Goal: Information Seeking & Learning: Learn about a topic

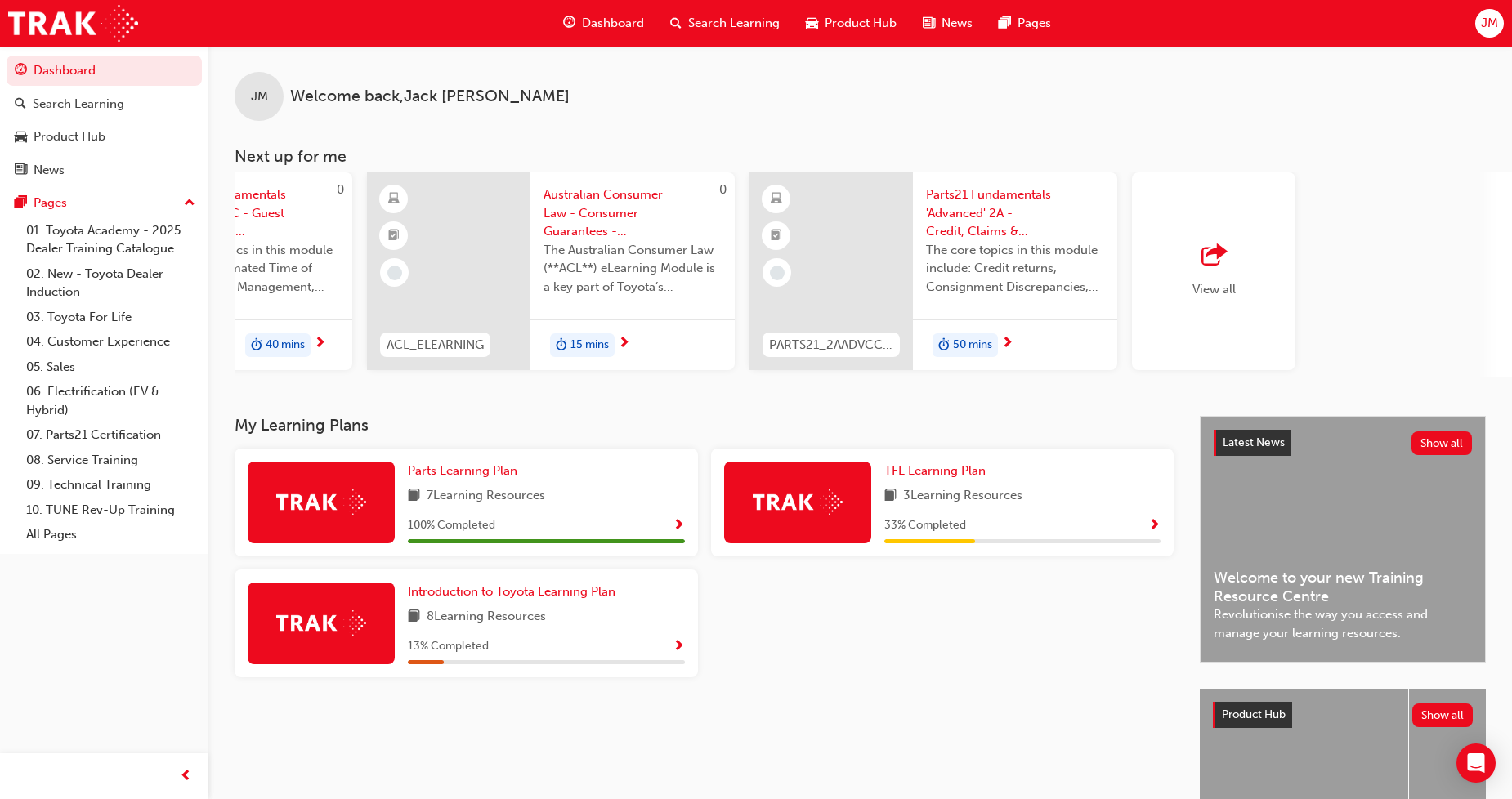
scroll to position [0, 984]
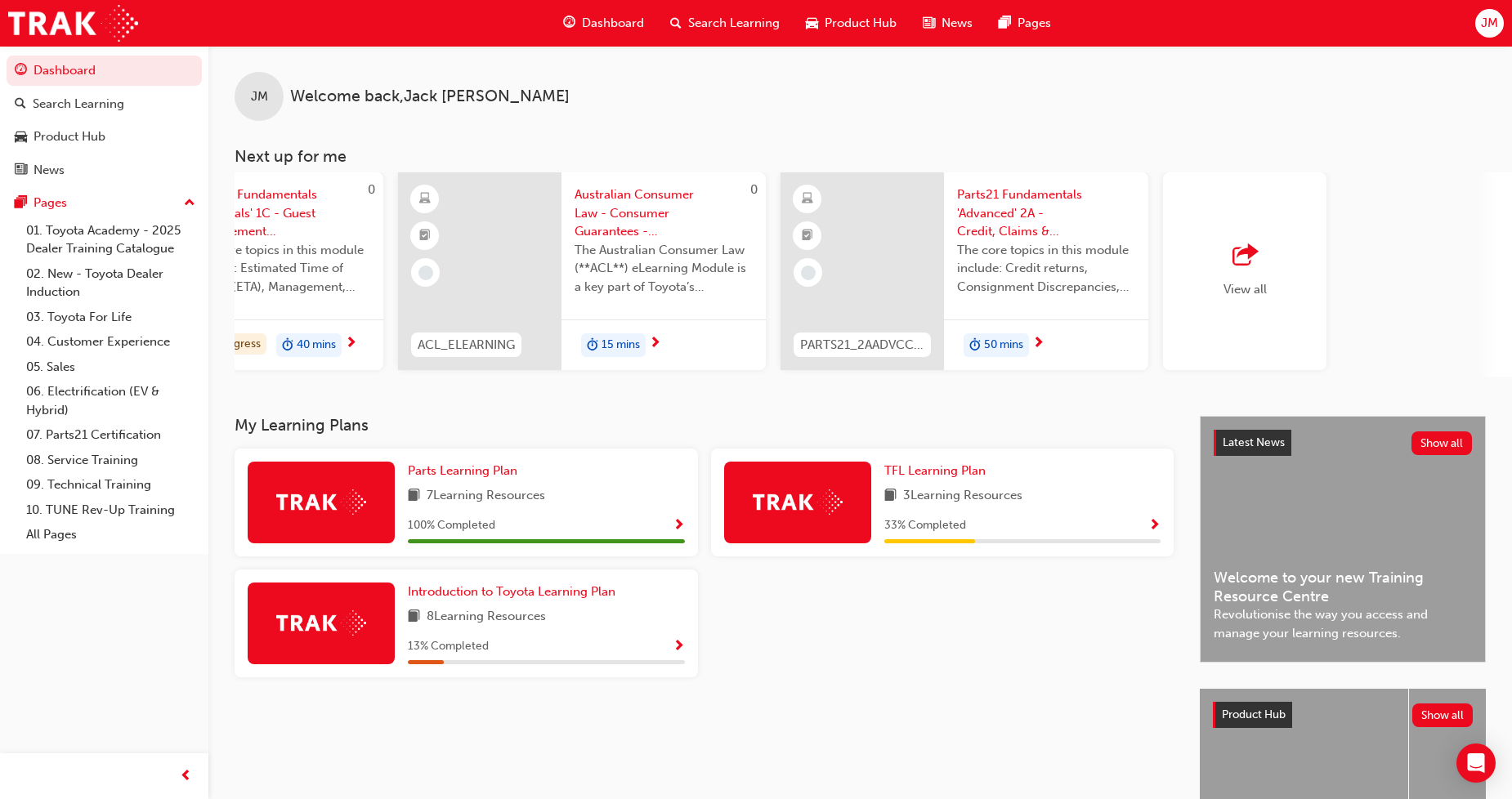
click at [1268, 290] on div "View all" at bounding box center [1245, 272] width 163 height 198
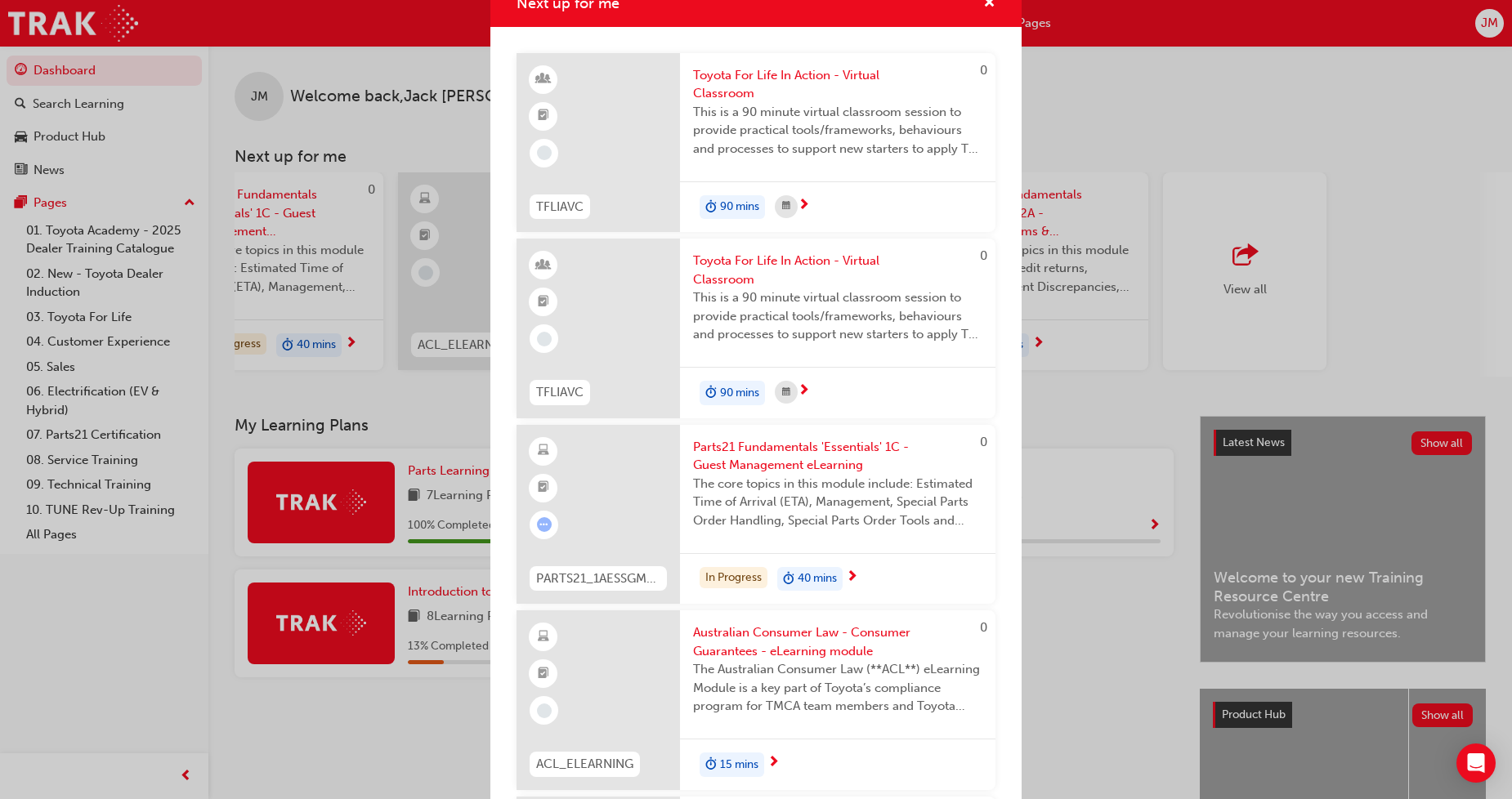
scroll to position [0, 0]
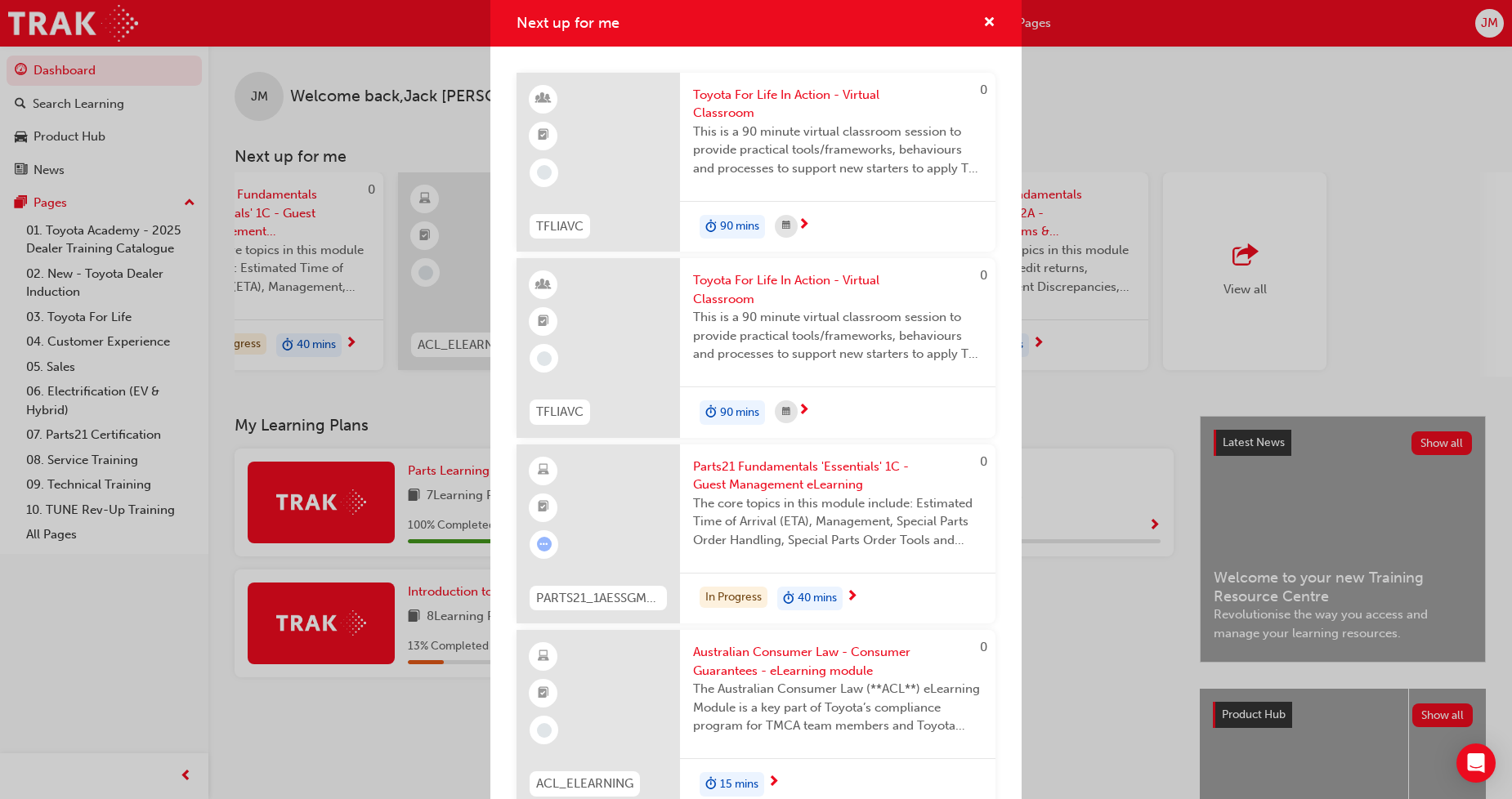
click at [1259, 111] on div "Next up for me 0 TFLIAVC Toyota For Life In Action - Virtual Classroom This is …" at bounding box center [756, 400] width 1512 height 799
click at [983, 23] on span "cross-icon" at bounding box center [989, 24] width 12 height 15
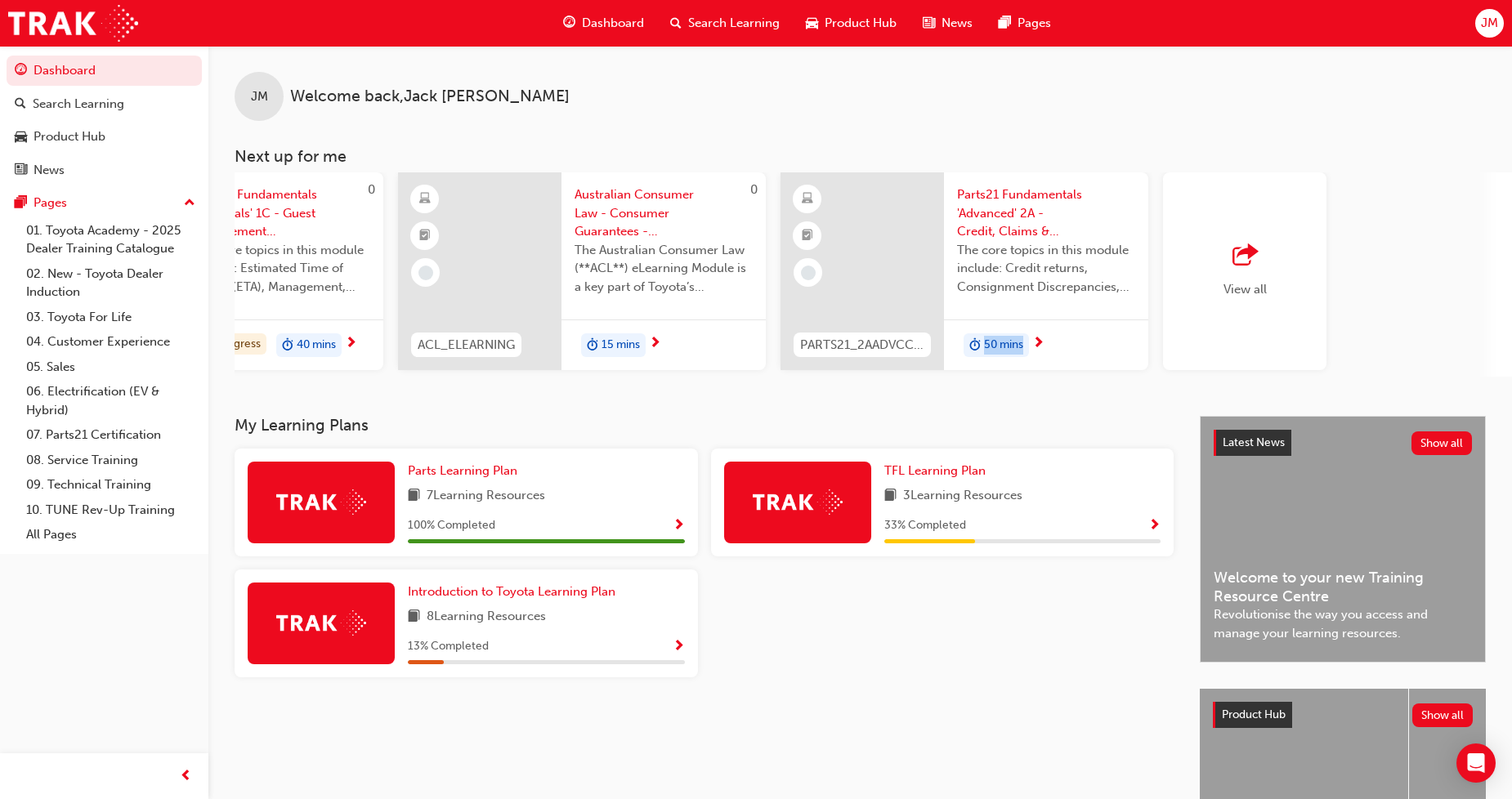
drag, startPoint x: 1105, startPoint y: 381, endPoint x: 927, endPoint y: 385, distance: 178.0
click at [942, 385] on div "JM Welcome back , [PERSON_NAME] Next up for me 0 TFLIAVC Toyota For Life In Act…" at bounding box center [859, 230] width 1303 height 371
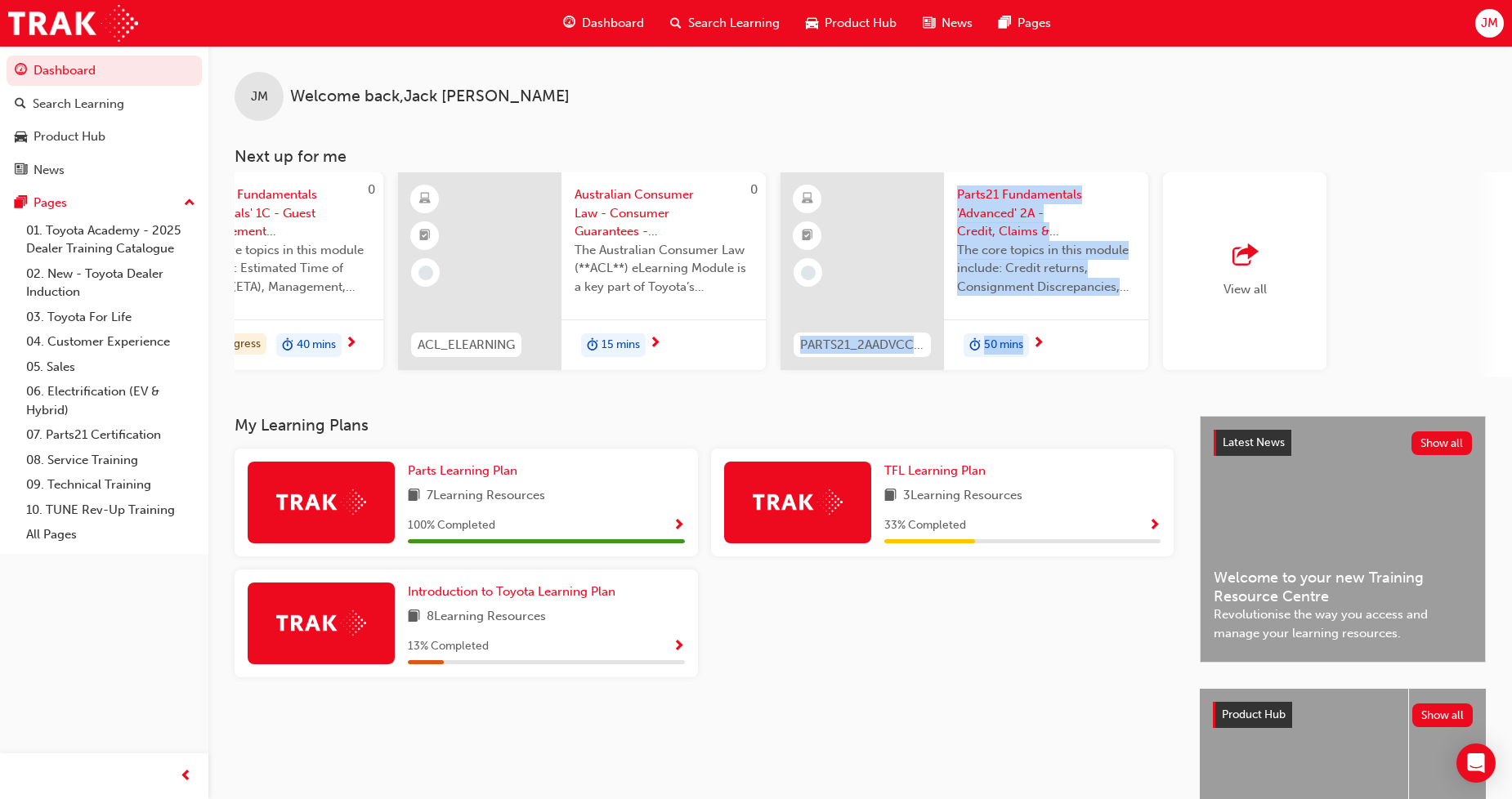
click at [1223, 272] on div "View all" at bounding box center [1245, 271] width 43 height 54
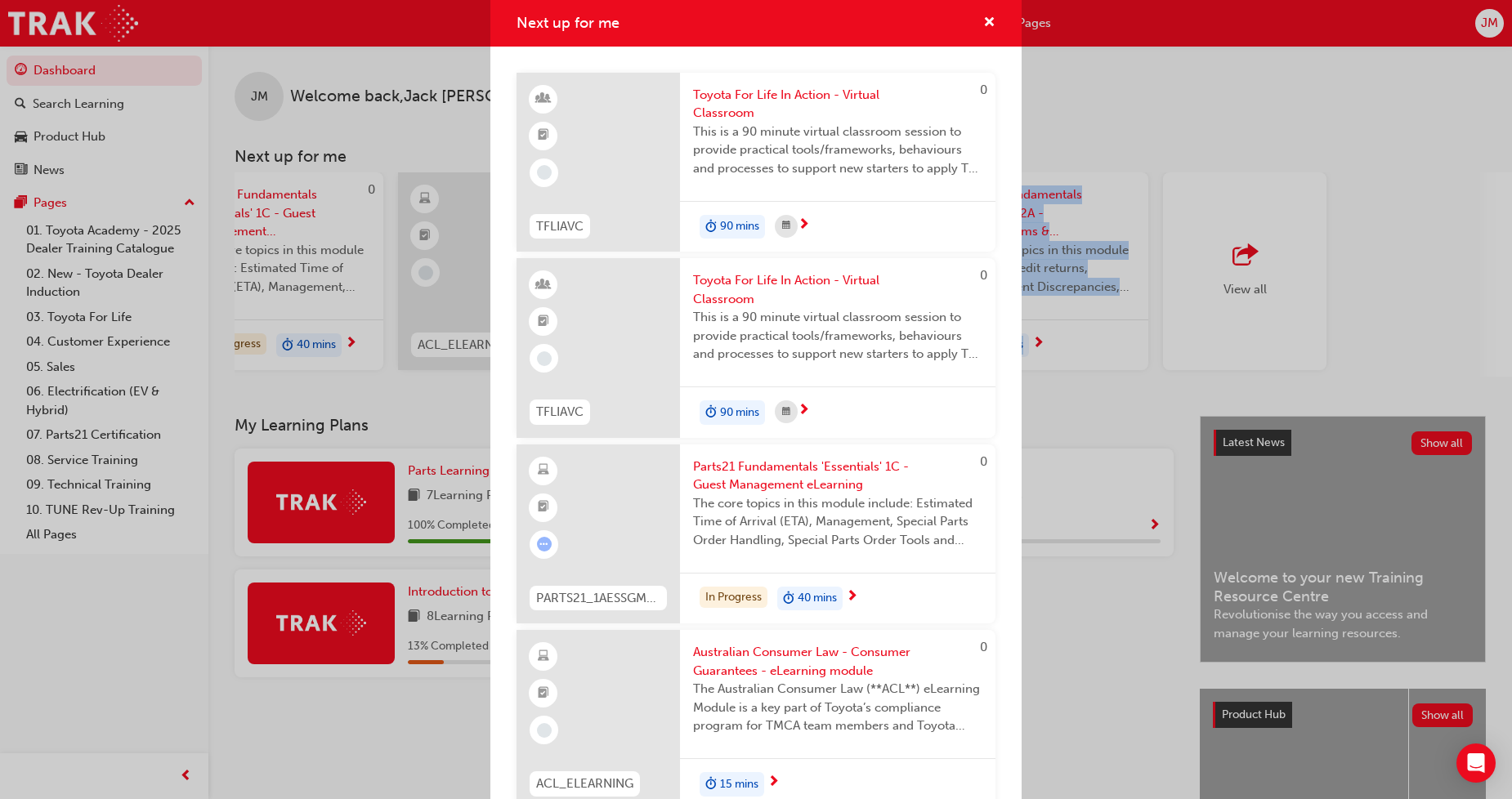
click at [773, 478] on span "Parts21 Fundamentals 'Essentials' 1C - Guest Management eLearning" at bounding box center [838, 475] width 290 height 37
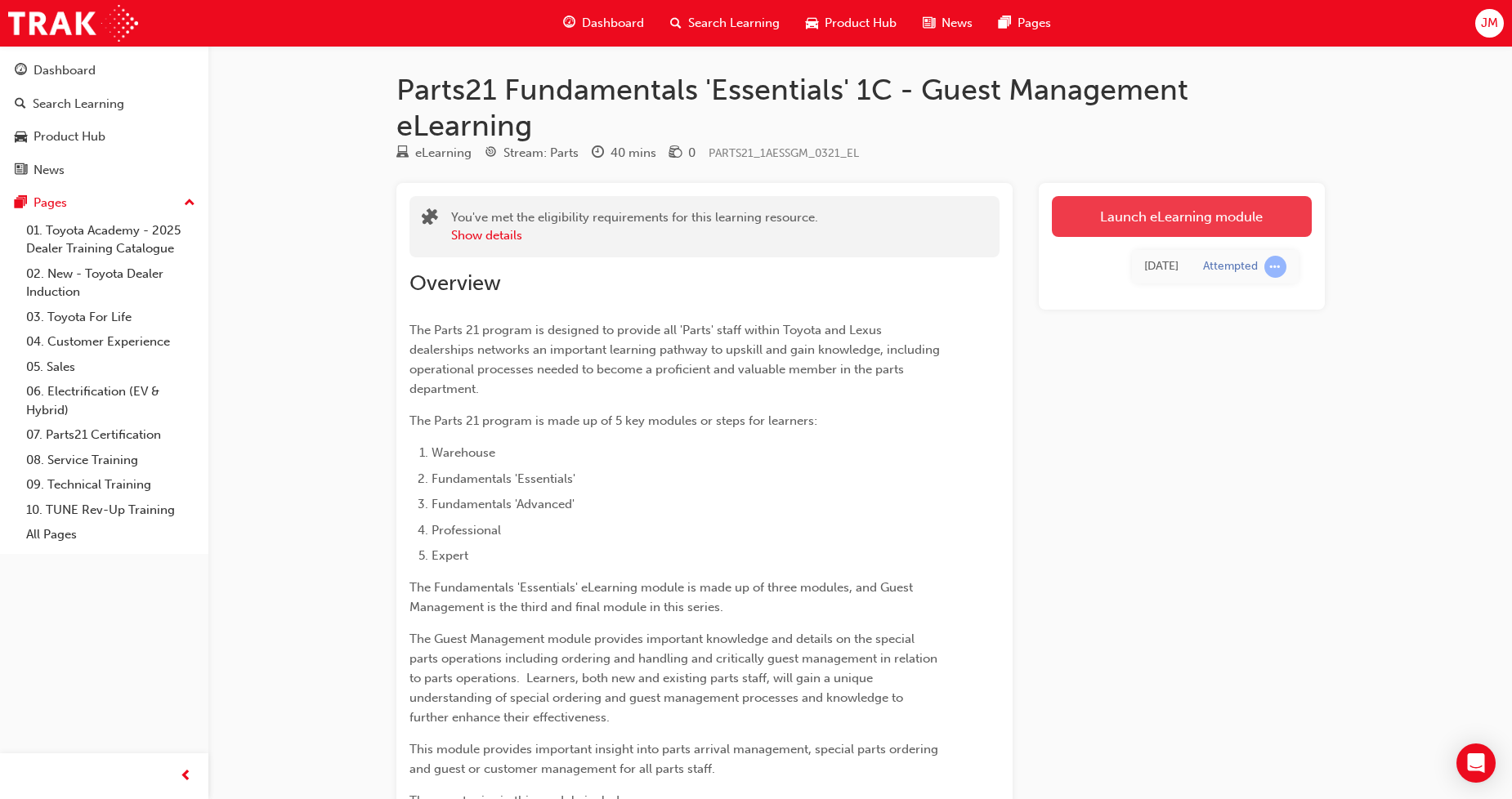
click at [1166, 207] on link "Launch eLearning module" at bounding box center [1181, 217] width 260 height 41
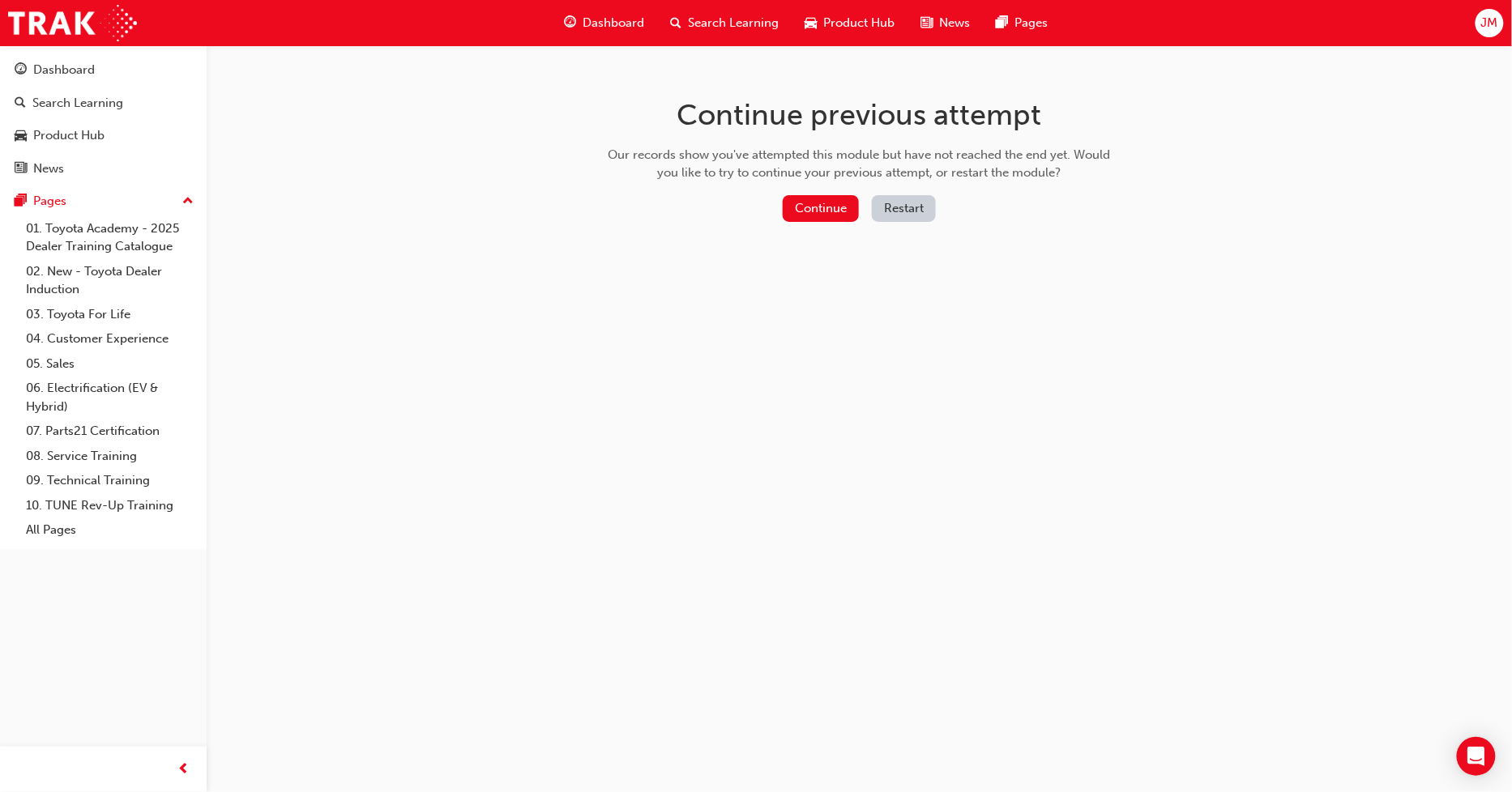
click at [920, 205] on button "Restart" at bounding box center [903, 209] width 64 height 27
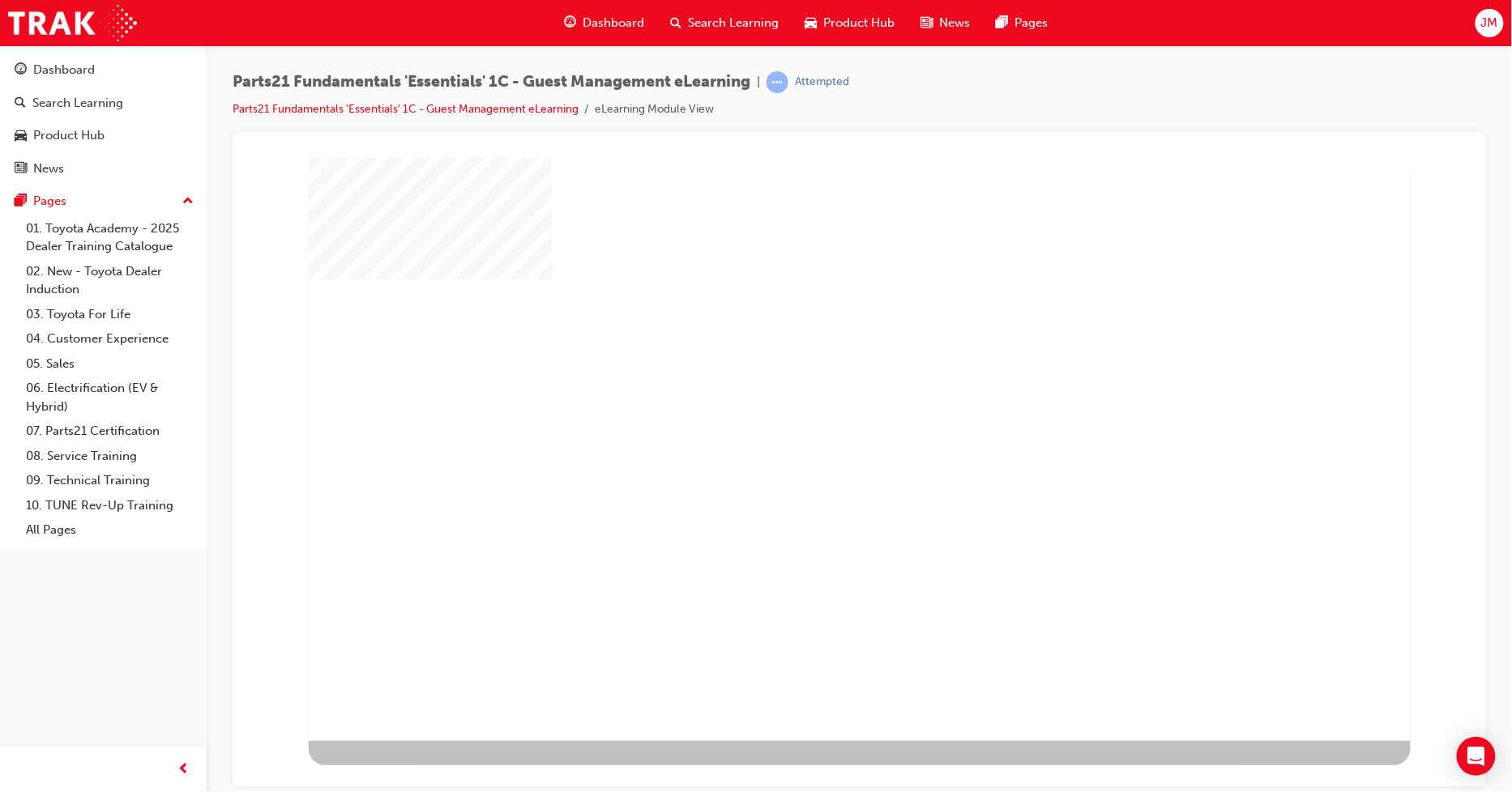
click at [812, 402] on div "play" at bounding box center [812, 402] width 0 height 0
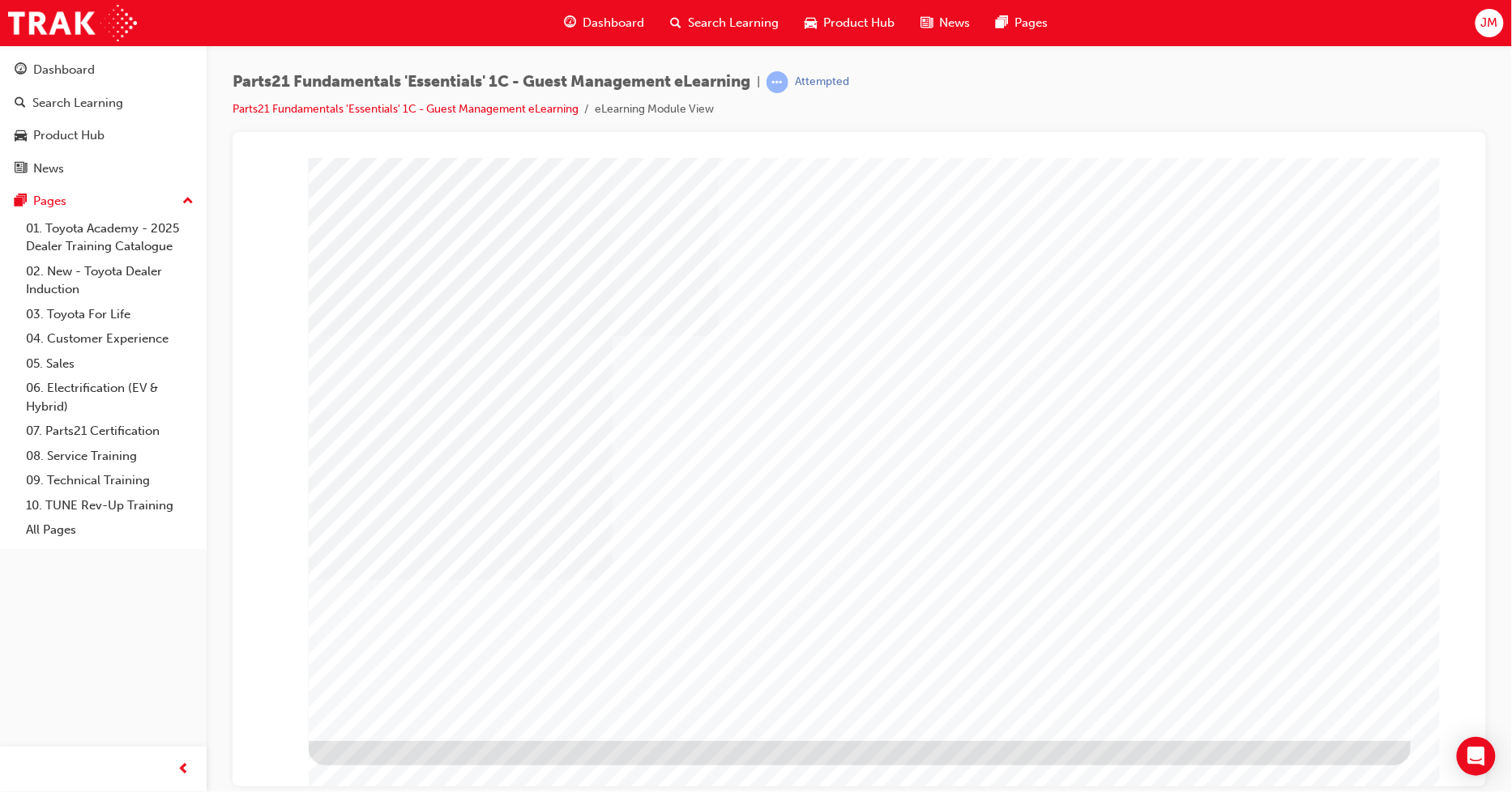
type input "Jack"
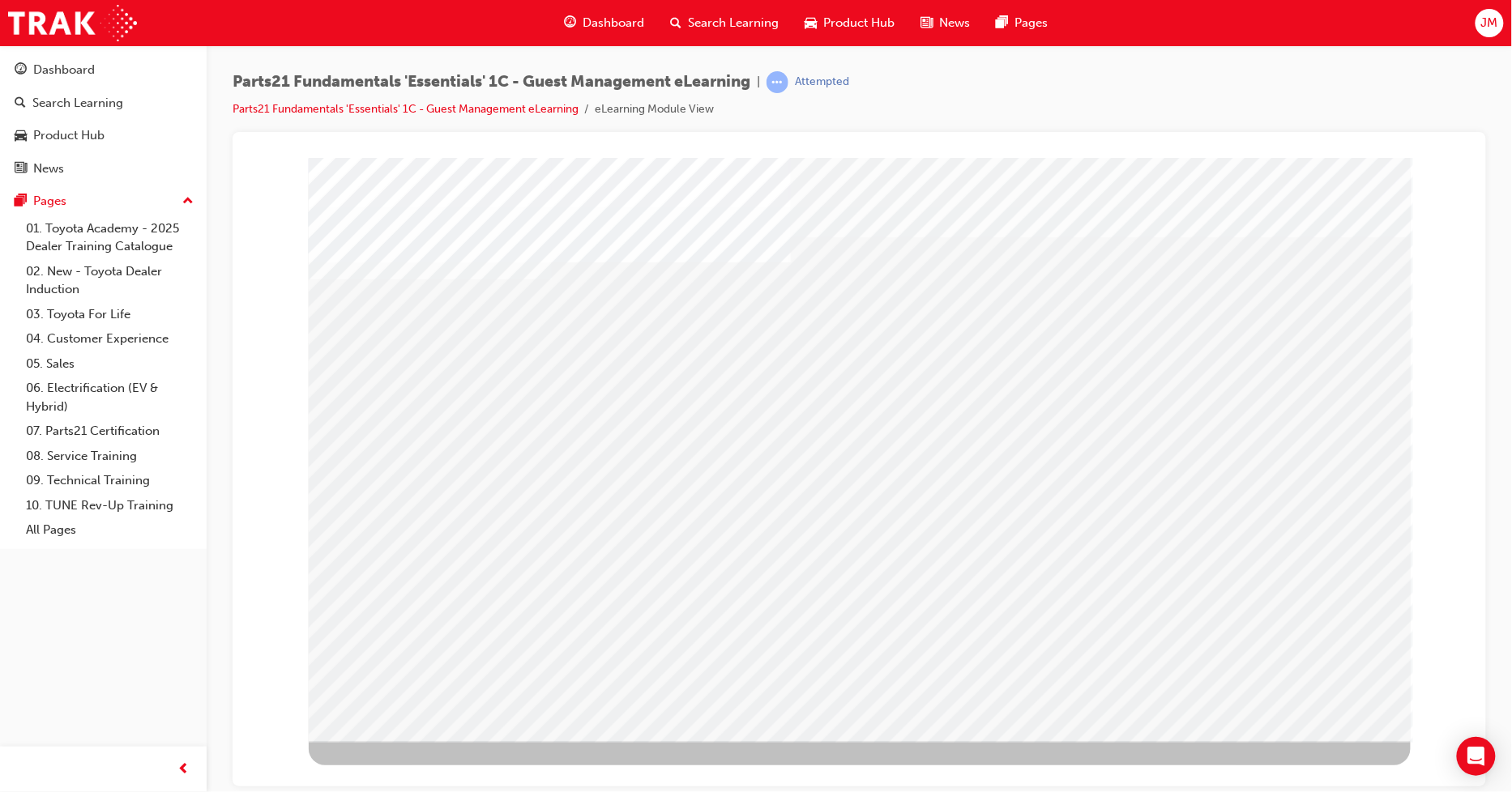
click at [1255, 264] on div "multistate" at bounding box center [858, 448] width 1102 height 583
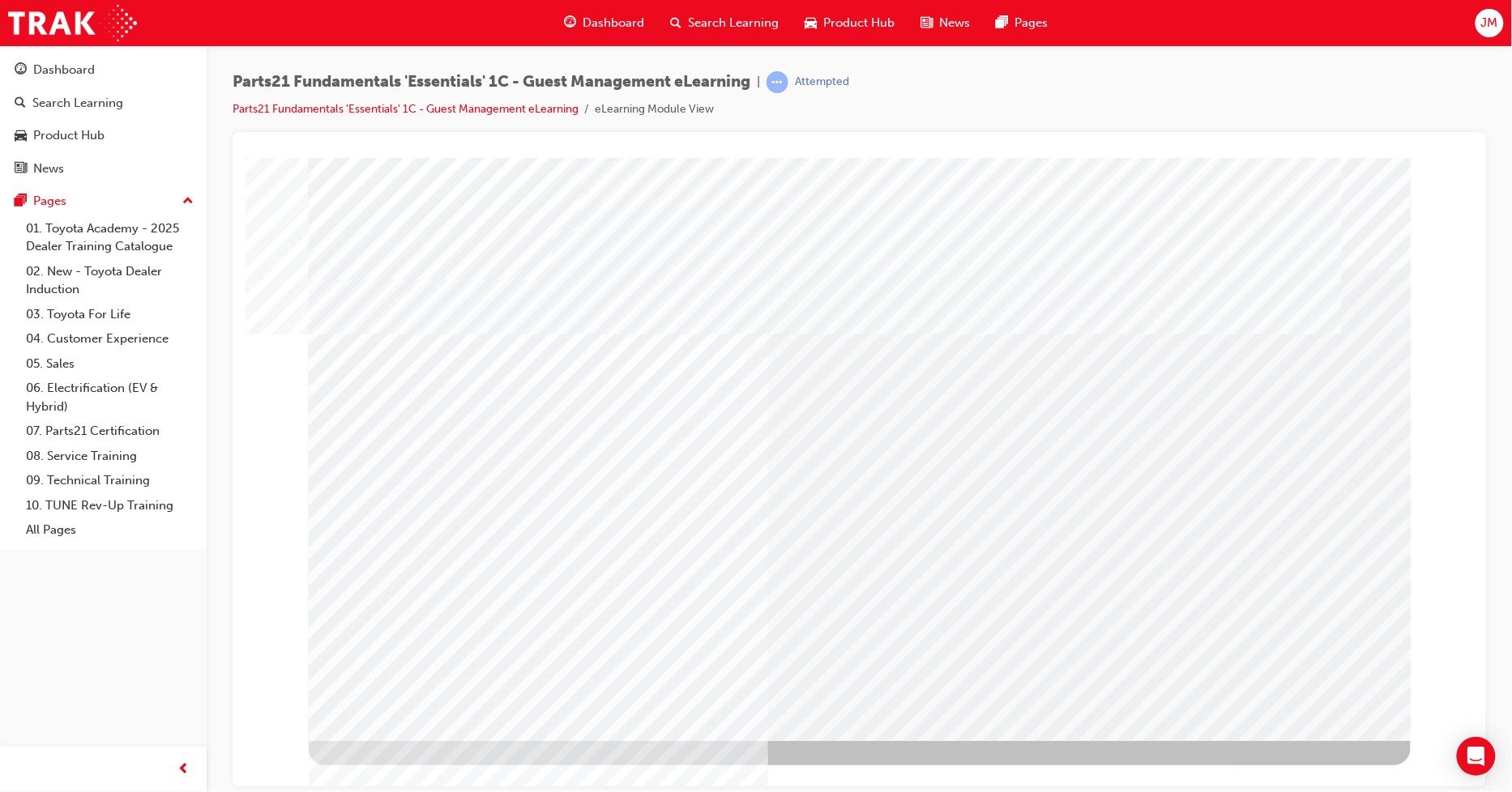
click at [899, 434] on div "multistate" at bounding box center [858, 448] width 1102 height 583
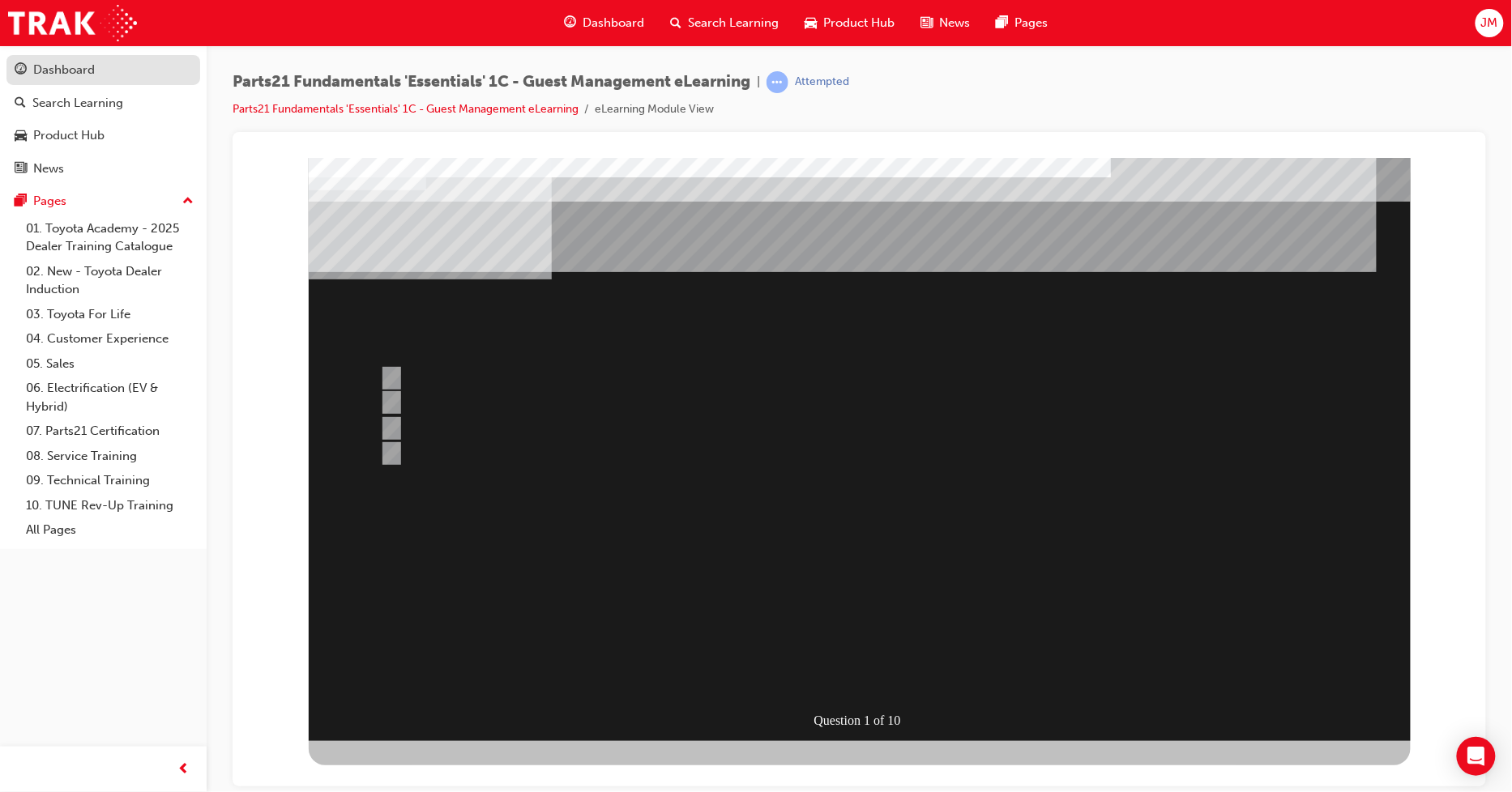
click at [66, 73] on div "Dashboard" at bounding box center [64, 70] width 61 height 19
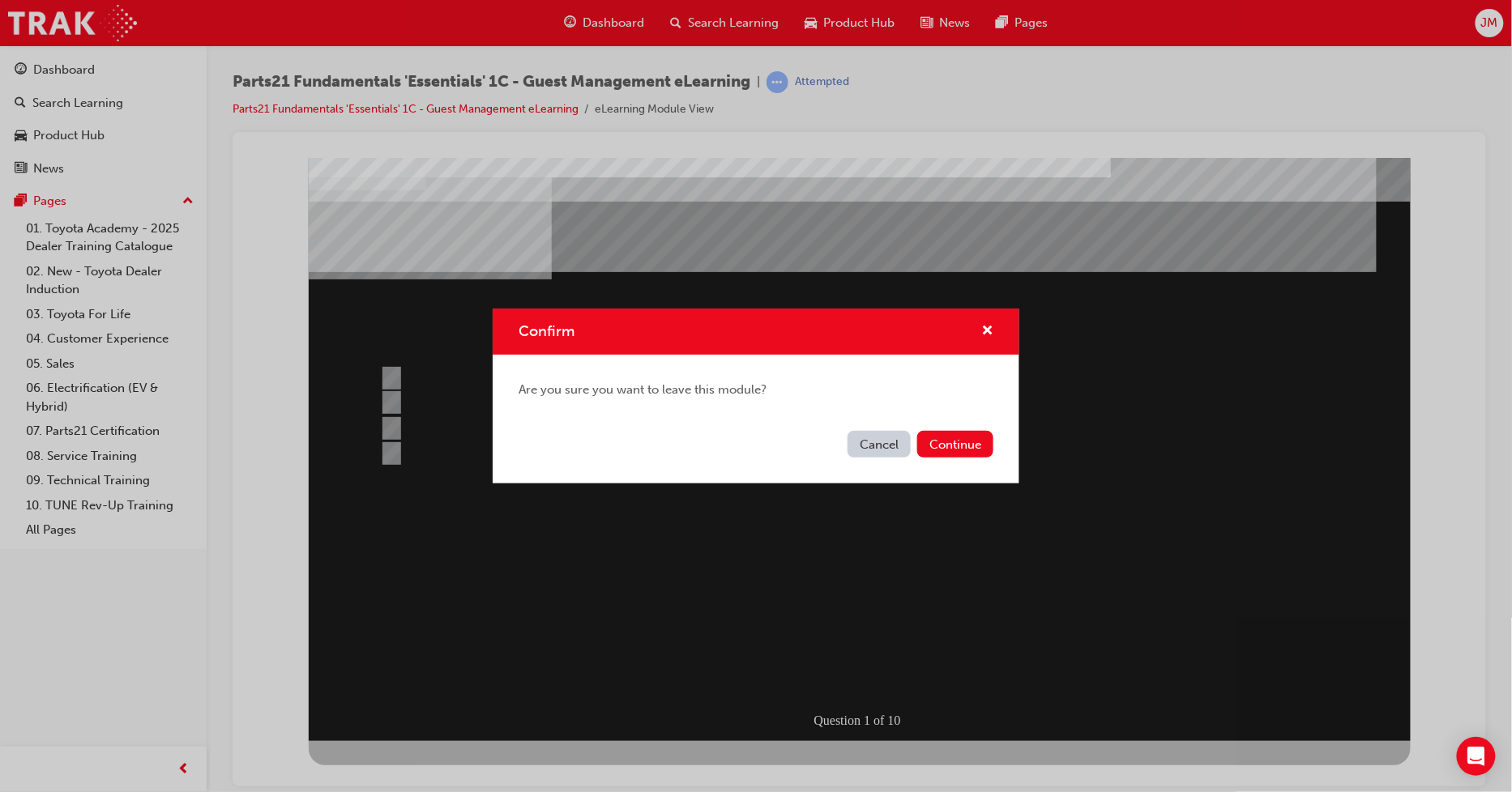
click at [857, 441] on button "Cancel" at bounding box center [879, 444] width 63 height 27
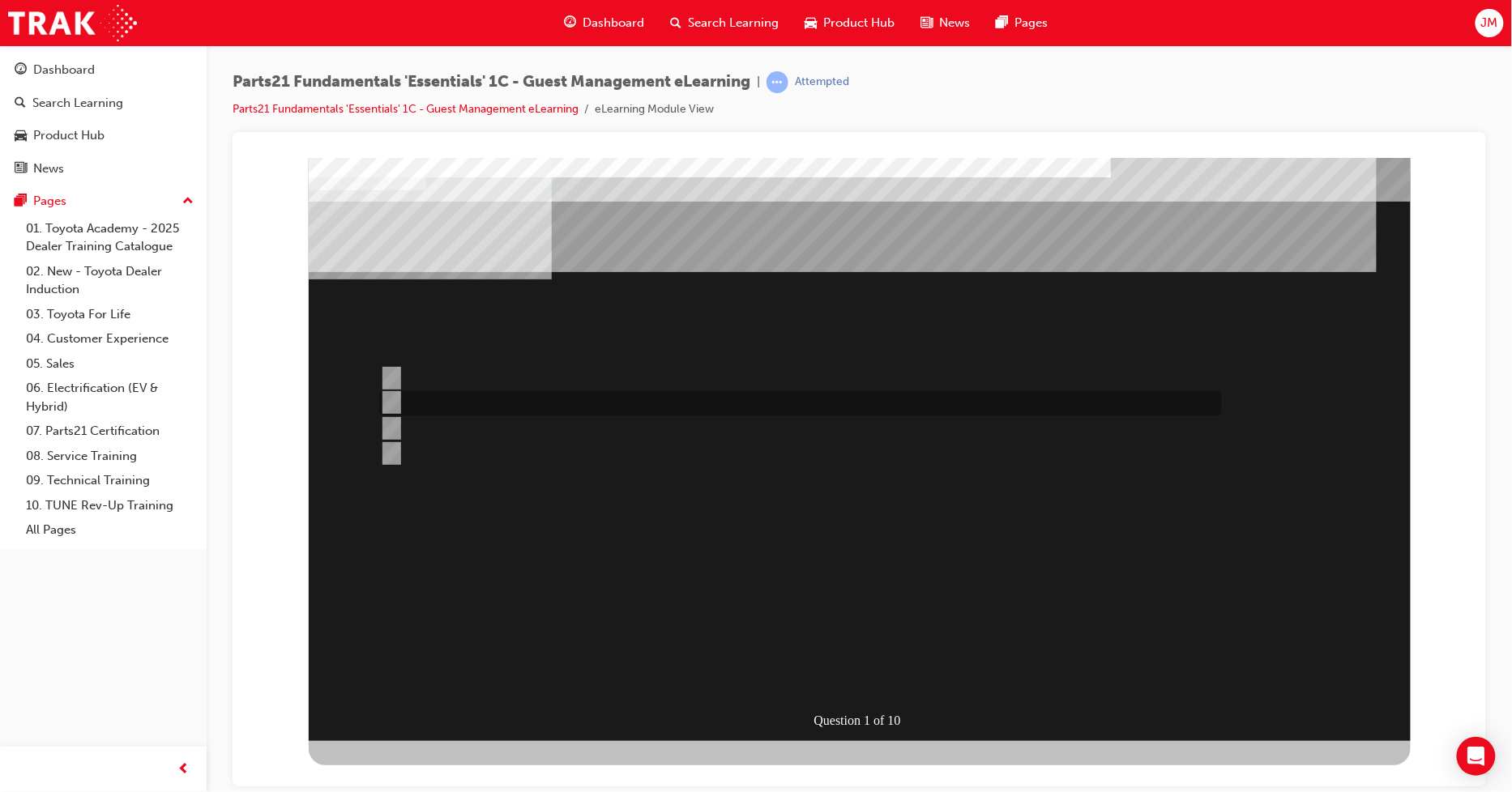
click at [384, 402] on input "Issues not covered by the other case types." at bounding box center [387, 403] width 18 height 18
radio input "true"
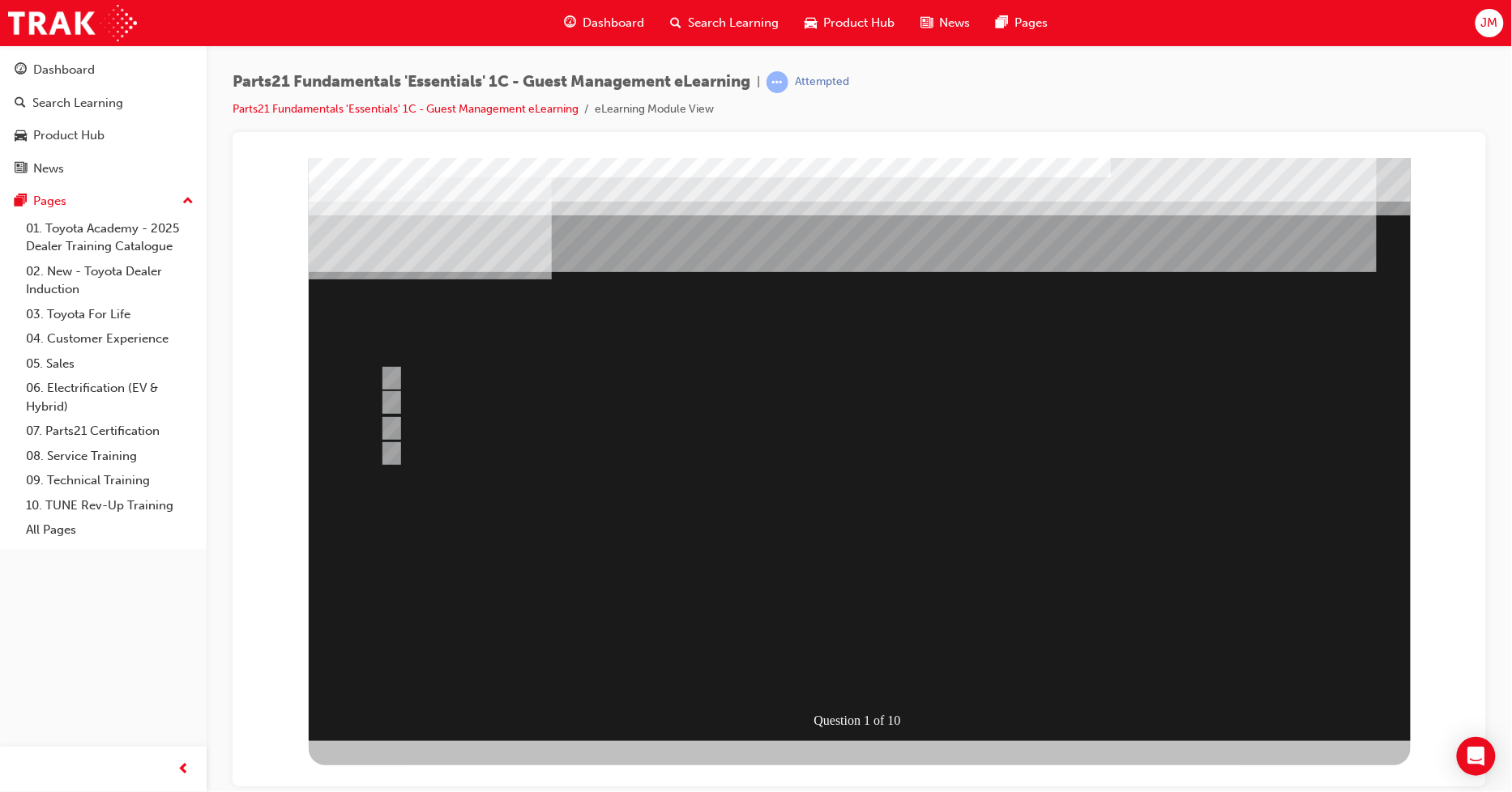
click at [824, 620] on div at bounding box center [858, 448] width 1102 height 583
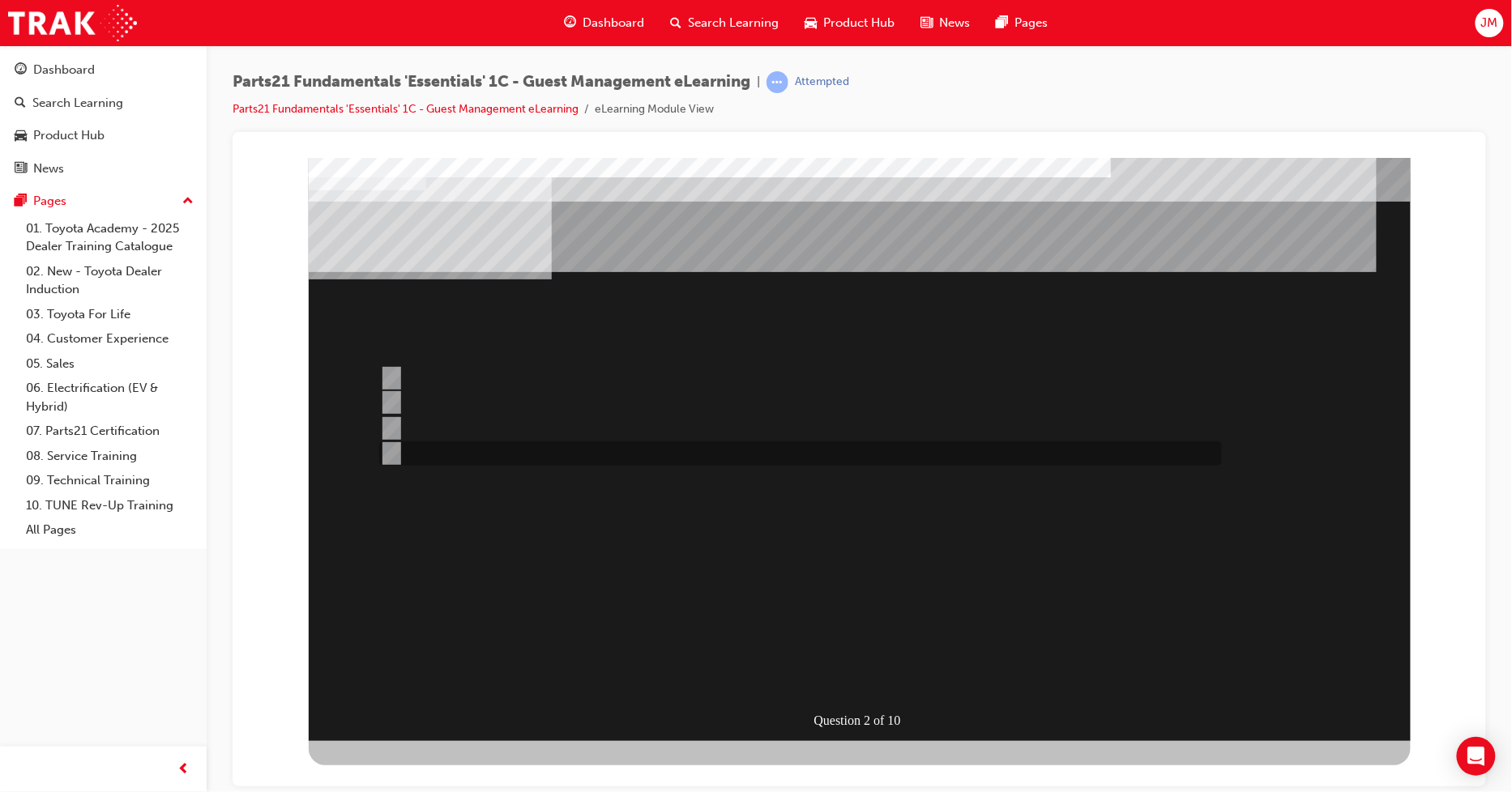
click at [388, 453] on input "Toyota Source" at bounding box center [387, 454] width 18 height 18
radio input "true"
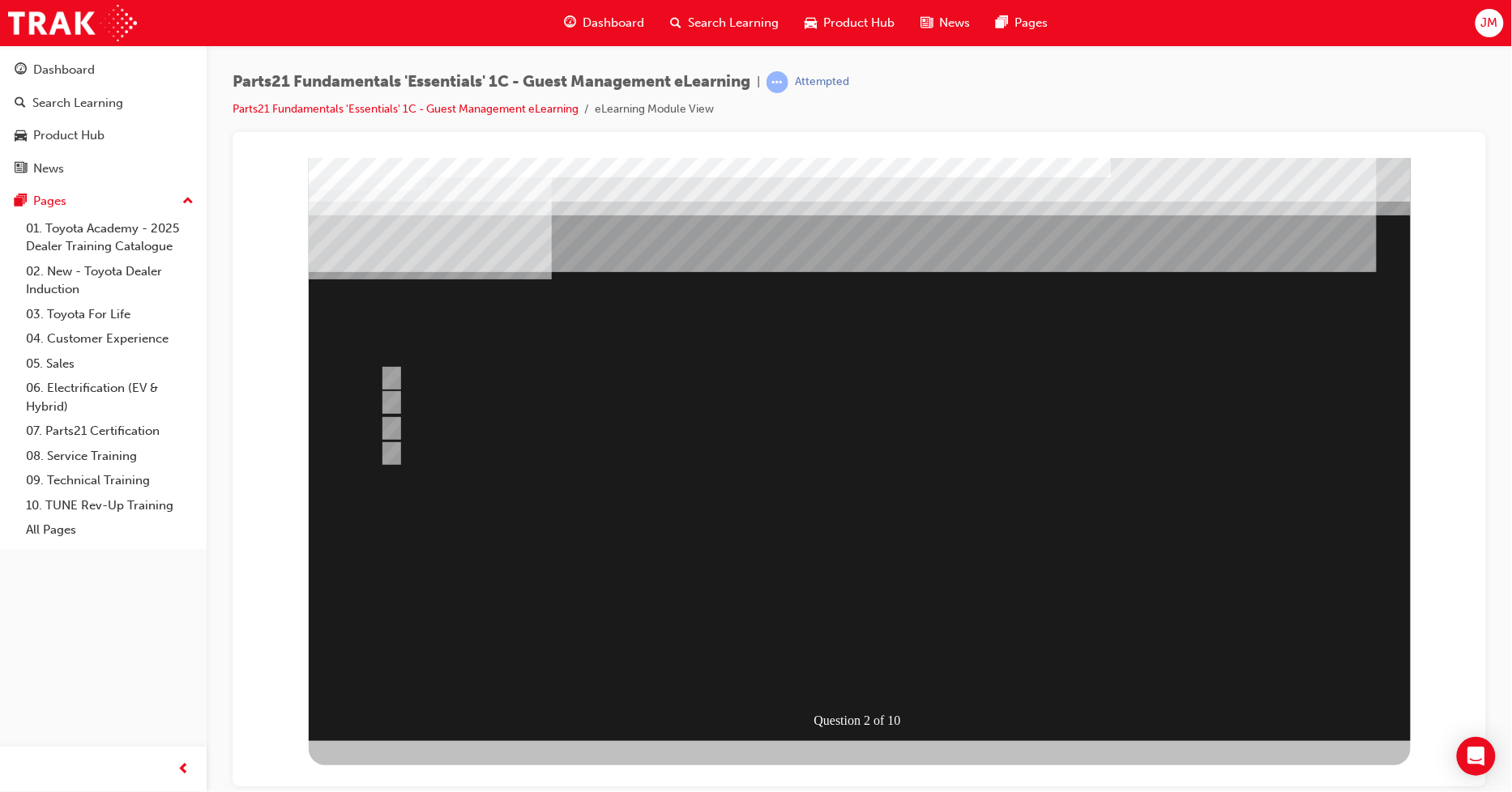
click at [794, 625] on div at bounding box center [858, 448] width 1102 height 583
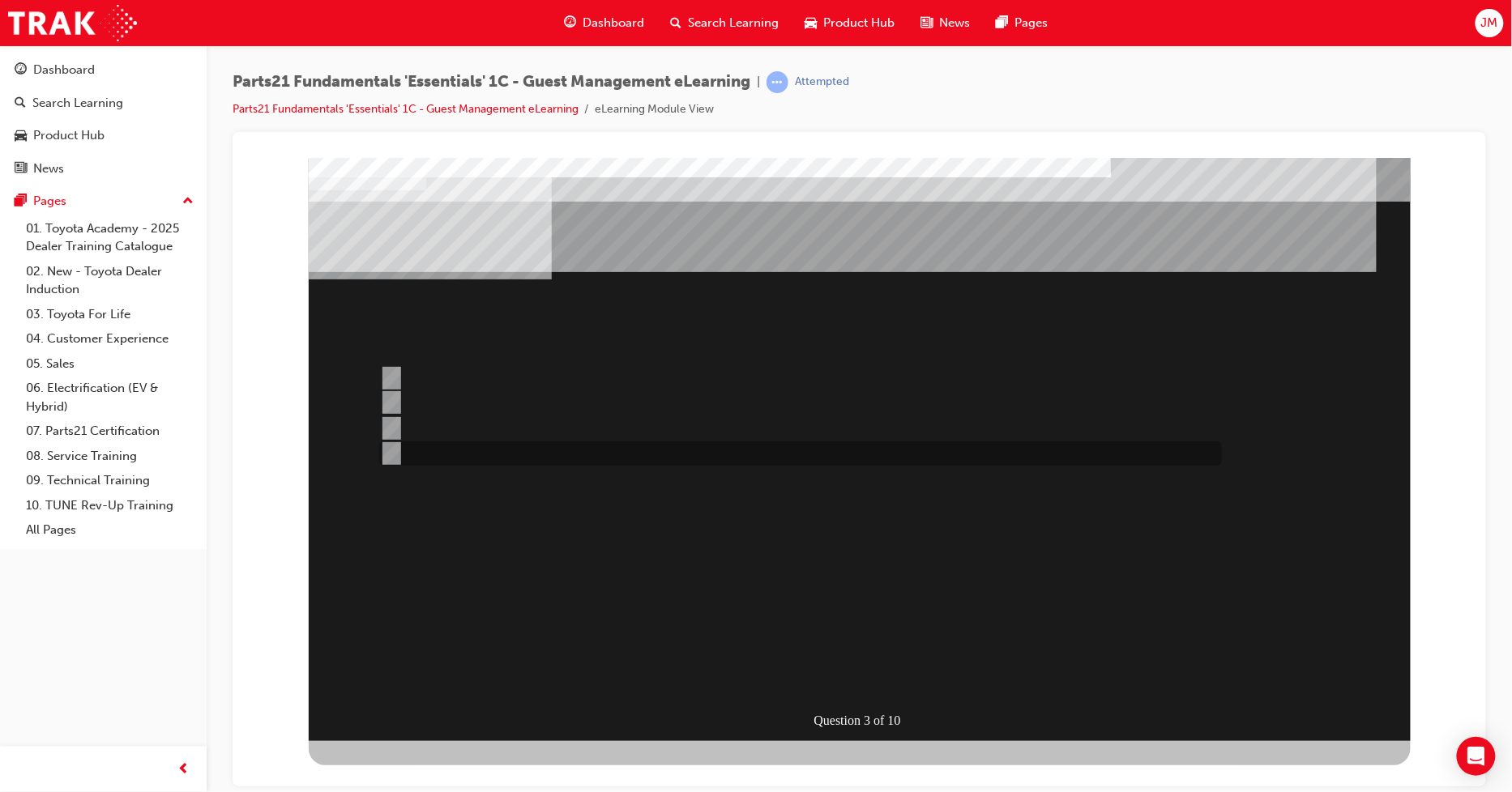
click at [380, 448] on input "All of the above" at bounding box center [387, 454] width 18 height 18
radio input "true"
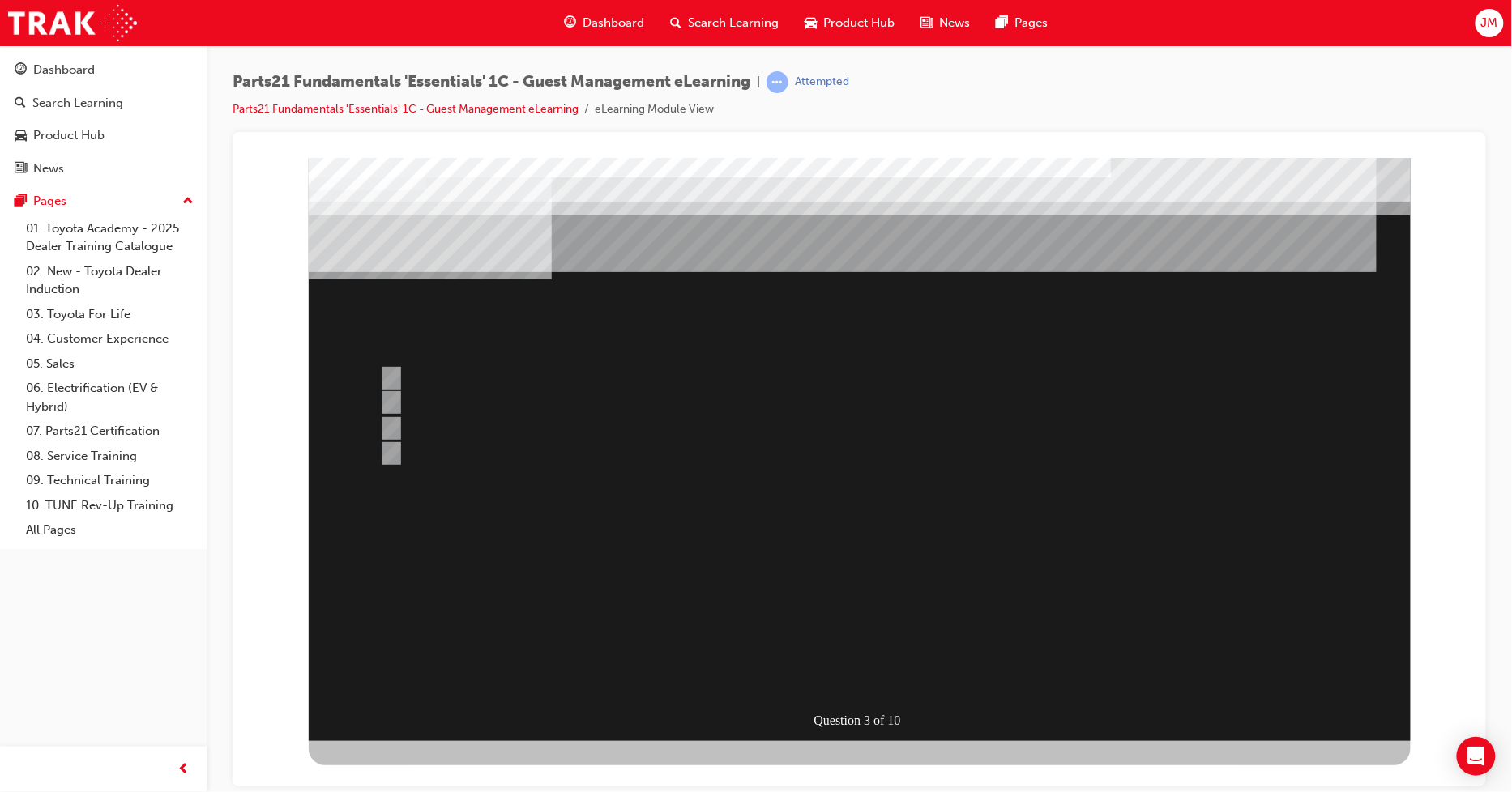
click at [797, 628] on div at bounding box center [858, 448] width 1102 height 583
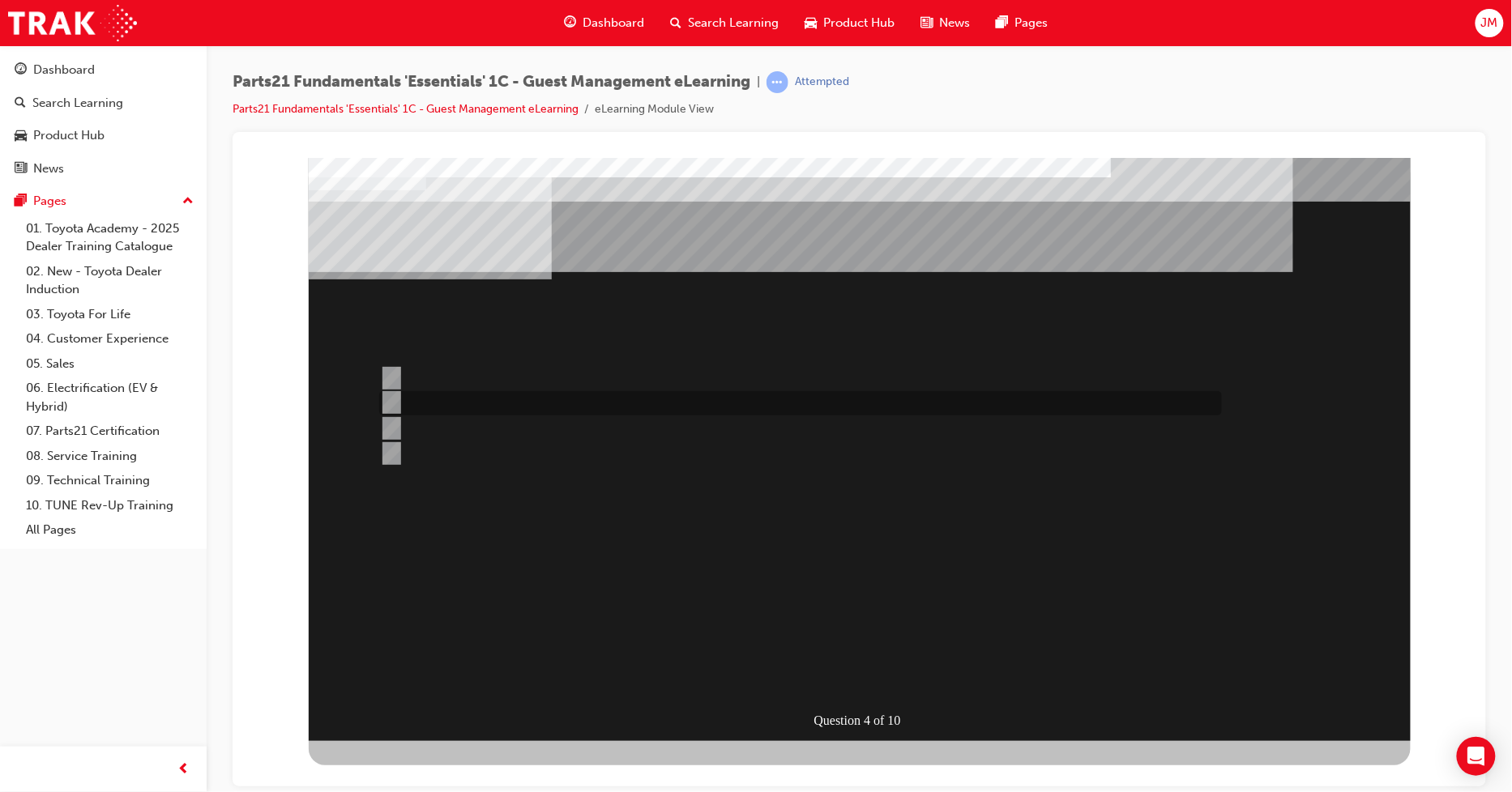
click at [380, 403] on input "Technical Help Desk" at bounding box center [387, 403] width 18 height 18
radio input "true"
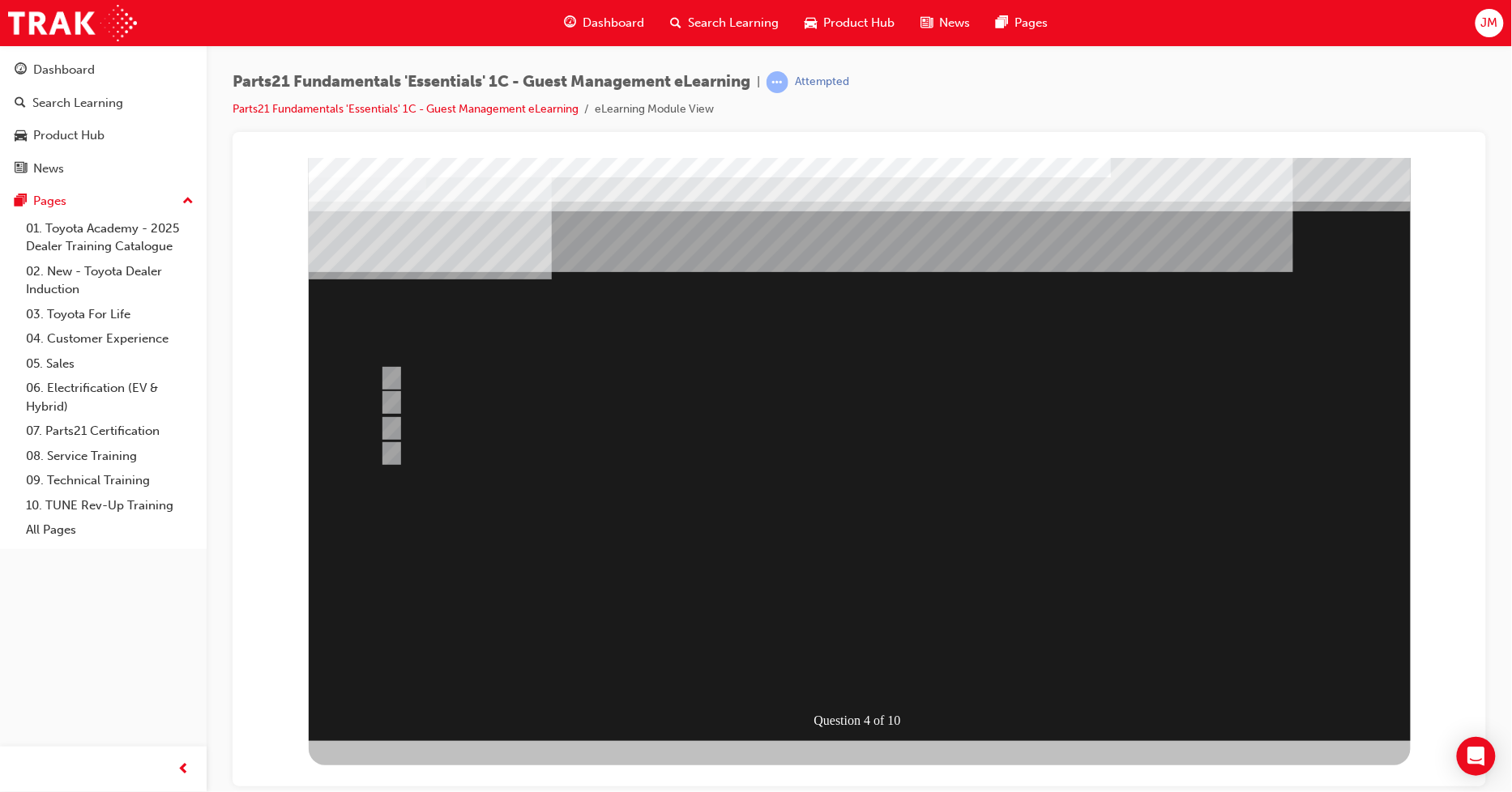
click at [388, 419] on div at bounding box center [858, 448] width 1102 height 583
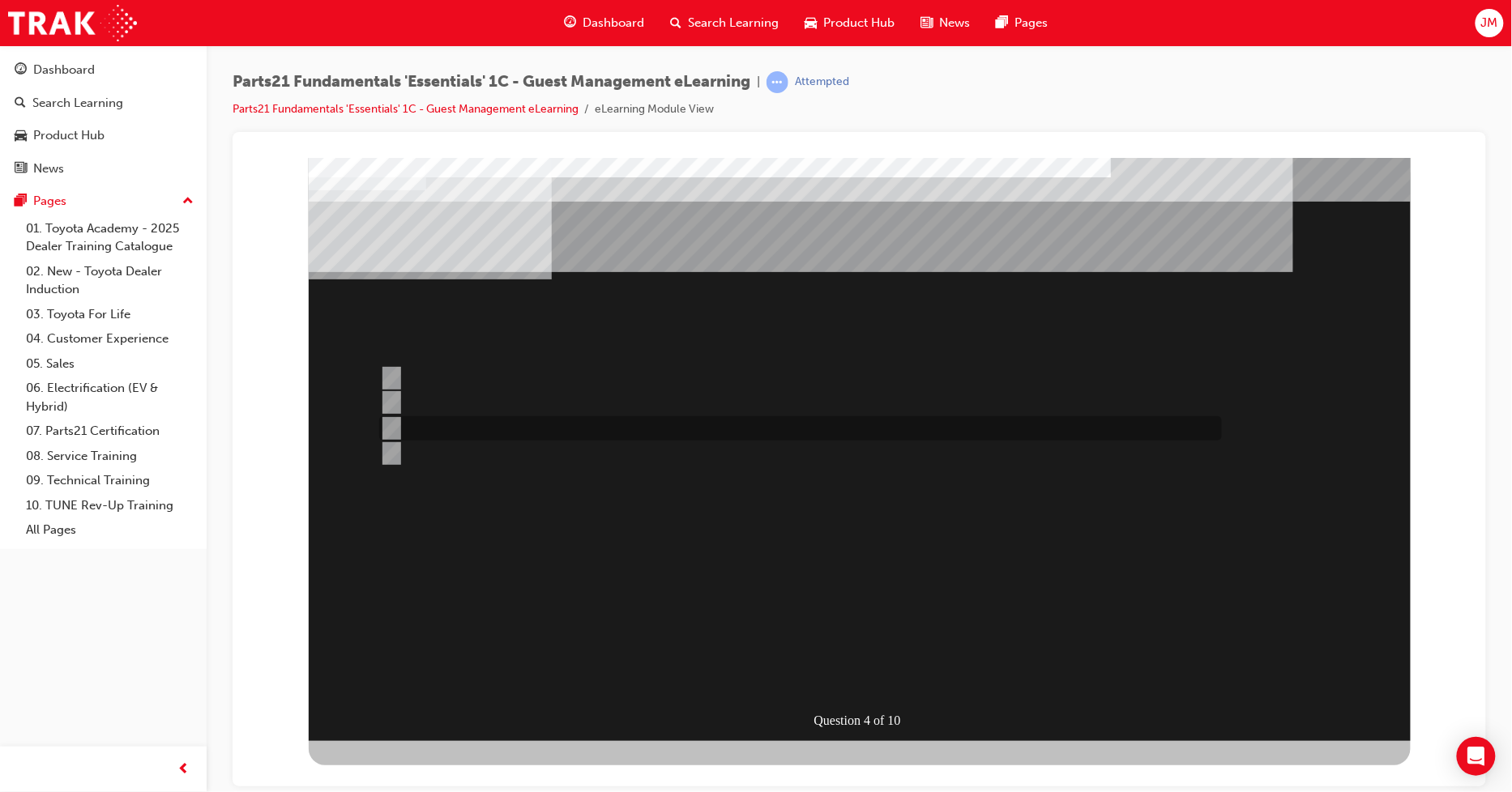
click at [389, 426] on input "T-support" at bounding box center [387, 429] width 18 height 18
radio input "true"
click at [385, 367] on div at bounding box center [795, 379] width 843 height 25
radio input "true"
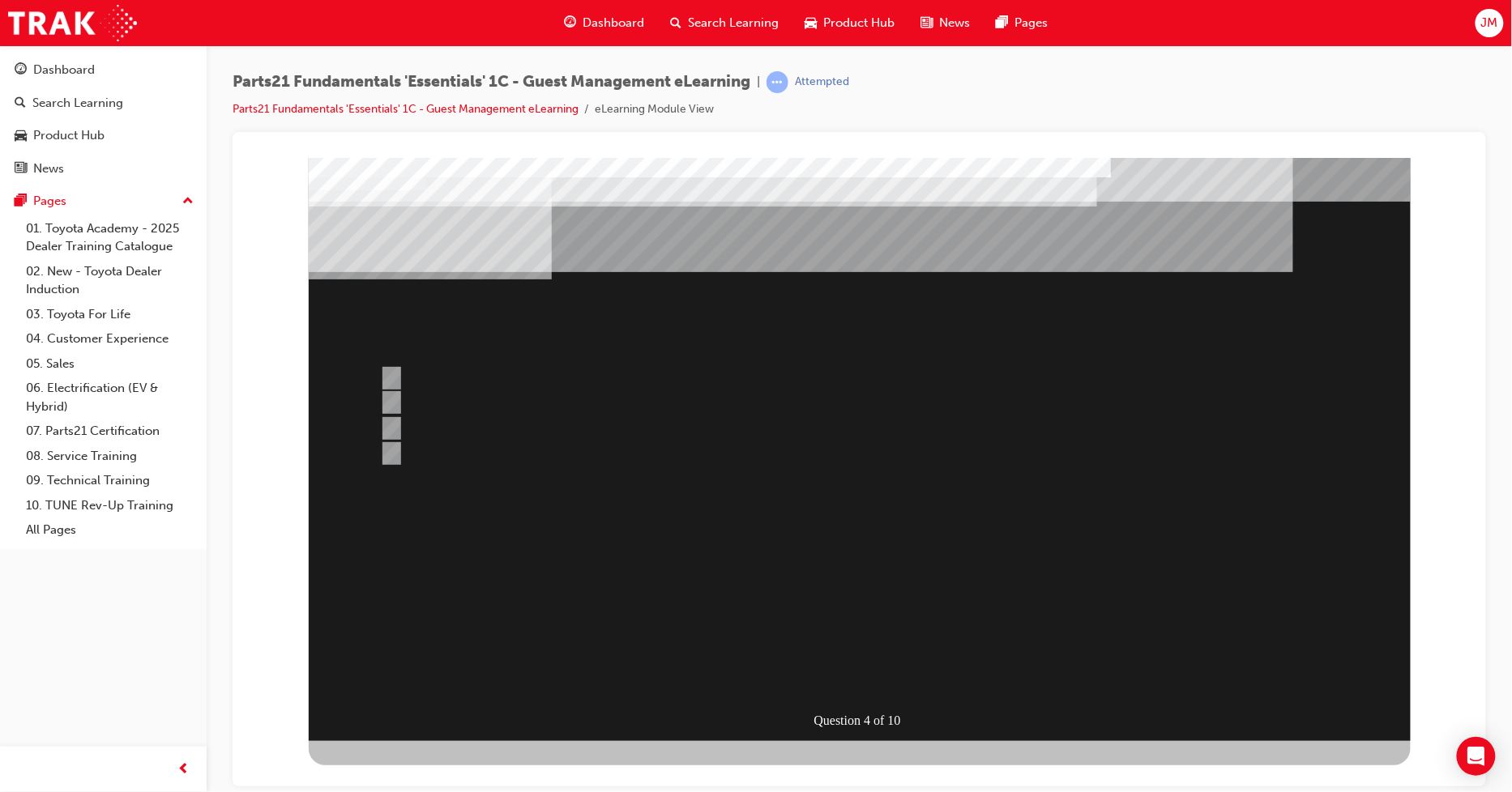
click at [805, 573] on div at bounding box center [858, 448] width 1102 height 583
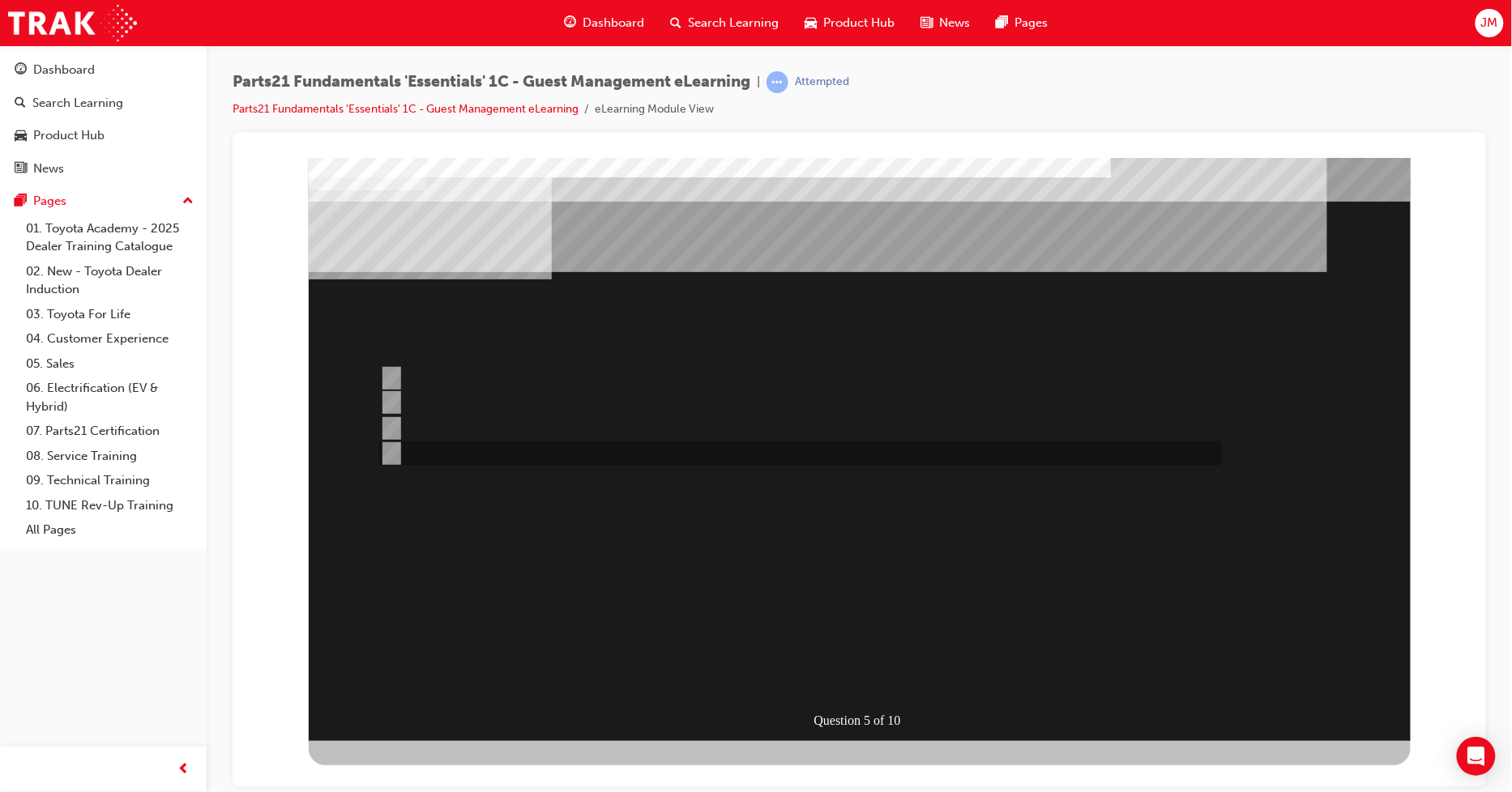
click at [400, 452] on div at bounding box center [795, 454] width 843 height 25
radio input "true"
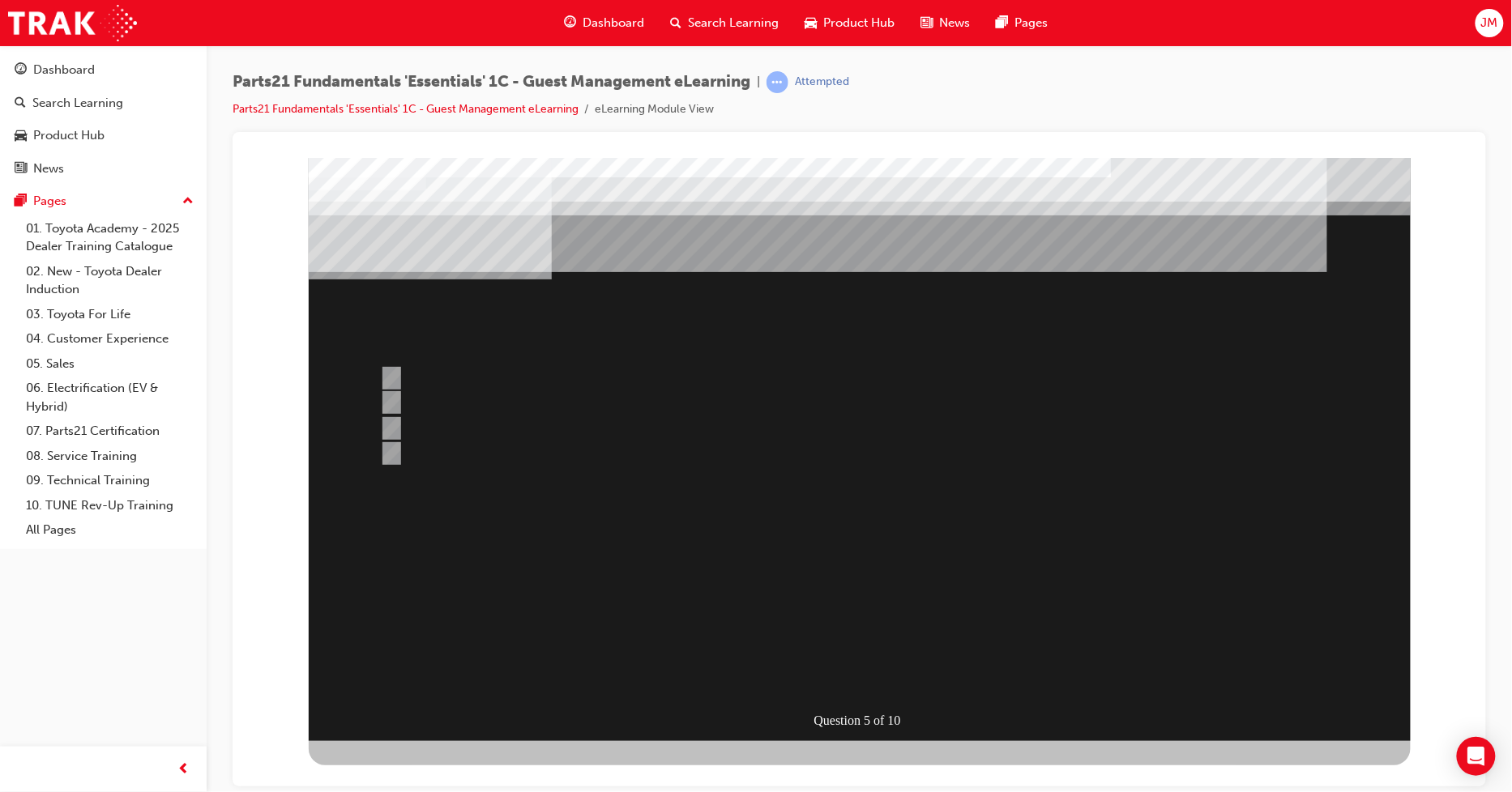
click at [824, 638] on div at bounding box center [858, 448] width 1102 height 583
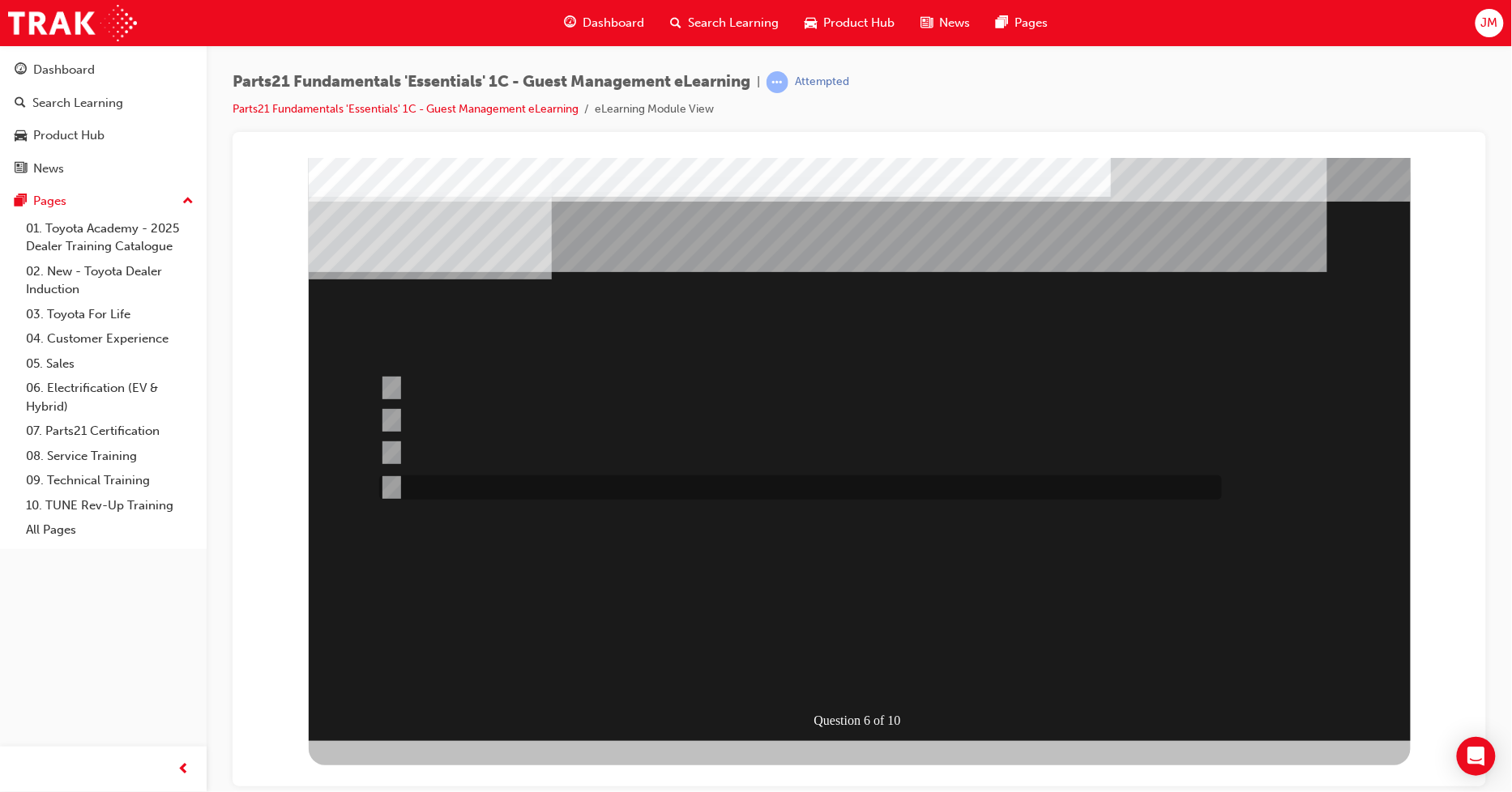
click at [398, 486] on div at bounding box center [795, 488] width 843 height 25
radio input "true"
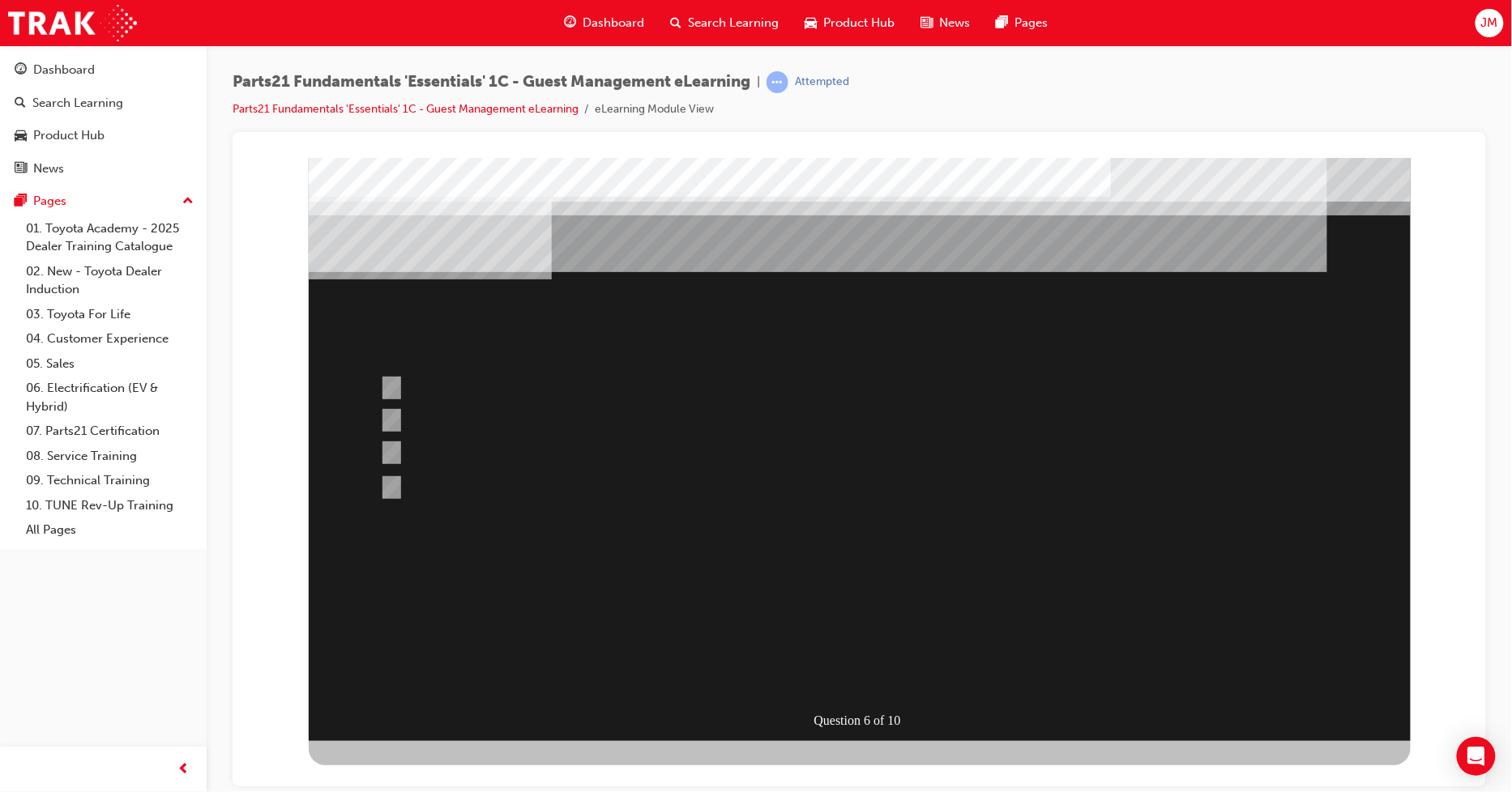
click at [807, 631] on div at bounding box center [858, 448] width 1102 height 583
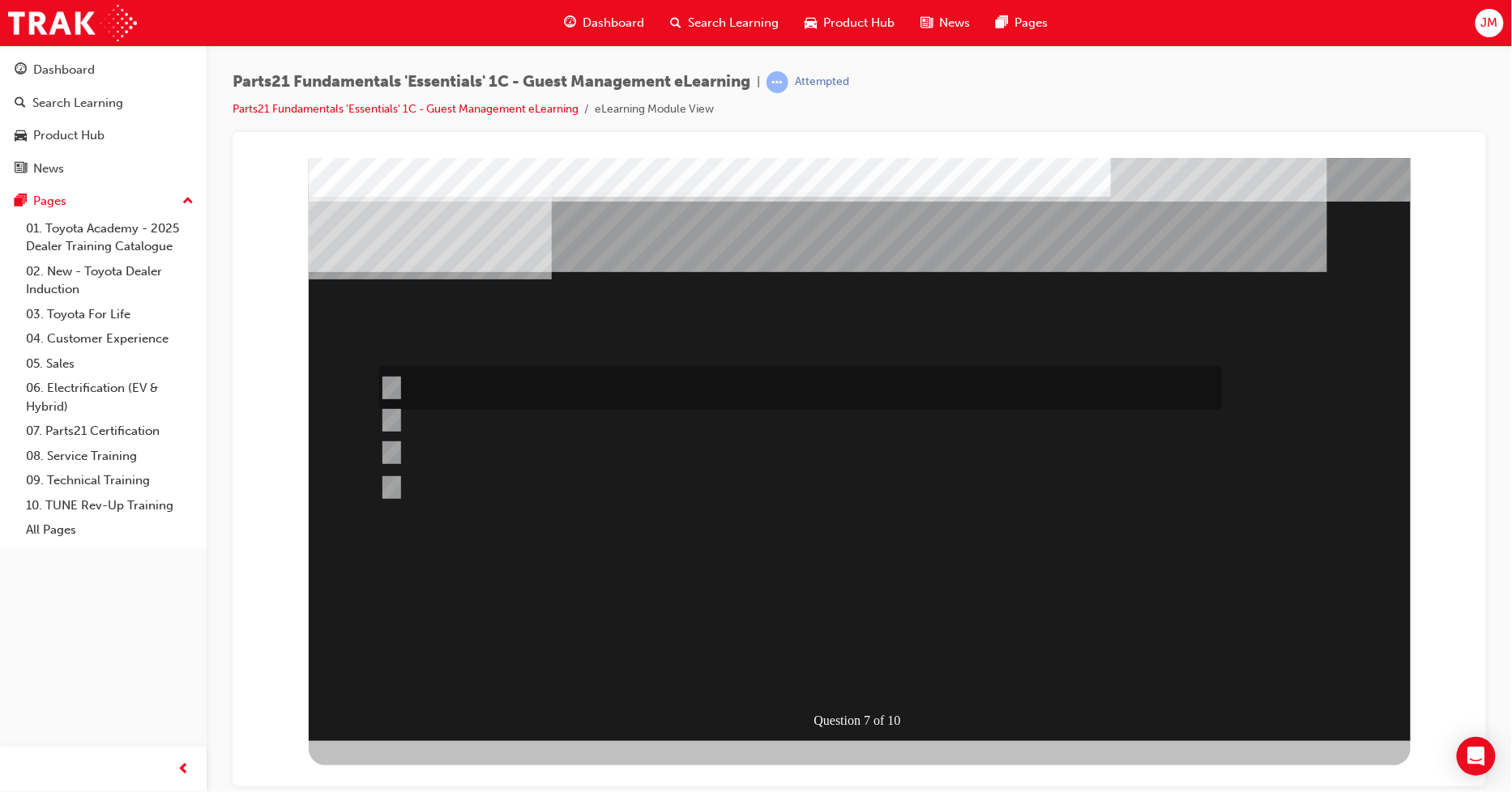
click at [393, 385] on input "When parts have arrived at the dealership." at bounding box center [387, 388] width 18 height 18
radio input "true"
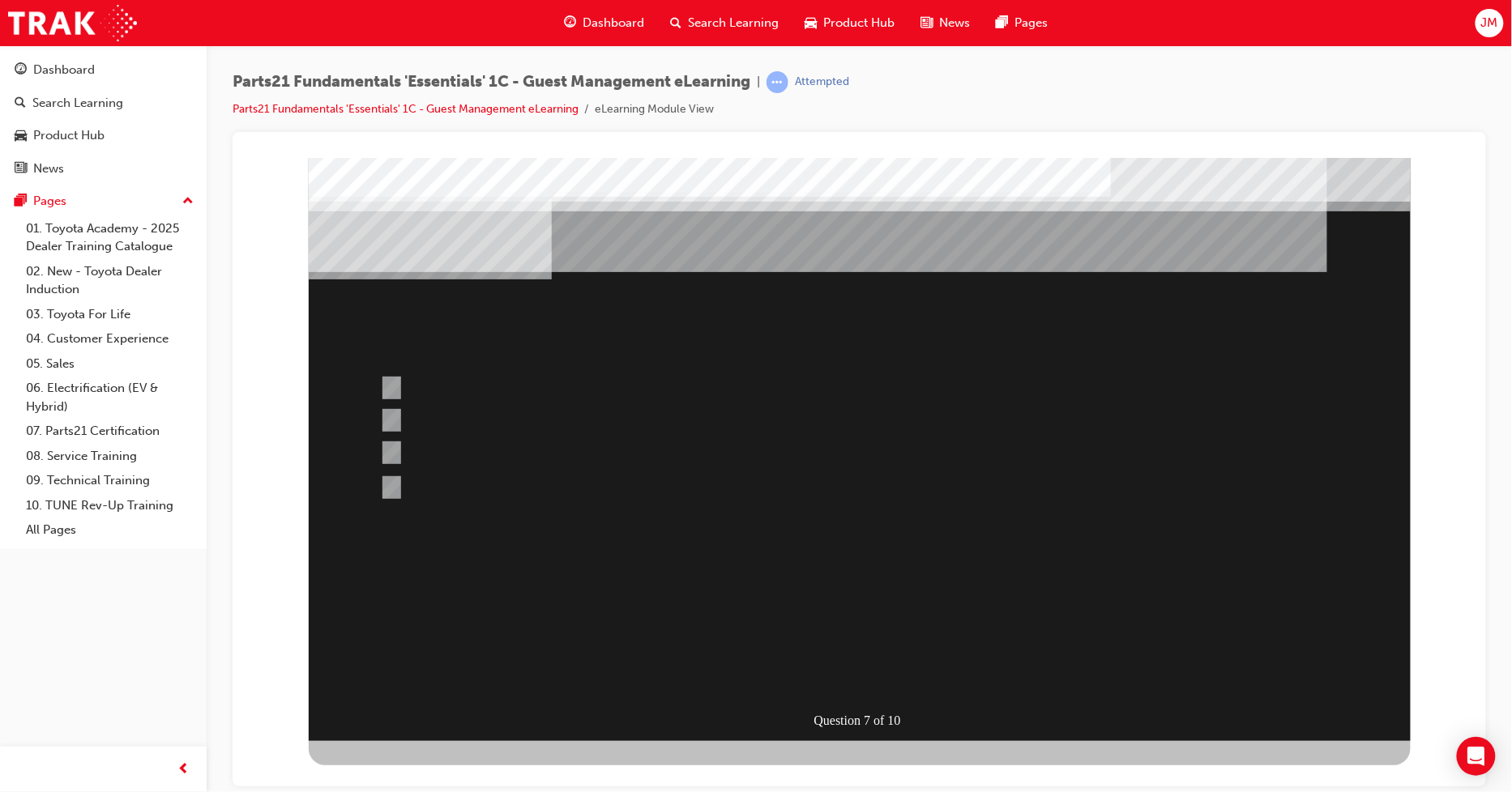
click at [399, 446] on div at bounding box center [858, 448] width 1102 height 583
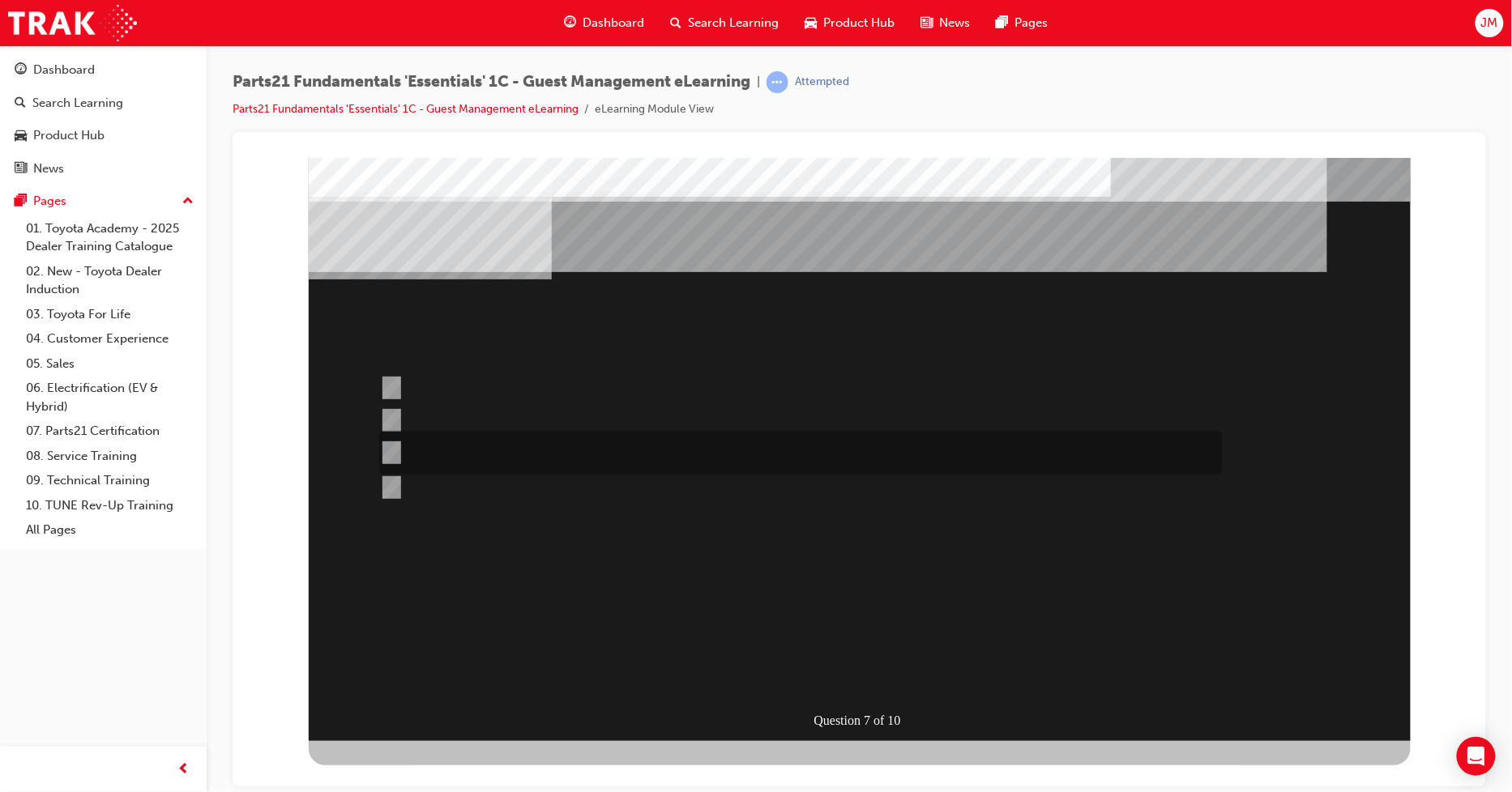
click at [391, 446] on input "When the Guest is available." at bounding box center [387, 453] width 18 height 18
radio input "true"
click at [838, 634] on div at bounding box center [858, 448] width 1102 height 583
click at [384, 385] on input "Ensure distributors set reference ETAs and that this information is always comm…" at bounding box center [387, 388] width 18 height 18
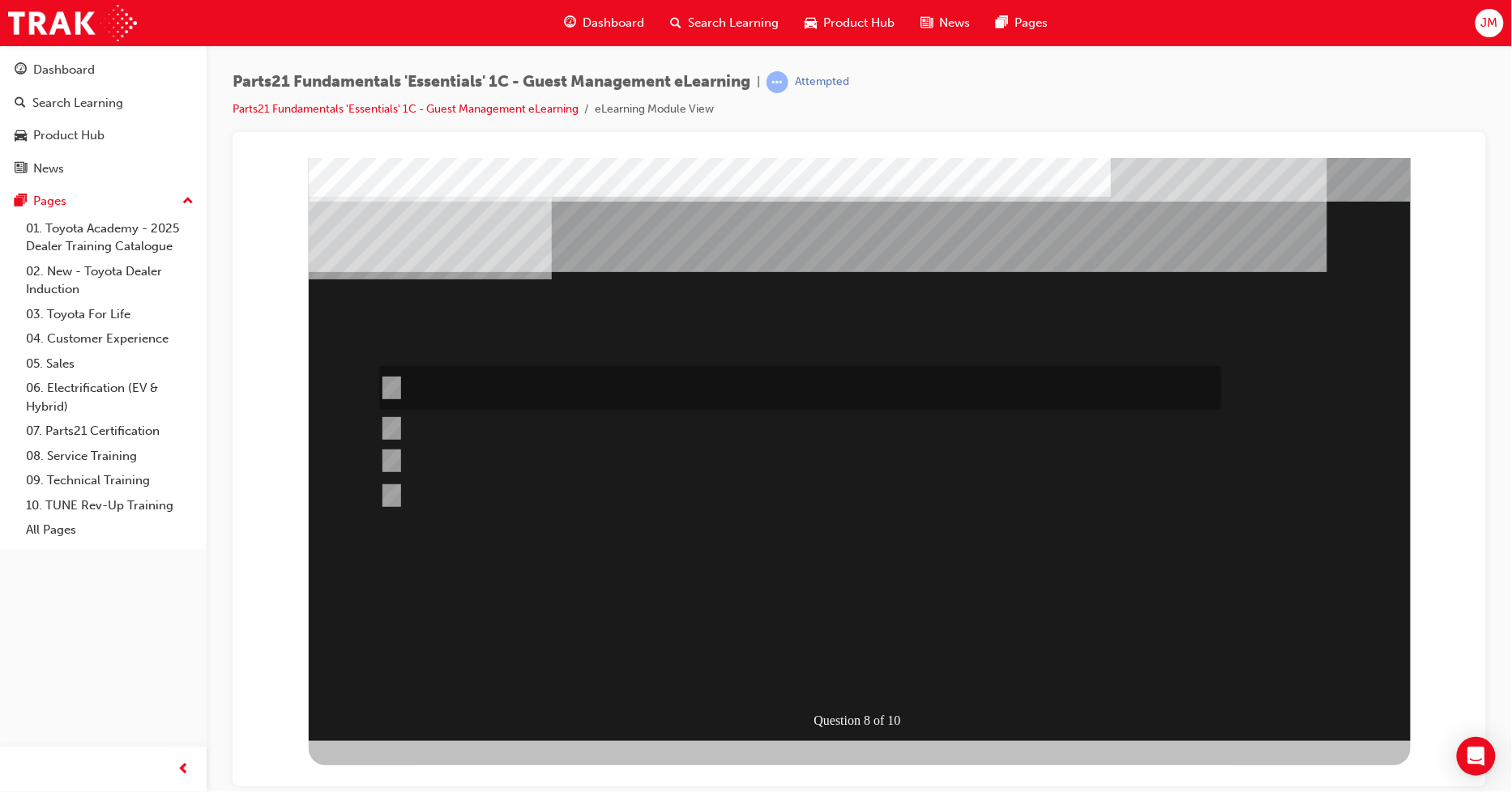
radio input "true"
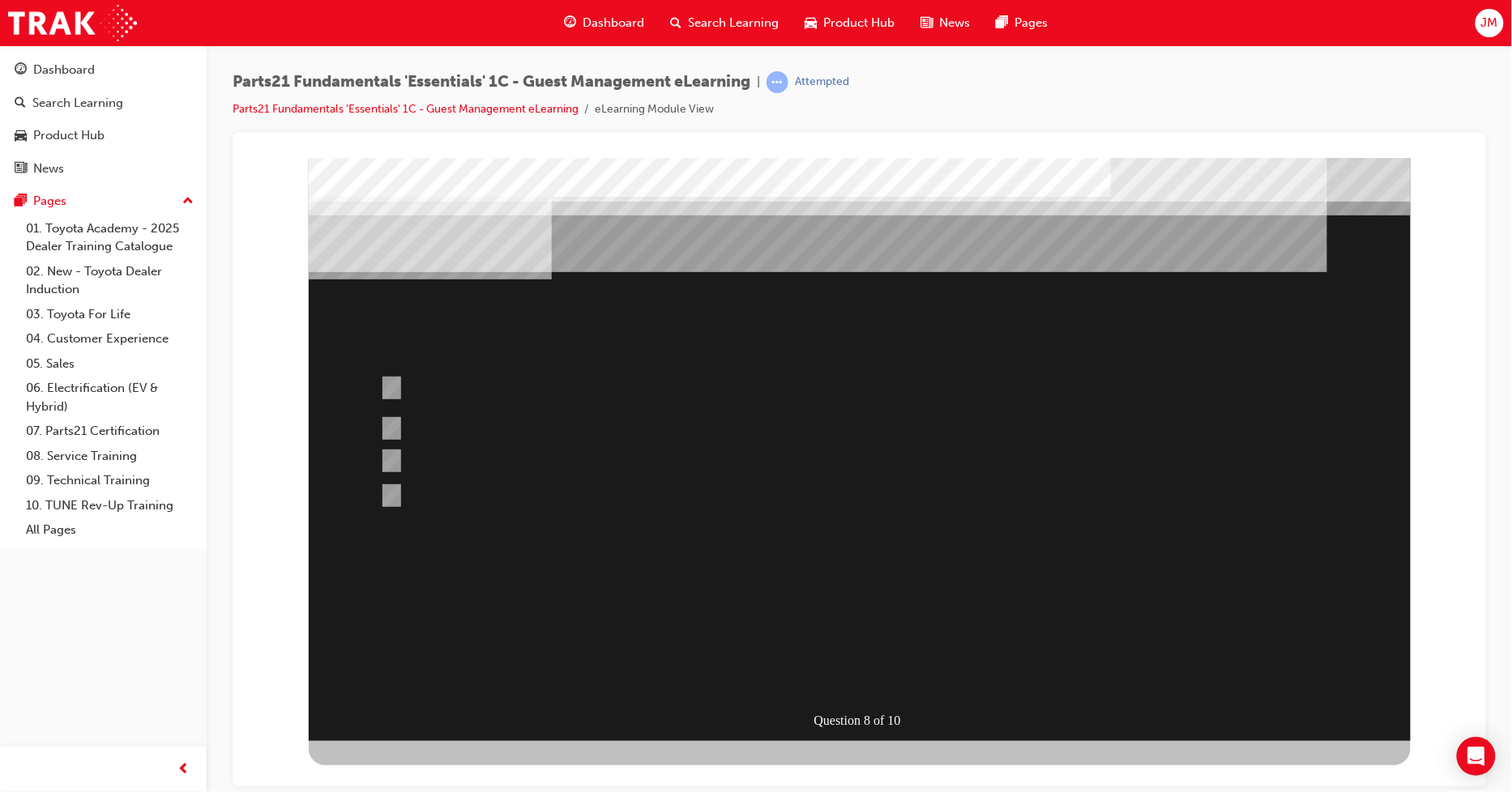
click at [780, 623] on div at bounding box center [858, 448] width 1102 height 583
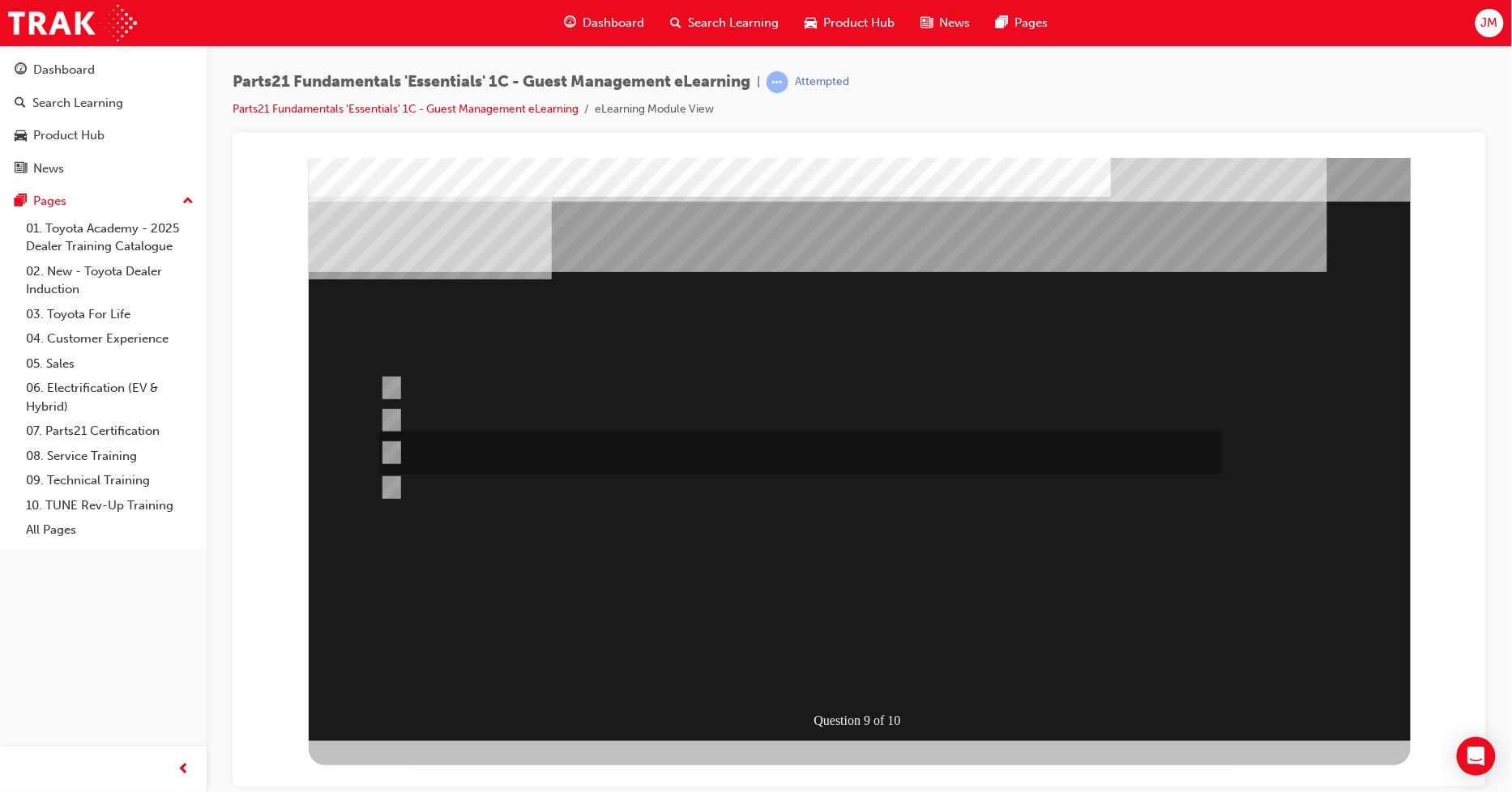
click at [390, 457] on input "Red" at bounding box center [387, 453] width 18 height 18
radio input "true"
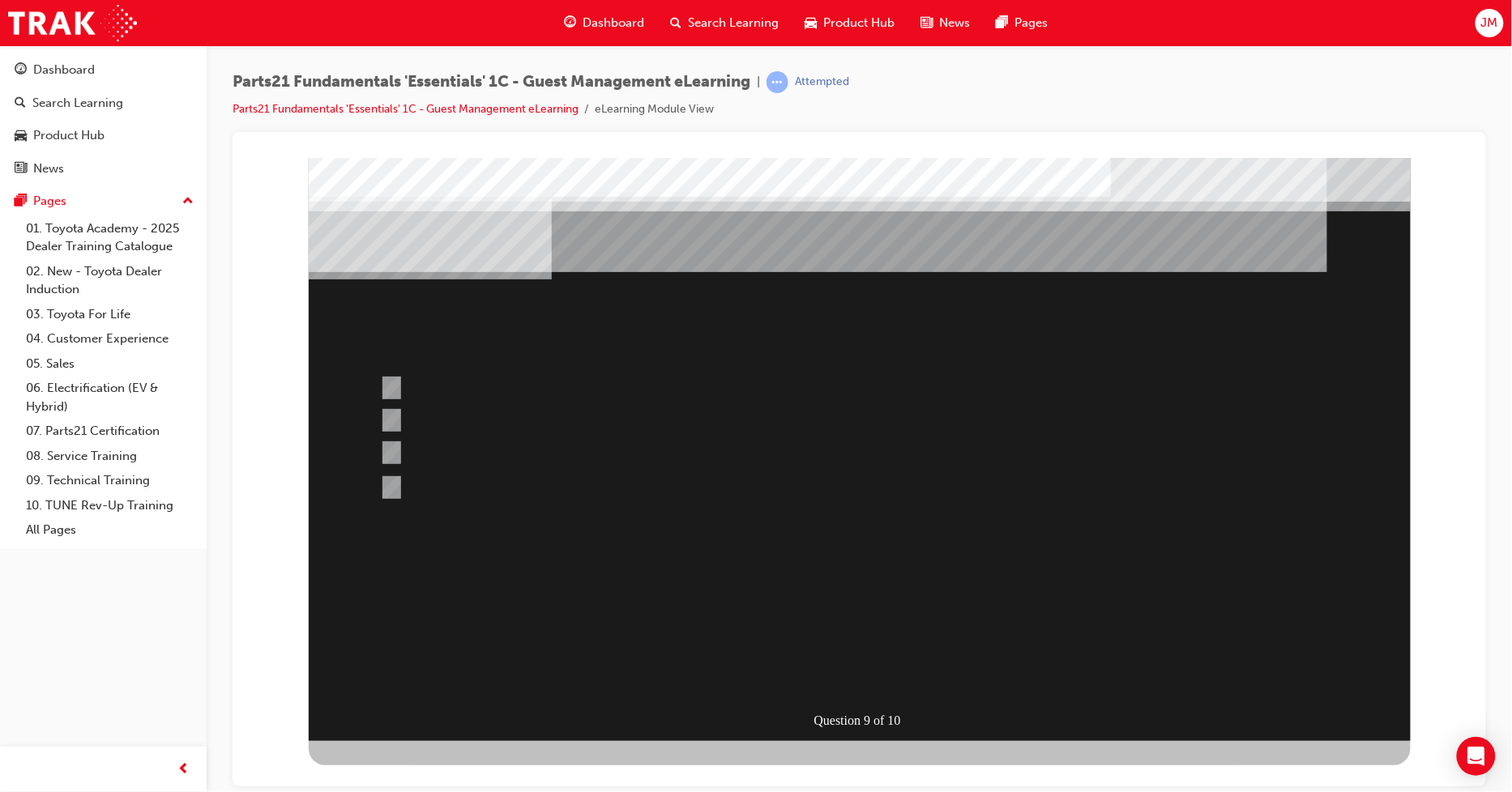
click at [396, 381] on div at bounding box center [858, 448] width 1102 height 583
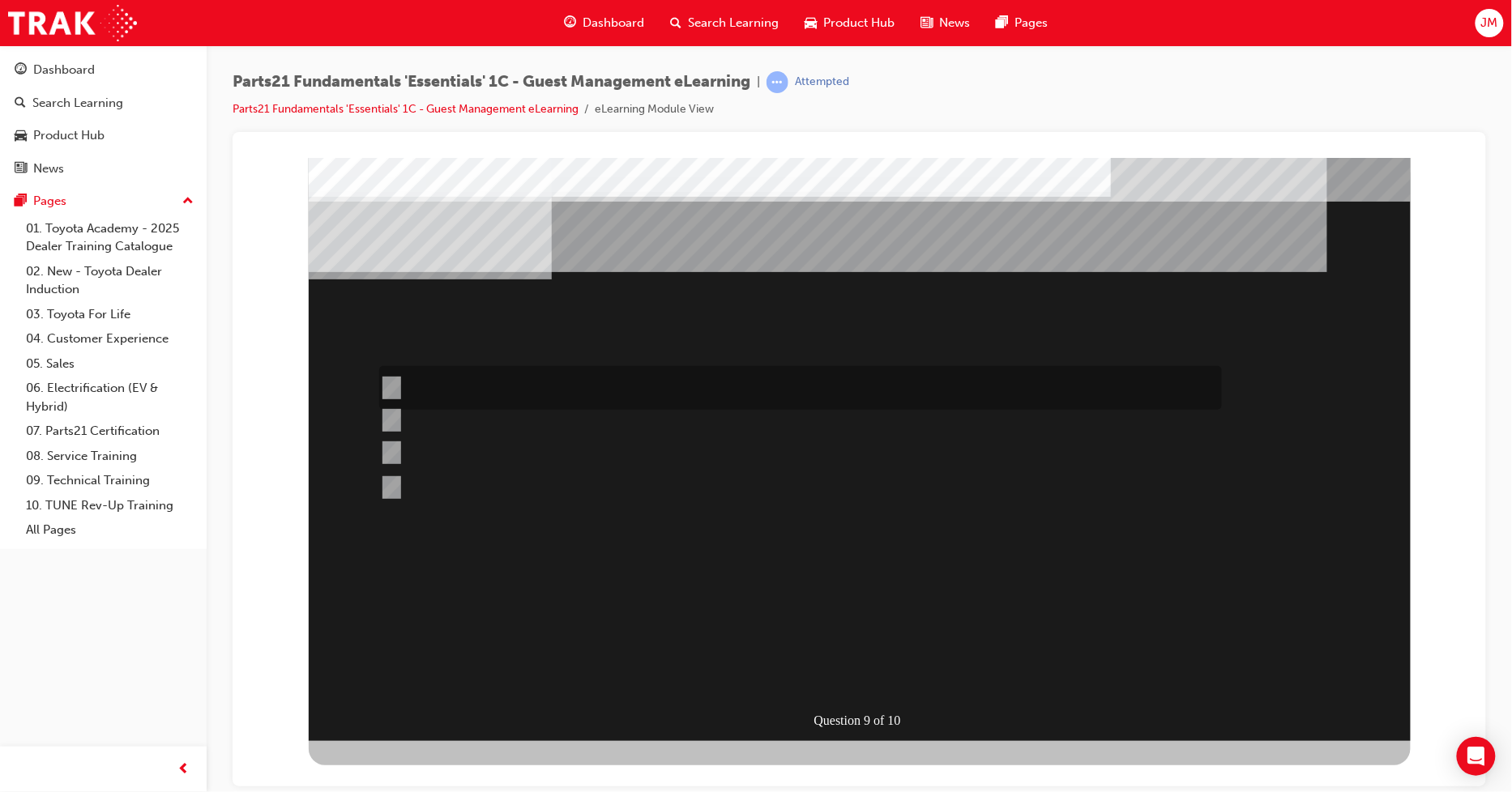
click at [392, 381] on input "Yellow" at bounding box center [387, 388] width 18 height 18
radio input "true"
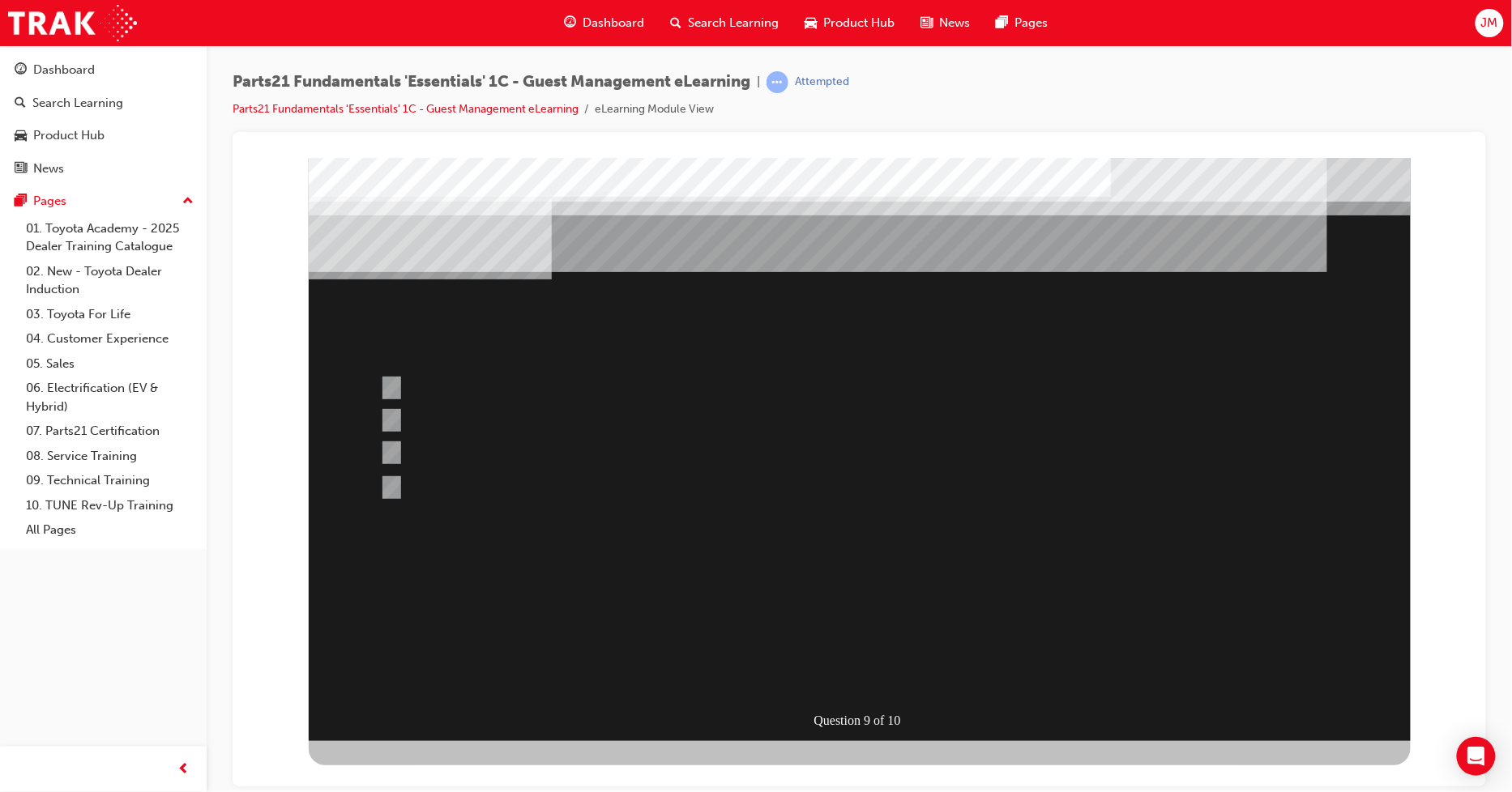
click at [858, 633] on div at bounding box center [858, 448] width 1102 height 583
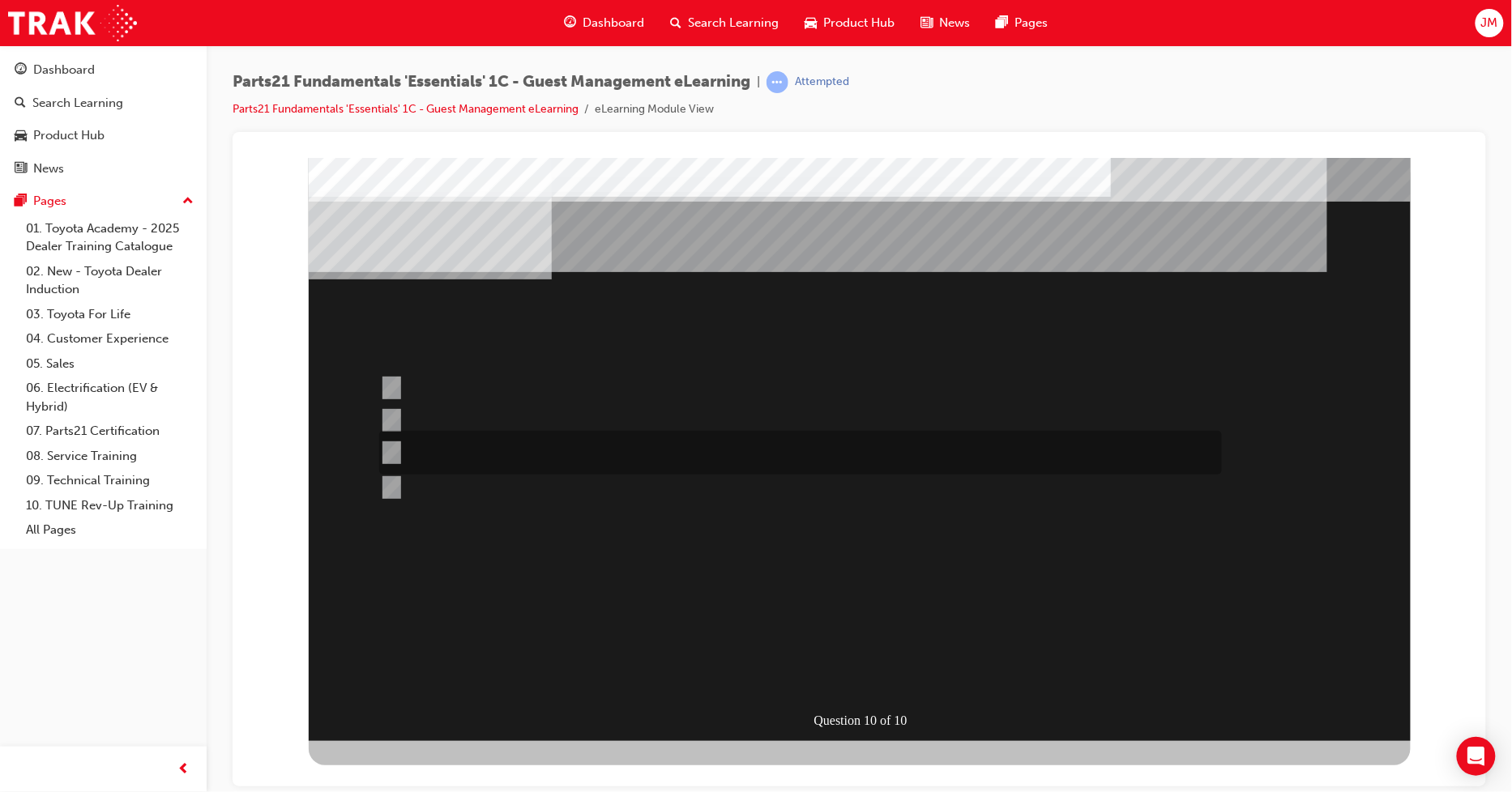
click at [394, 448] on input "Red" at bounding box center [387, 453] width 18 height 18
radio input "true"
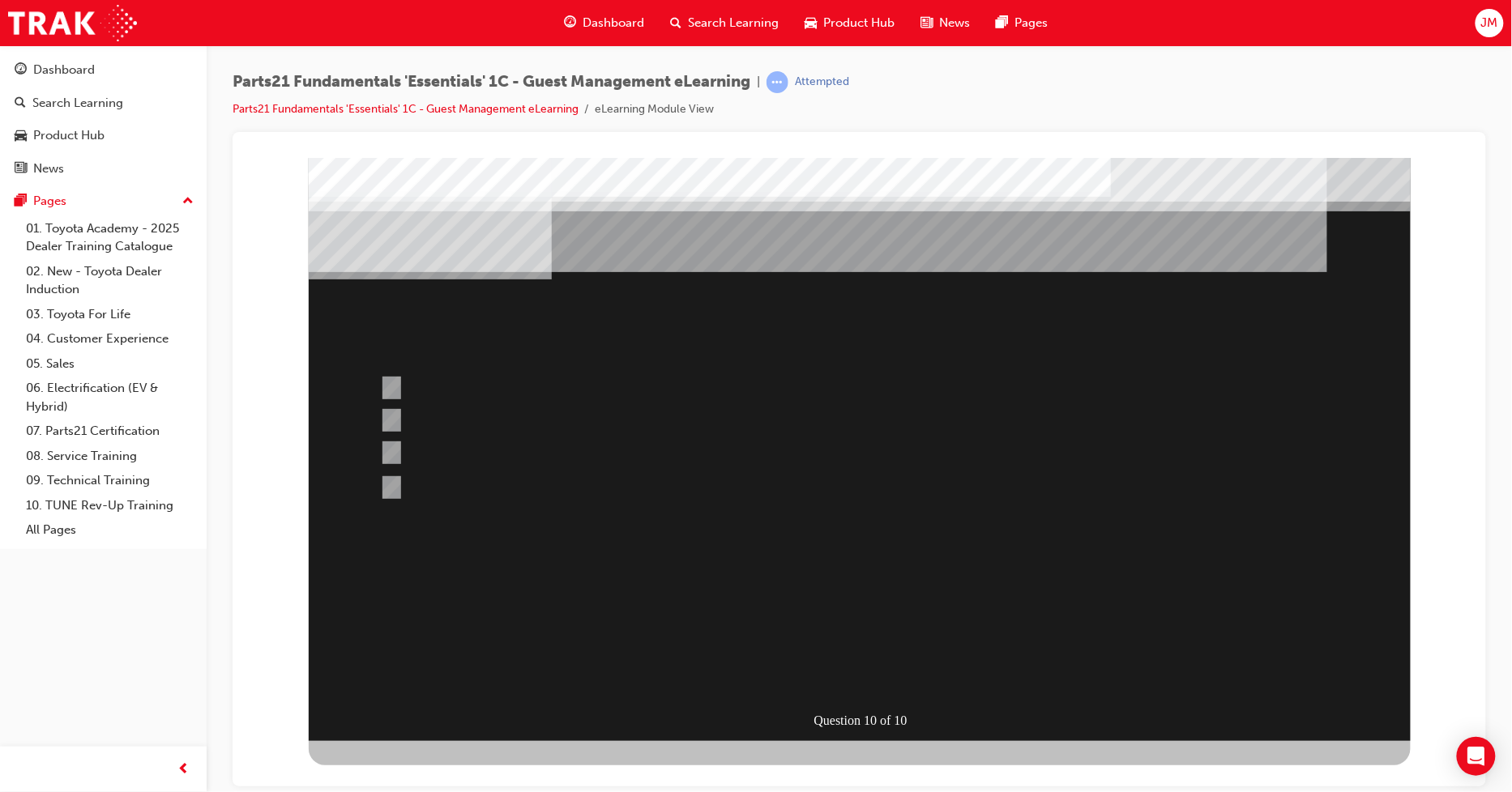
click at [384, 412] on div at bounding box center [858, 448] width 1102 height 583
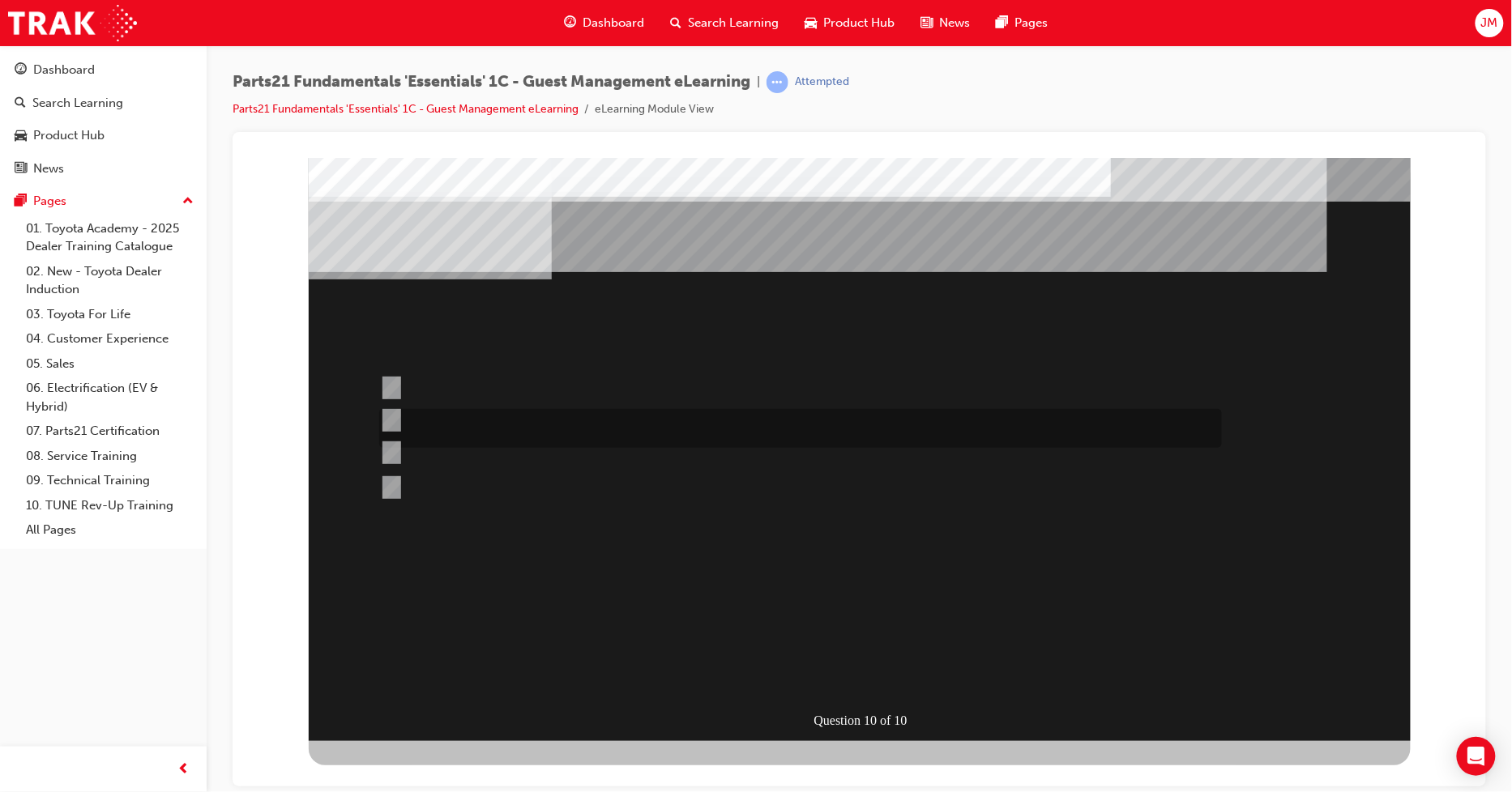
click at [385, 415] on input "Blue" at bounding box center [387, 421] width 18 height 18
radio input "true"
click at [801, 639] on div at bounding box center [858, 448] width 1102 height 583
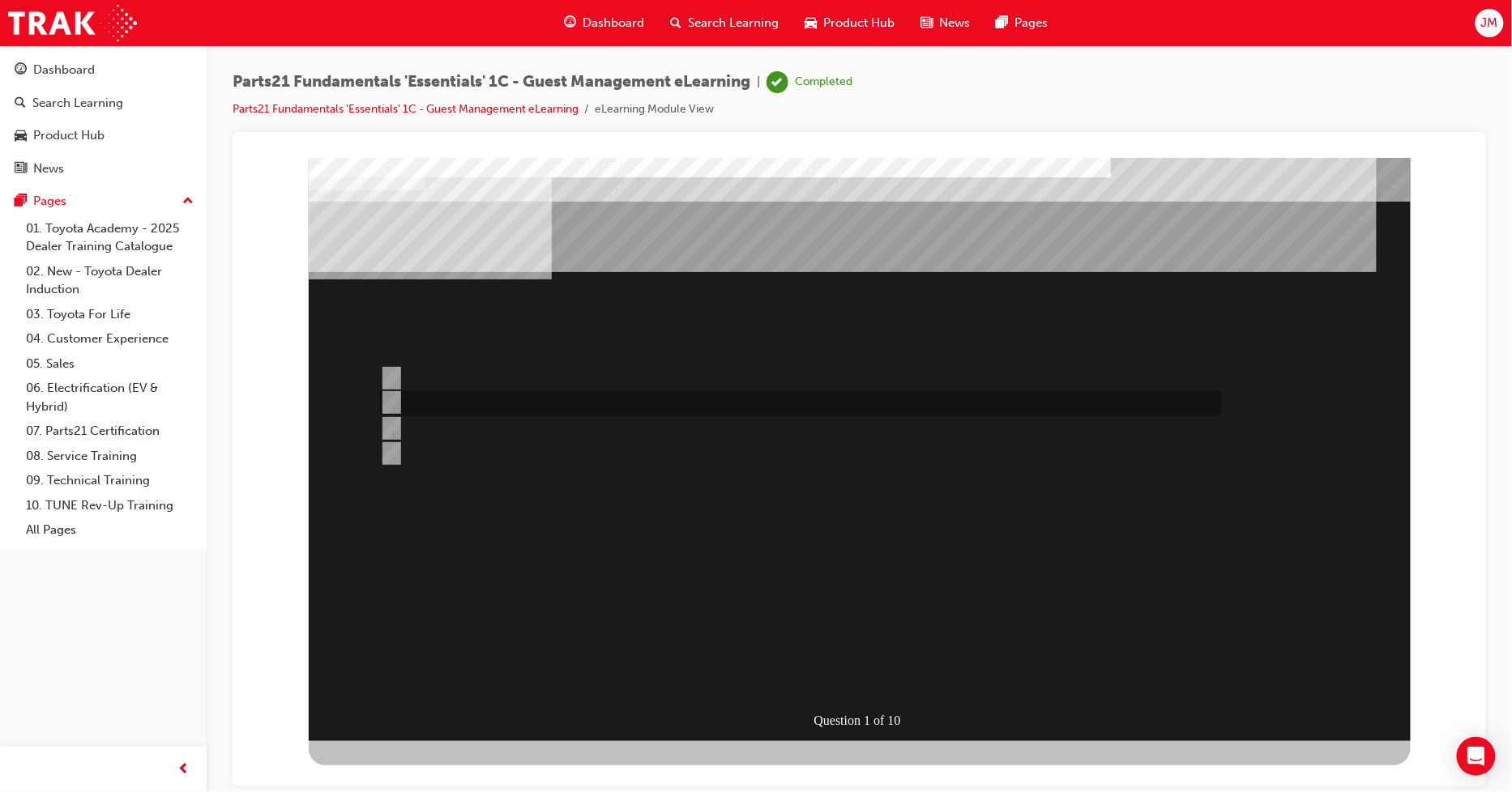
click at [392, 399] on input "Issues not covered by the other case types." at bounding box center [387, 403] width 18 height 18
radio input "true"
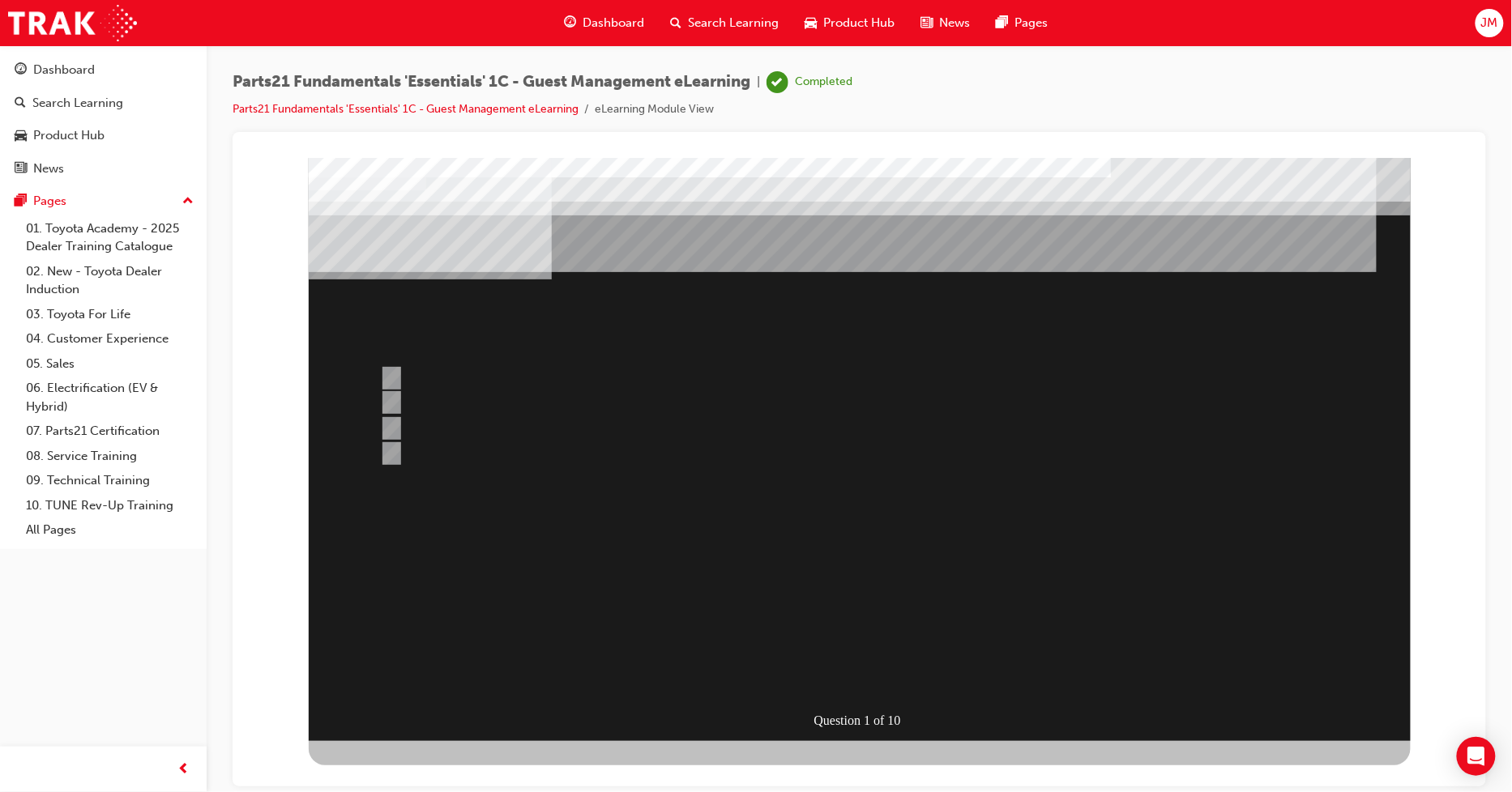
click at [828, 633] on div at bounding box center [858, 448] width 1102 height 583
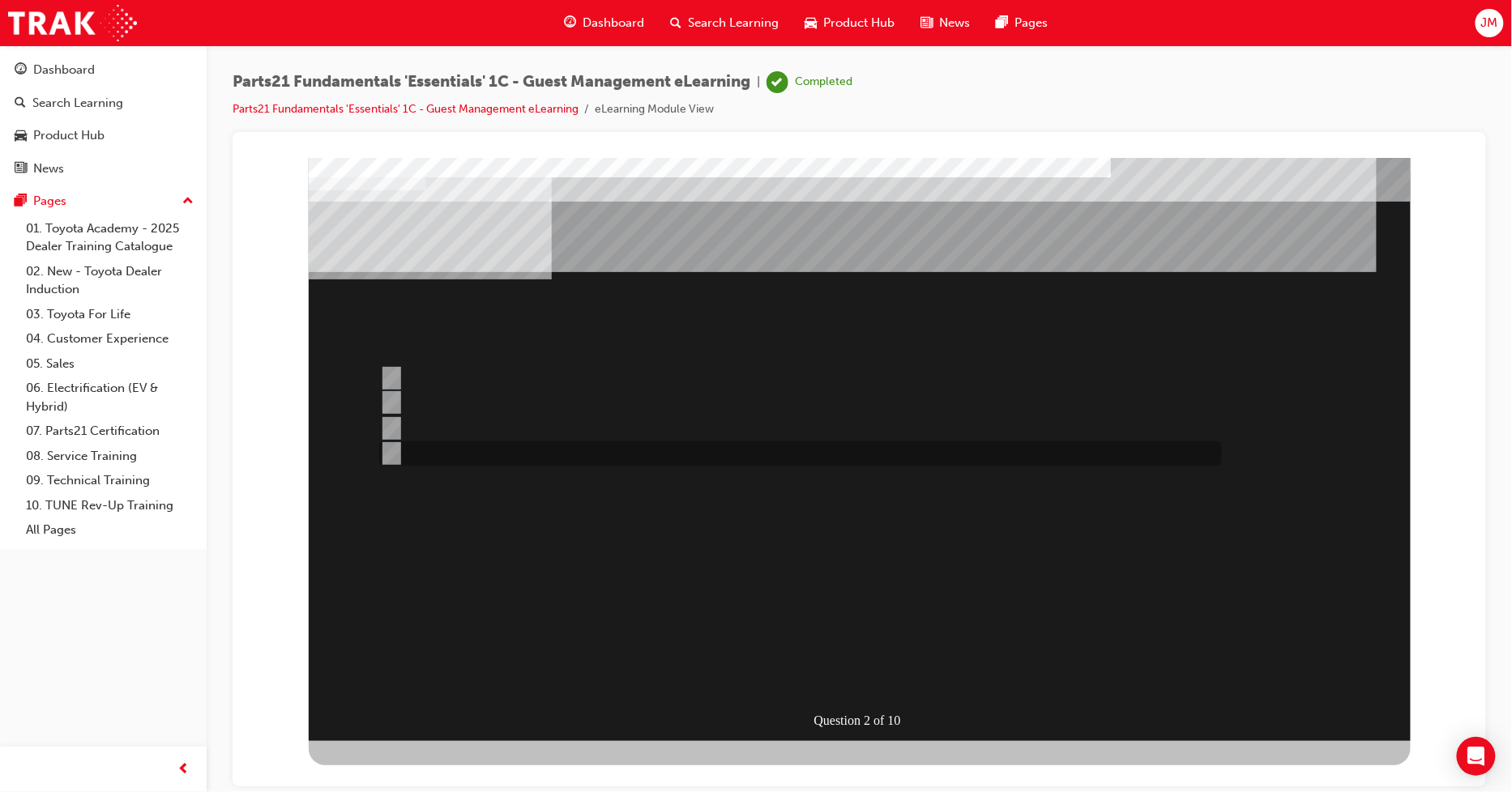
click at [394, 445] on input "Toyota Source" at bounding box center [387, 454] width 18 height 18
radio input "true"
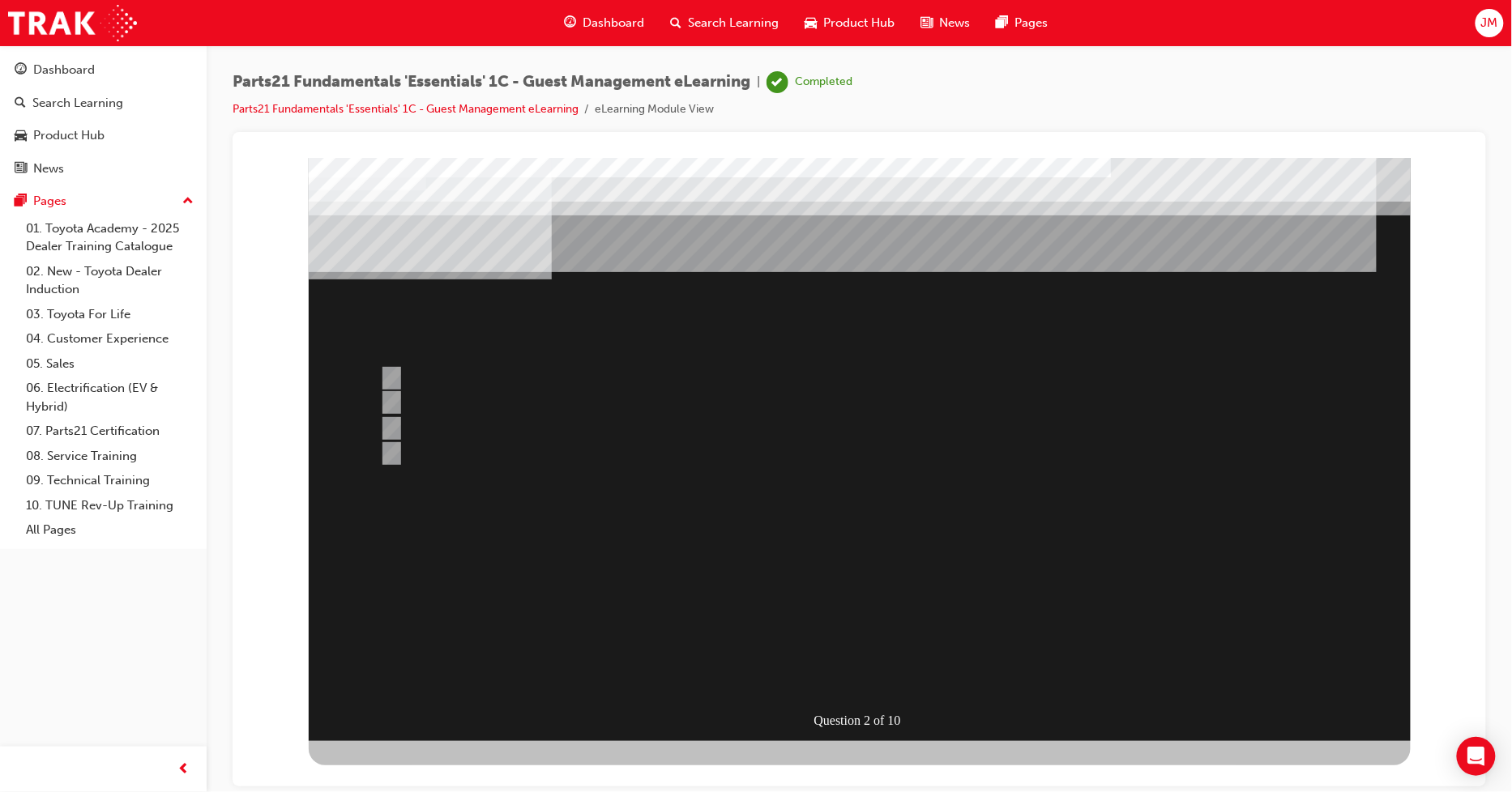
click at [772, 615] on div at bounding box center [858, 448] width 1102 height 583
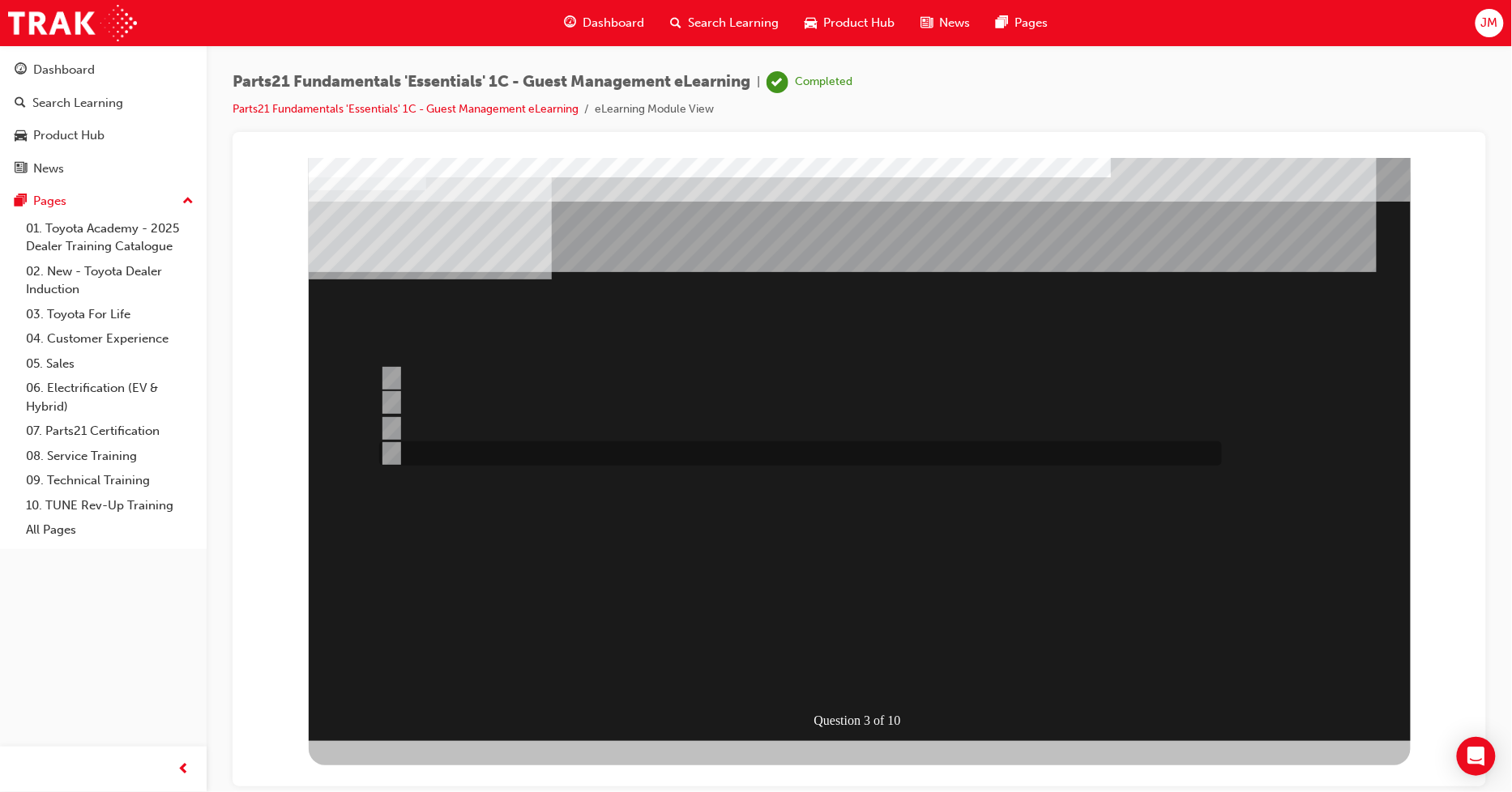
click at [394, 462] on div at bounding box center [795, 454] width 843 height 25
radio input "true"
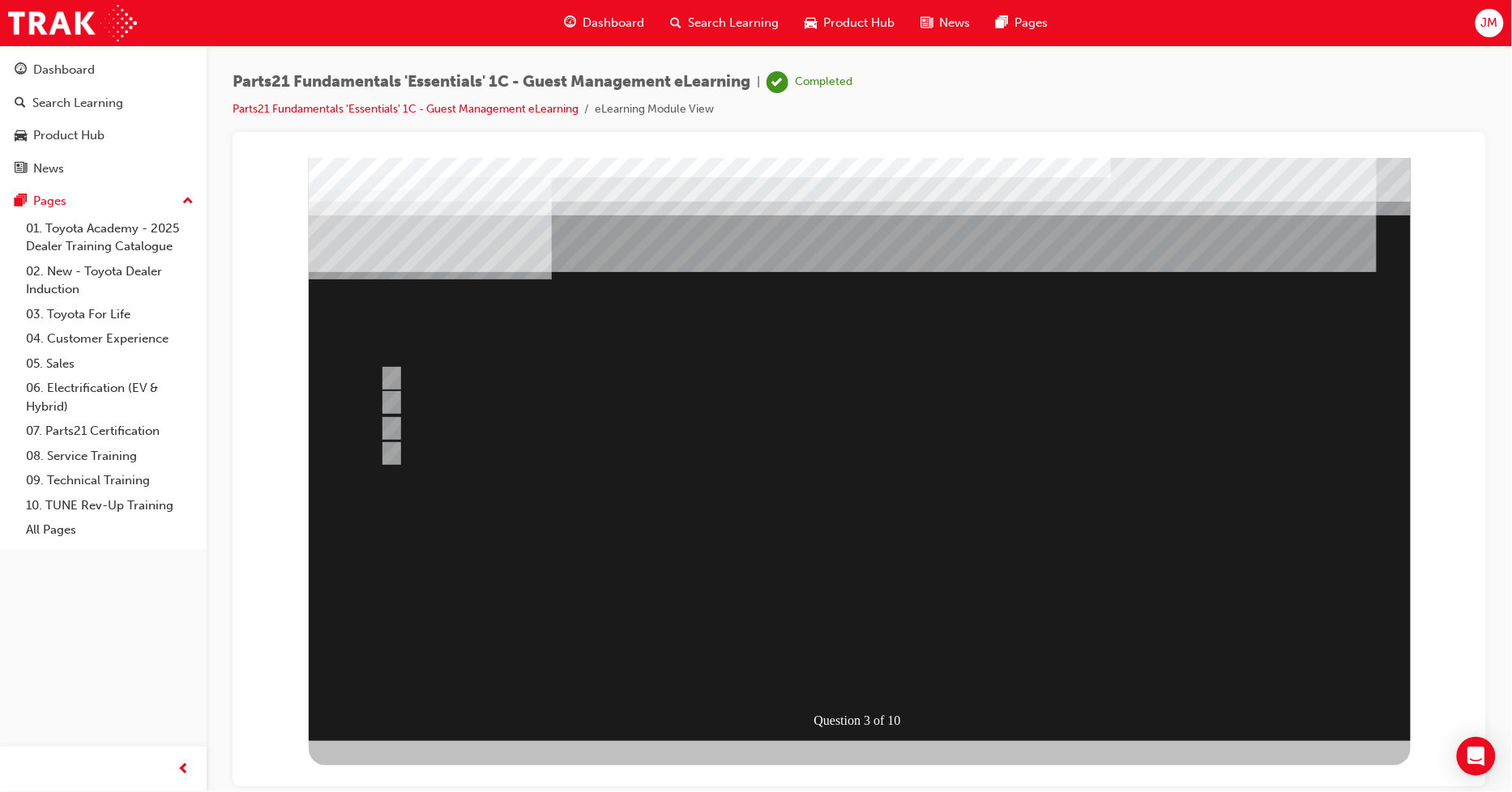
click at [828, 624] on div at bounding box center [858, 448] width 1102 height 583
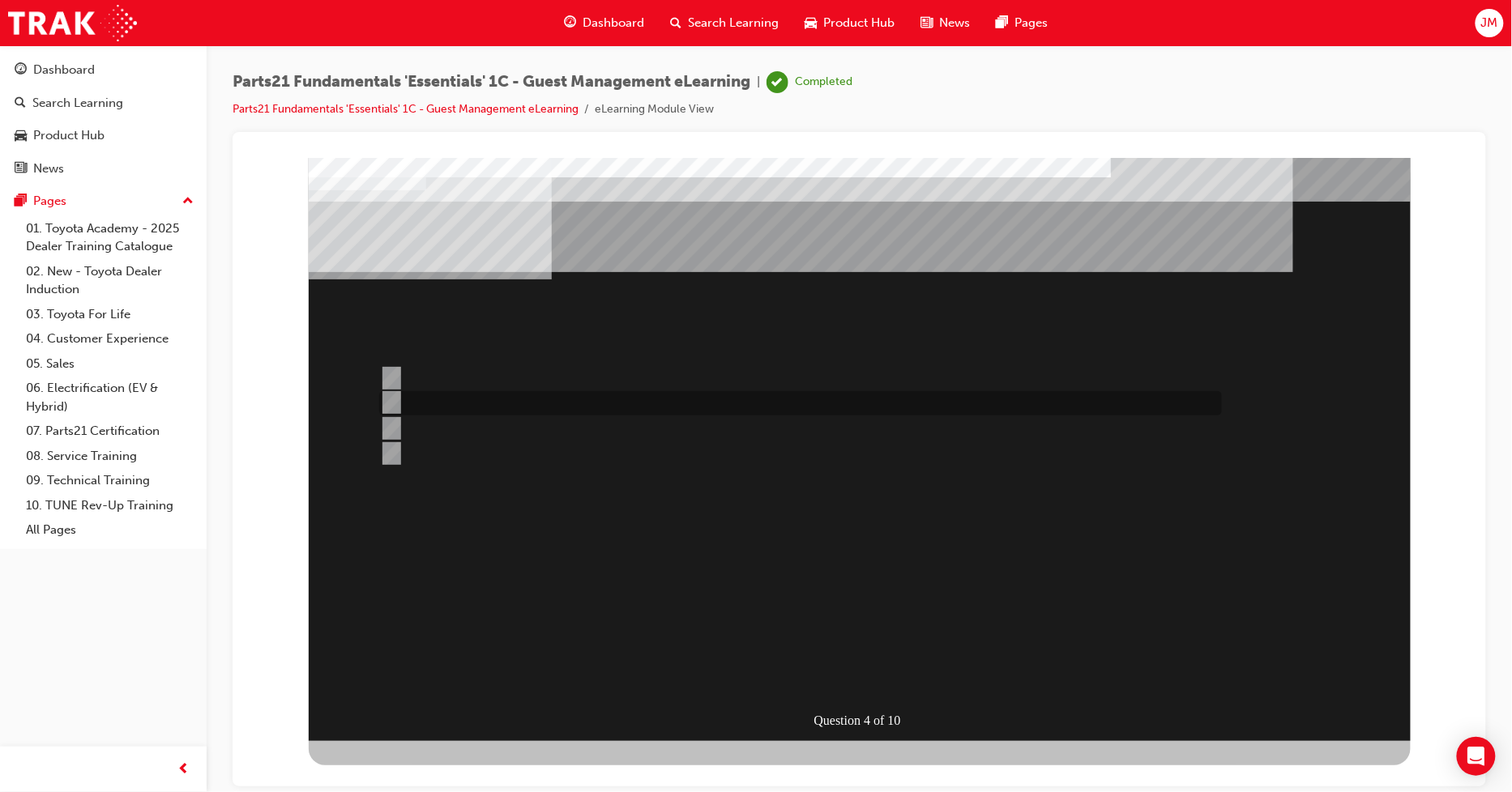
click at [391, 402] on input "Technical Help Desk" at bounding box center [387, 403] width 18 height 18
radio input "true"
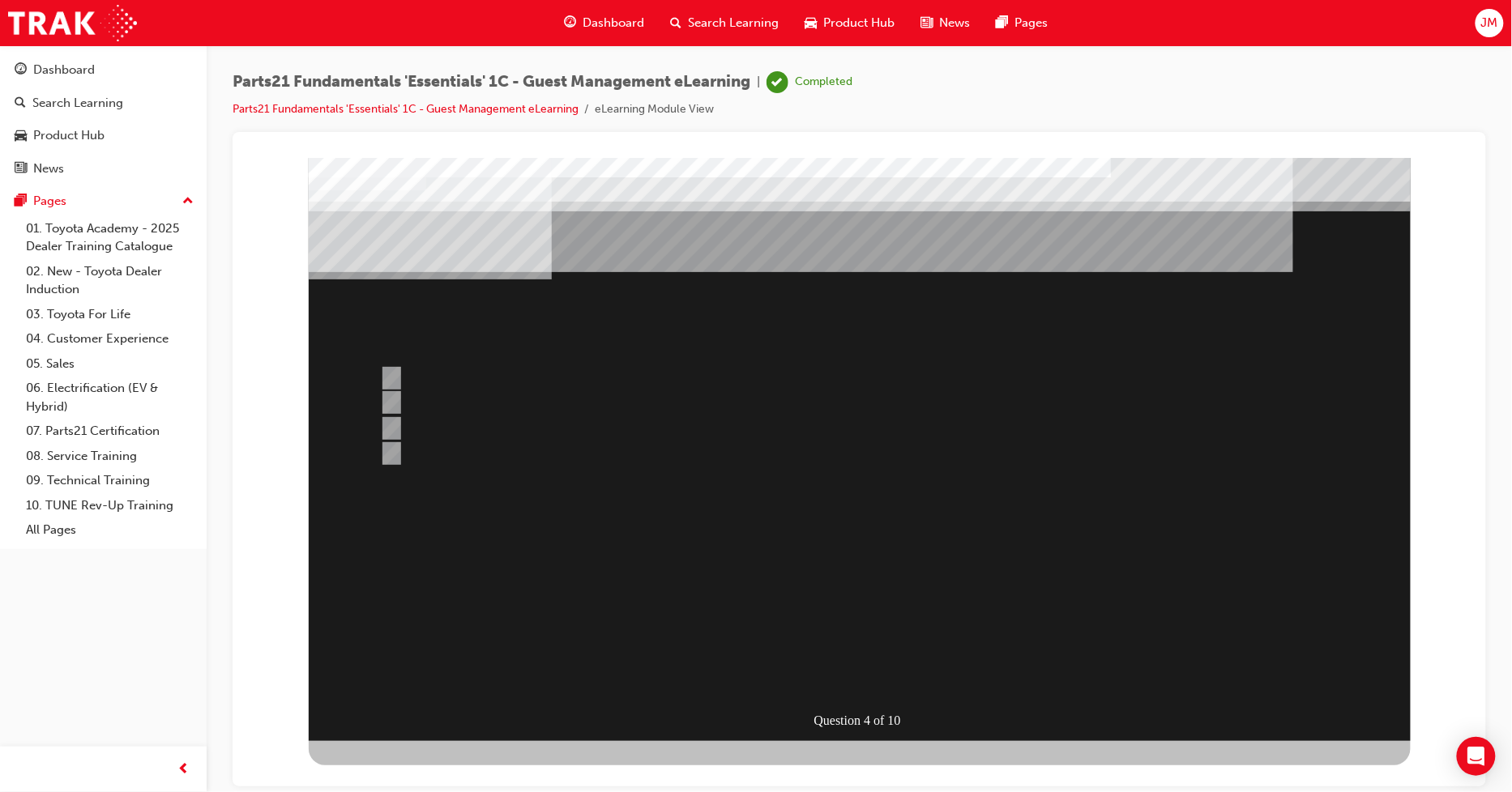
click at [385, 371] on div at bounding box center [858, 448] width 1102 height 583
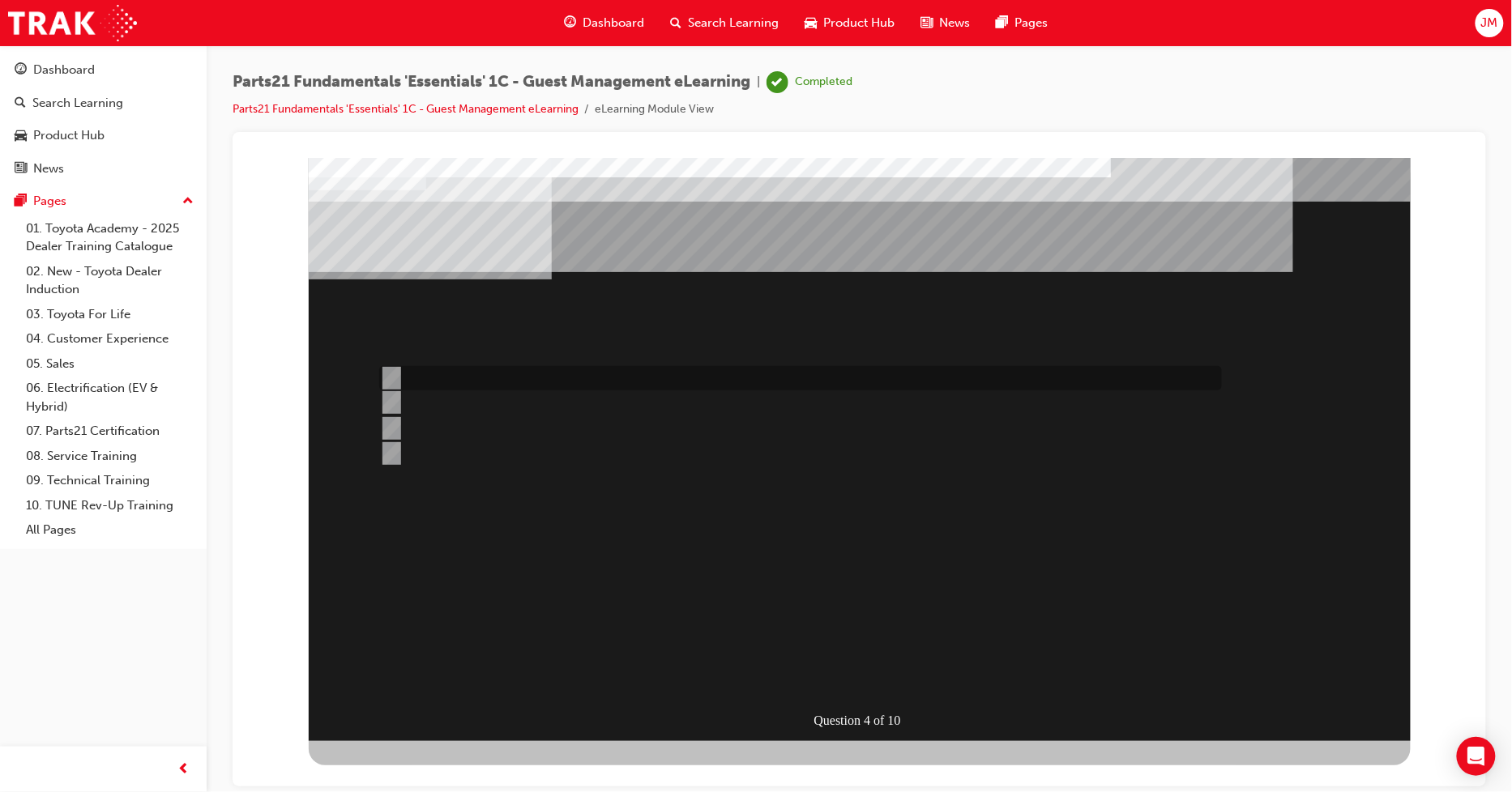
click at [389, 377] on input "PCHD" at bounding box center [387, 378] width 18 height 18
radio input "true"
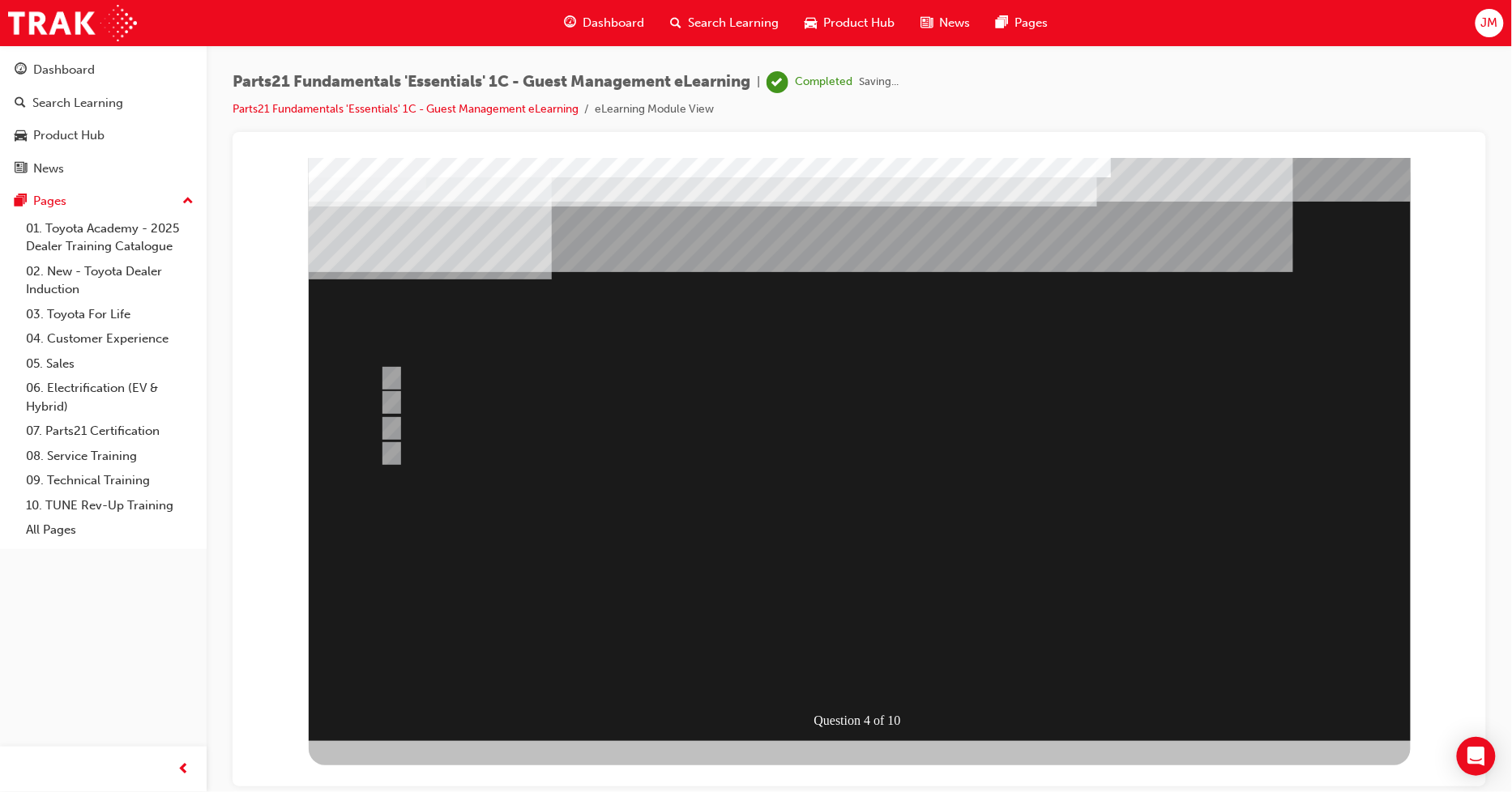
click at [821, 646] on div at bounding box center [858, 448] width 1102 height 583
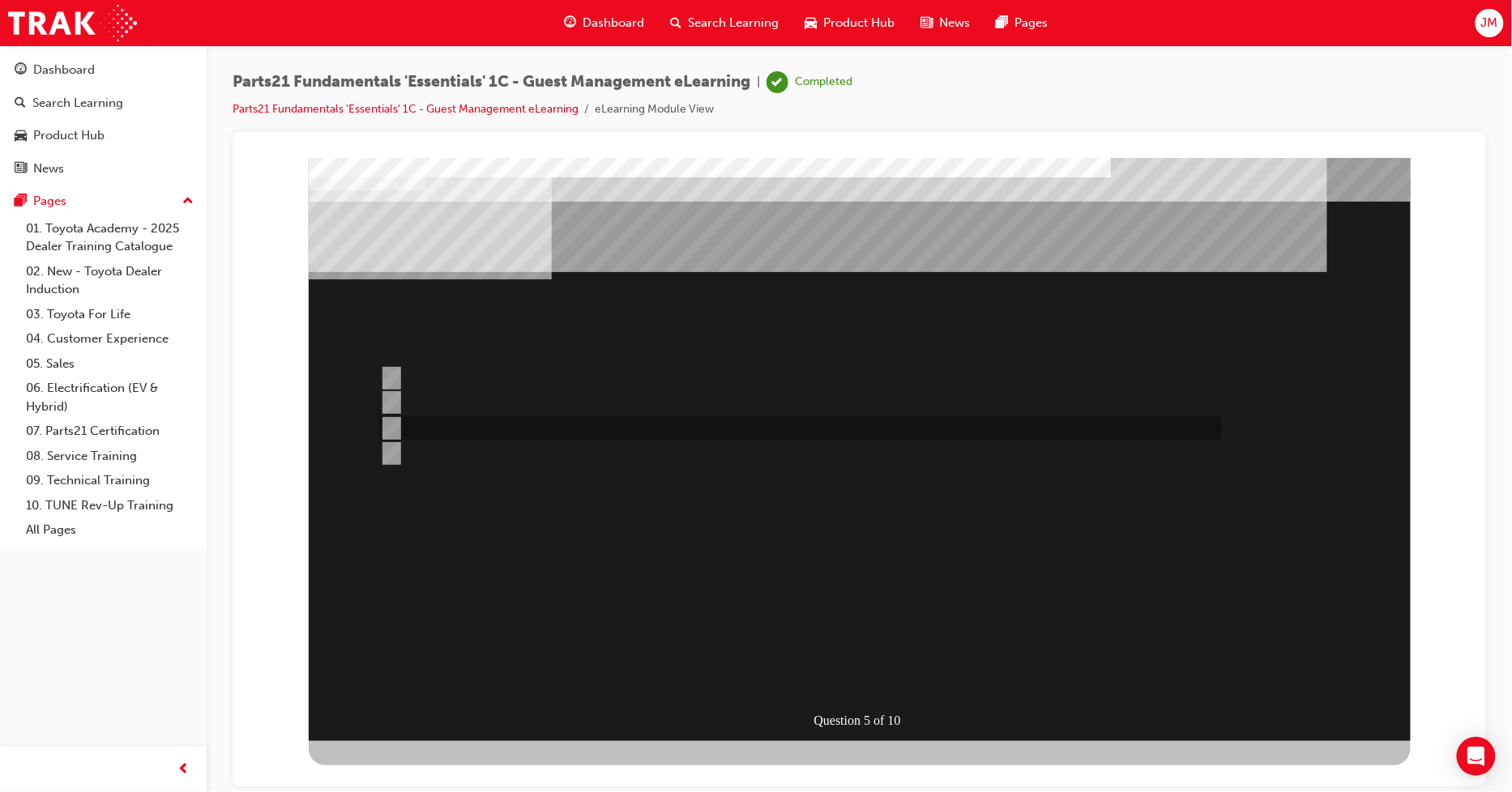
click at [403, 421] on div at bounding box center [795, 429] width 843 height 25
radio input "true"
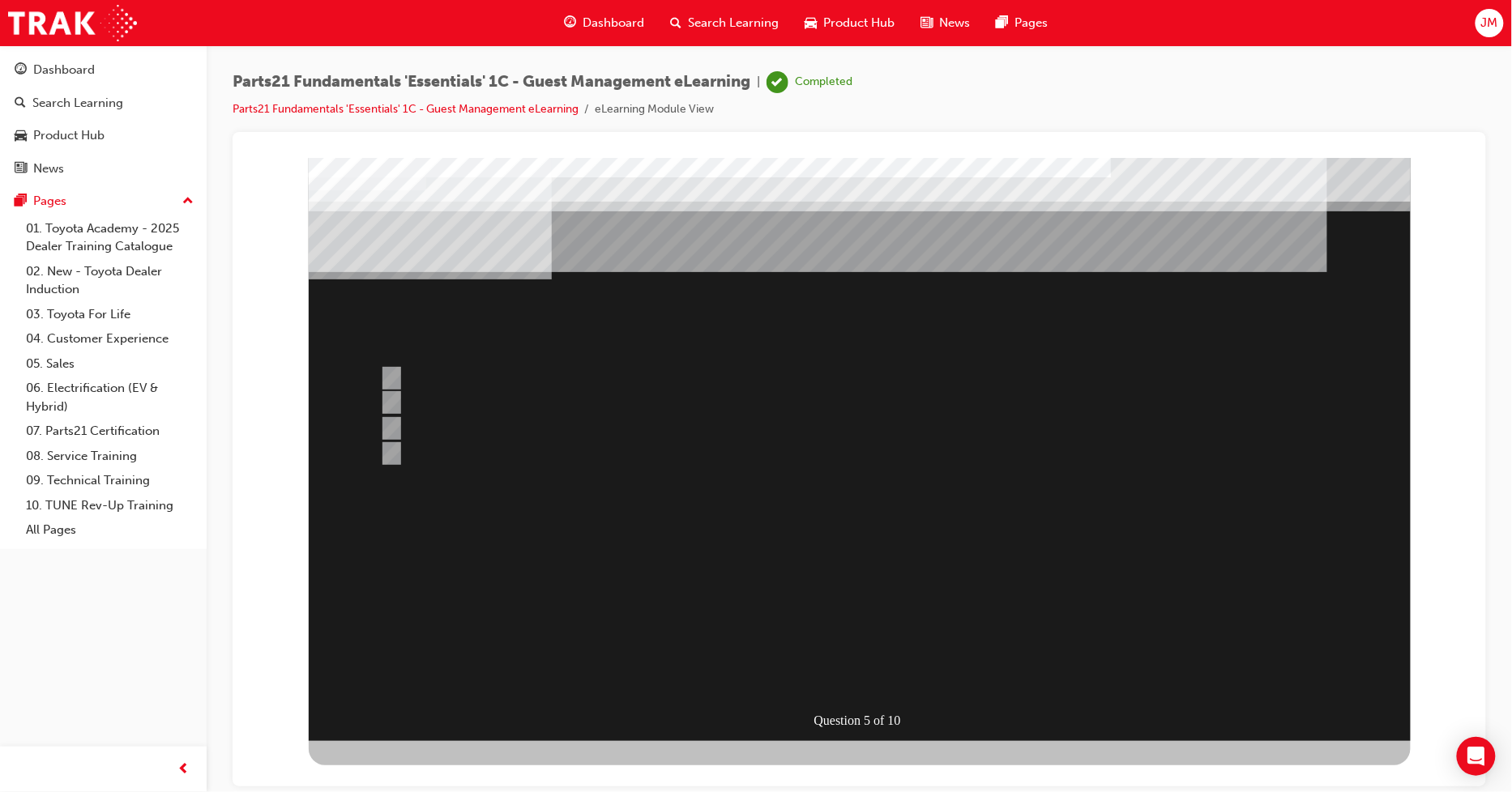
click at [412, 452] on div at bounding box center [858, 448] width 1102 height 583
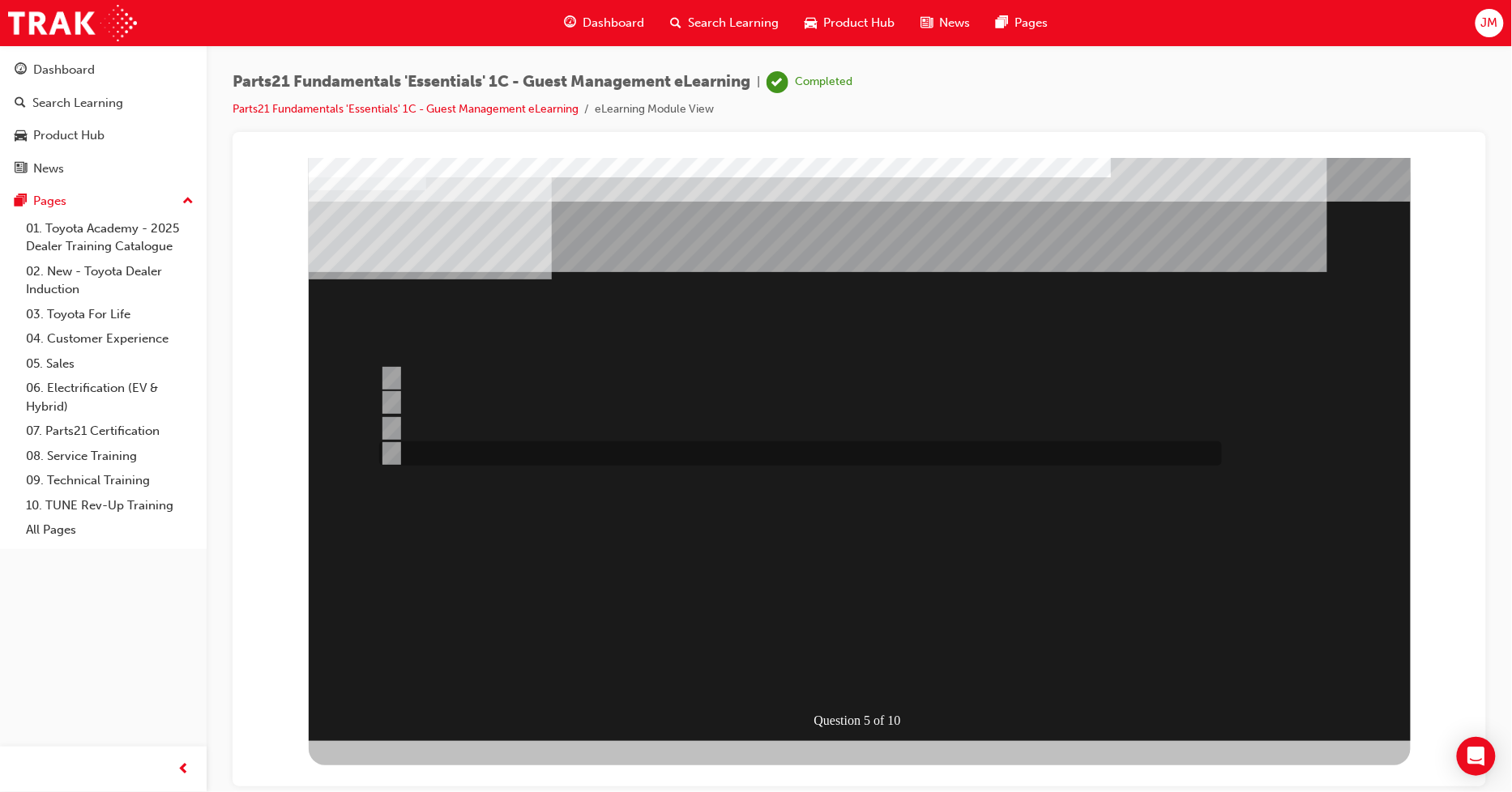
click at [394, 453] on input "Populate the “Parts Information” tab." at bounding box center [387, 454] width 18 height 18
radio input "true"
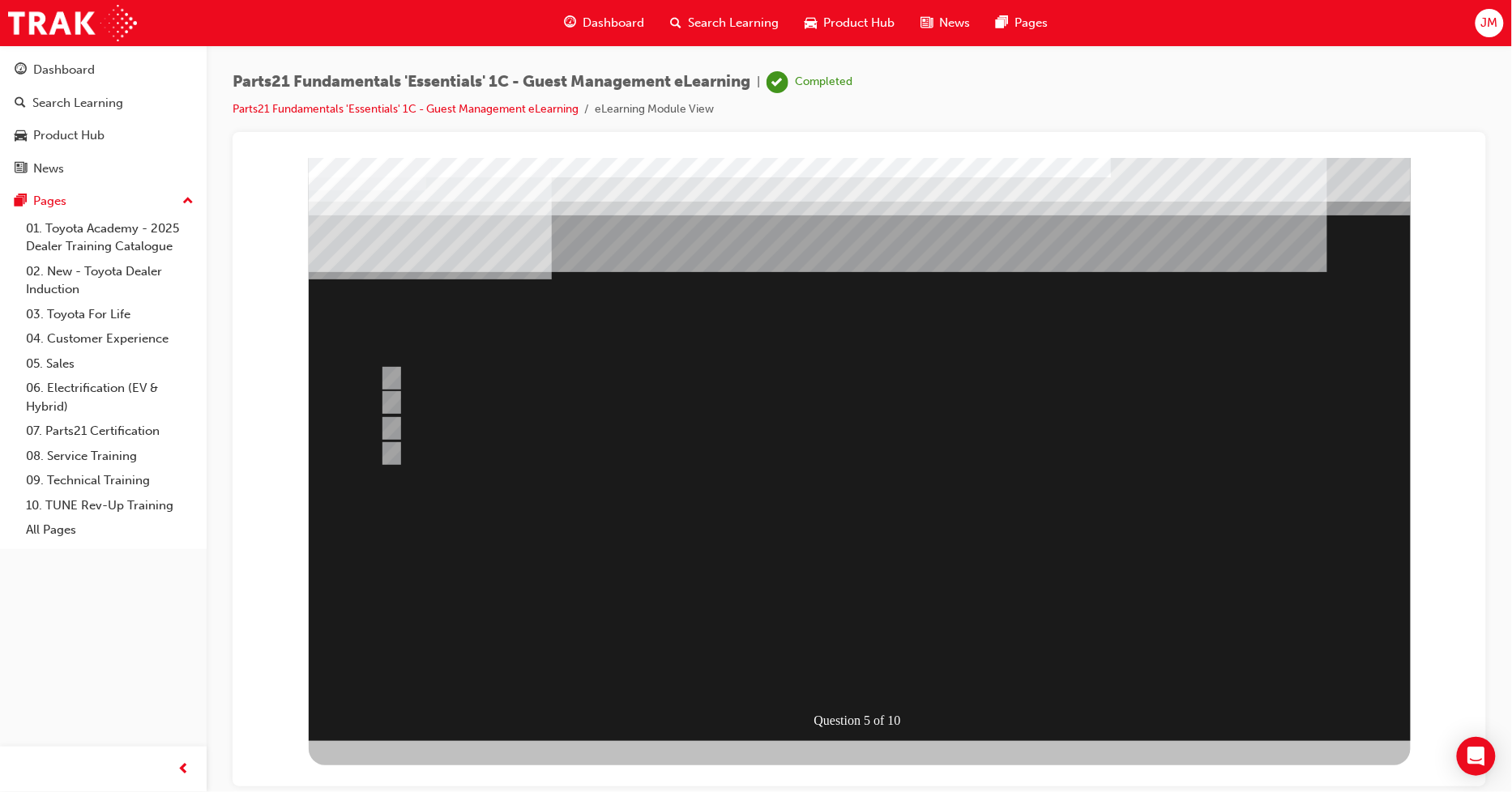
click at [866, 636] on div at bounding box center [858, 448] width 1102 height 583
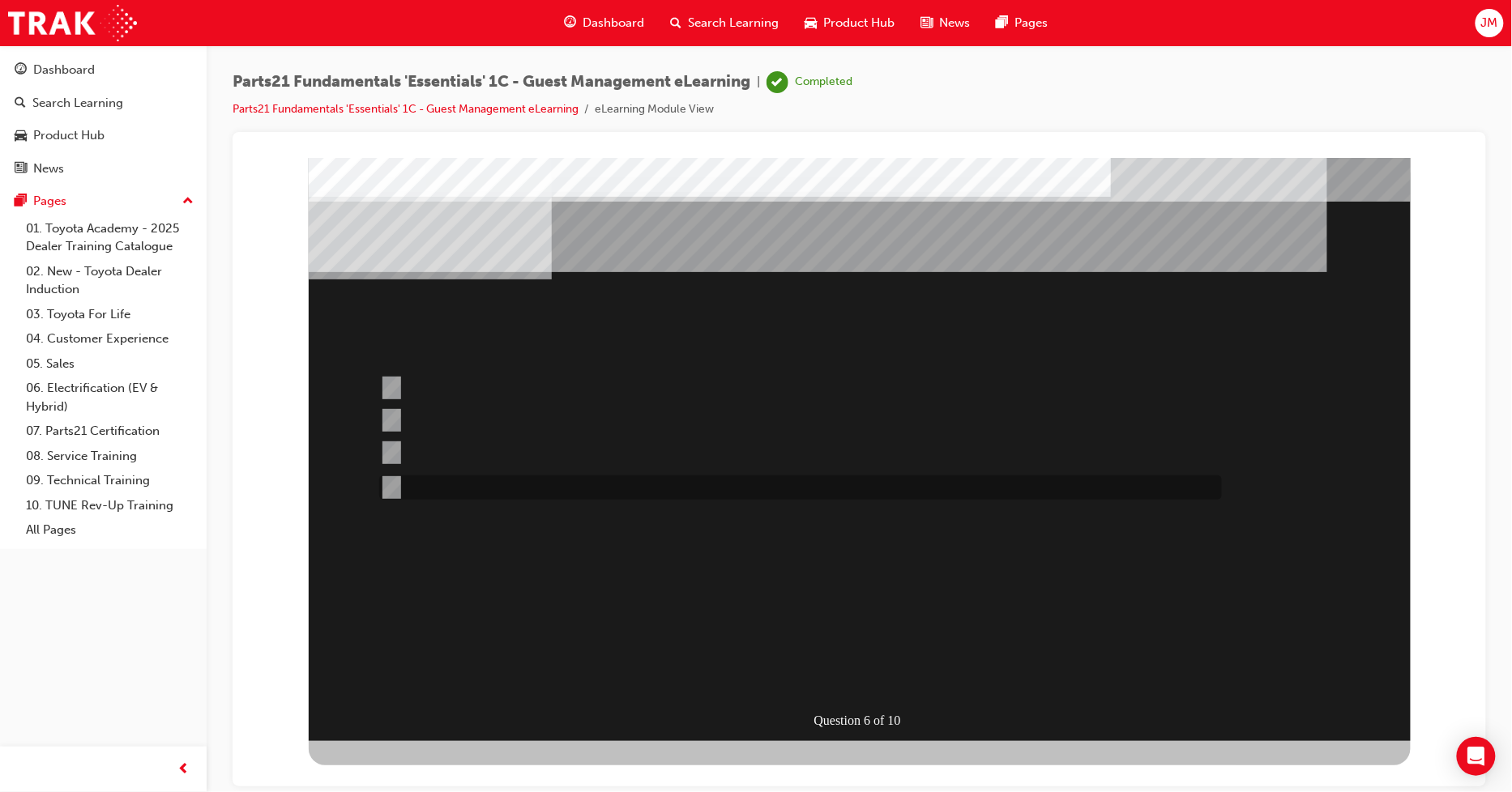
click at [394, 486] on input "For when you are needing to prioritise case allocation to a PCHD member / escal…" at bounding box center [387, 488] width 18 height 18
radio input "true"
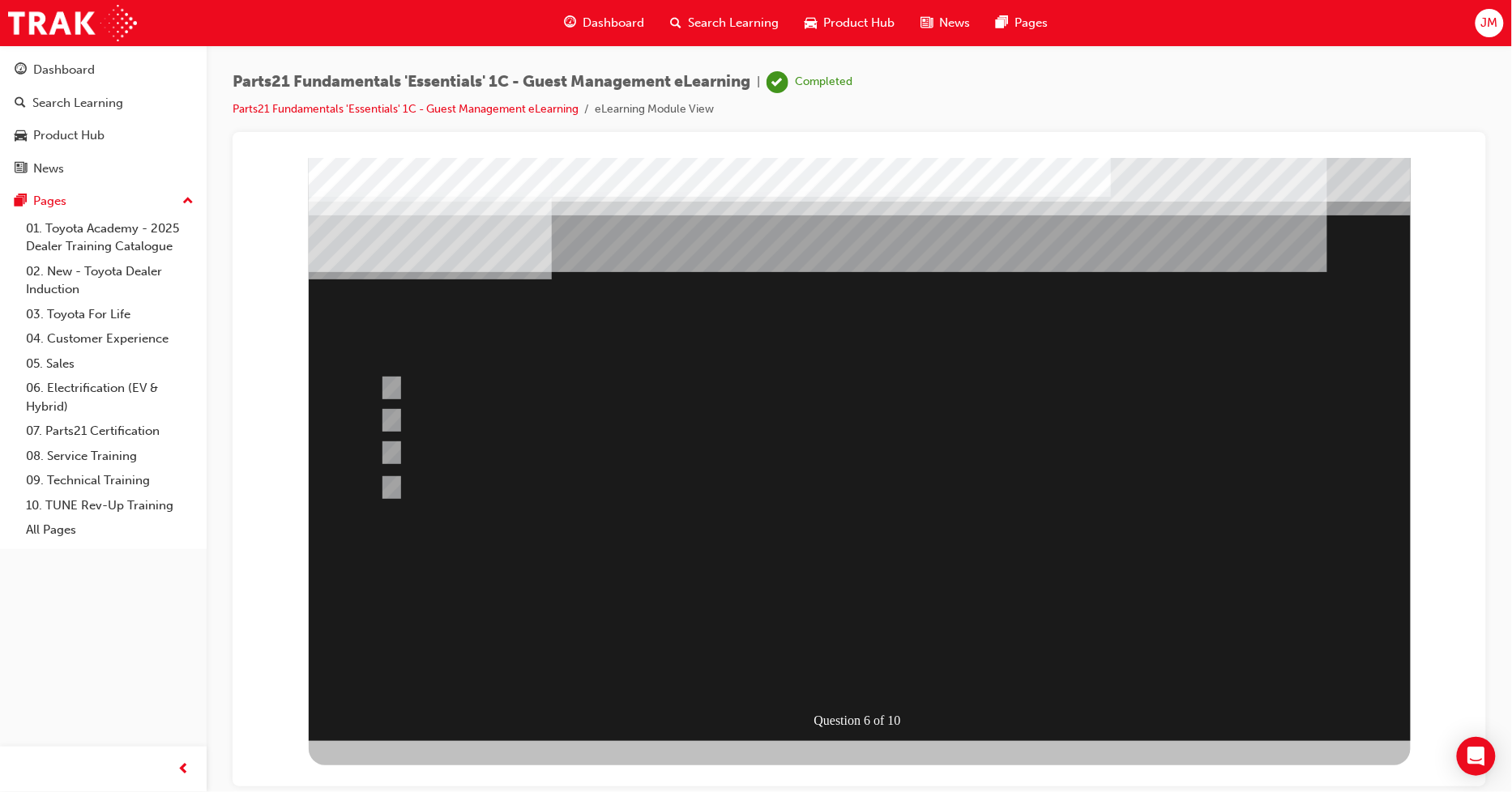
click at [790, 607] on div at bounding box center [858, 448] width 1102 height 583
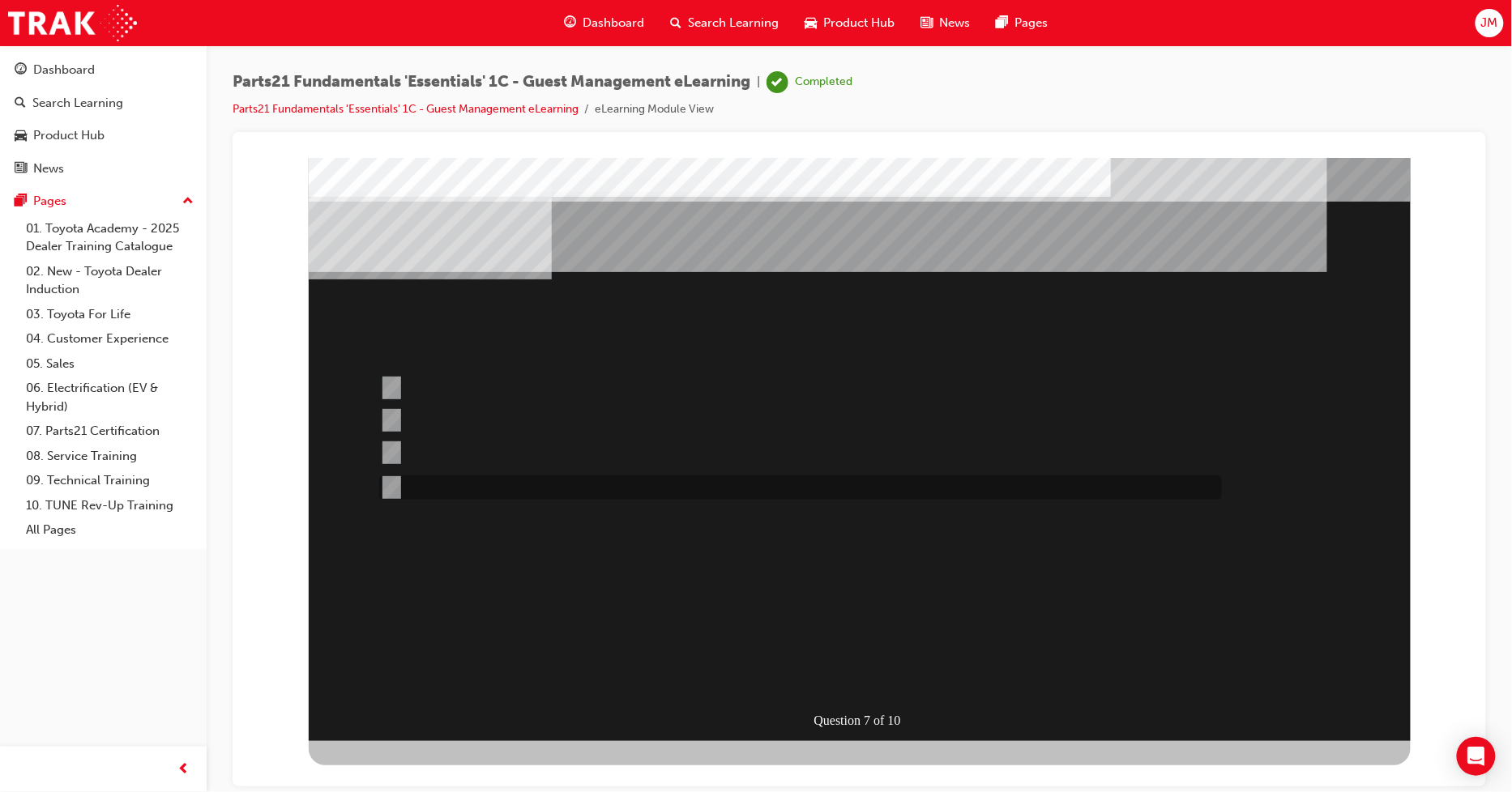
click at [391, 487] on input "When the dealer has an accurate ETA." at bounding box center [387, 488] width 18 height 18
radio input "true"
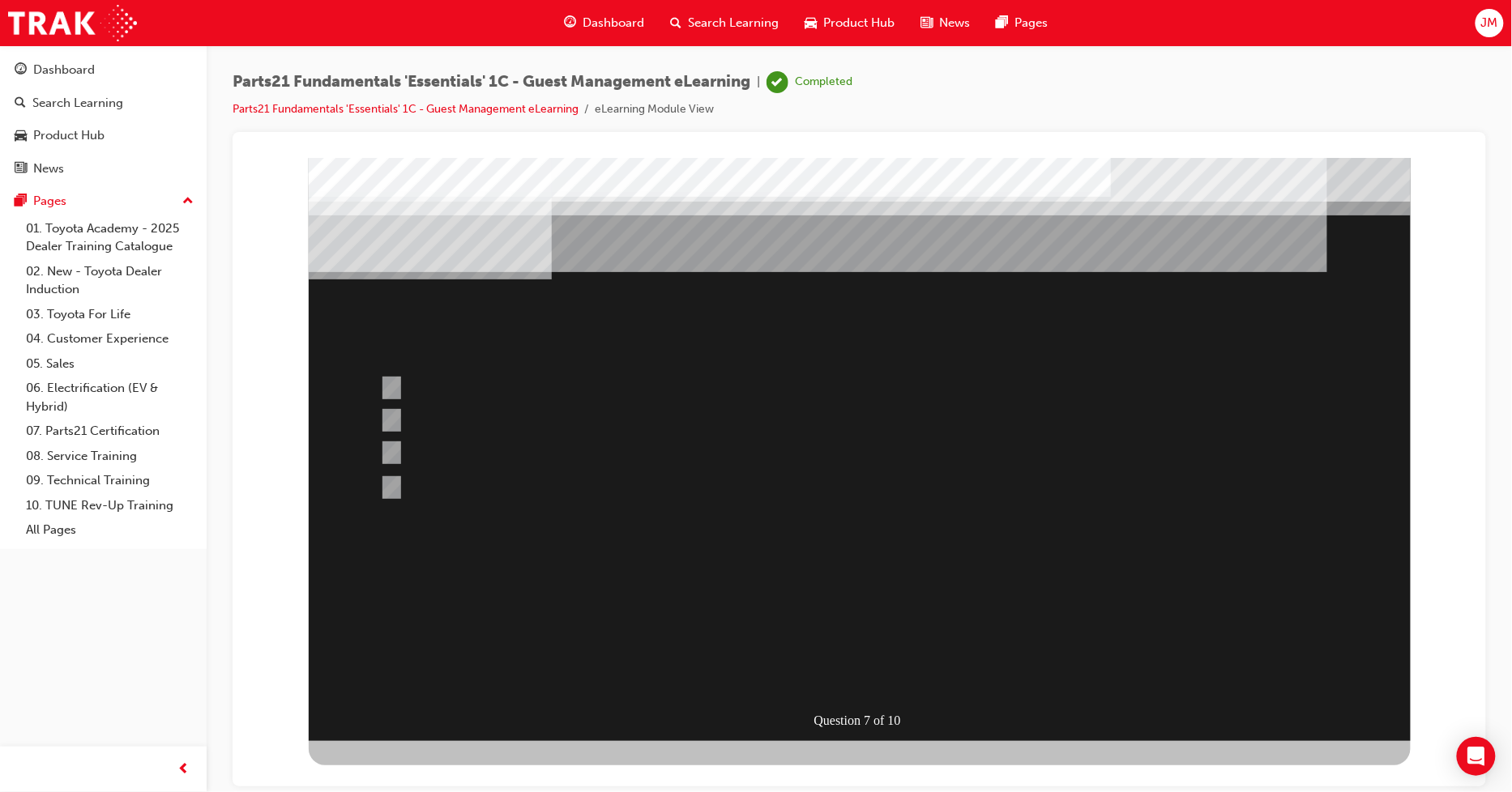
click at [855, 631] on div at bounding box center [858, 448] width 1102 height 583
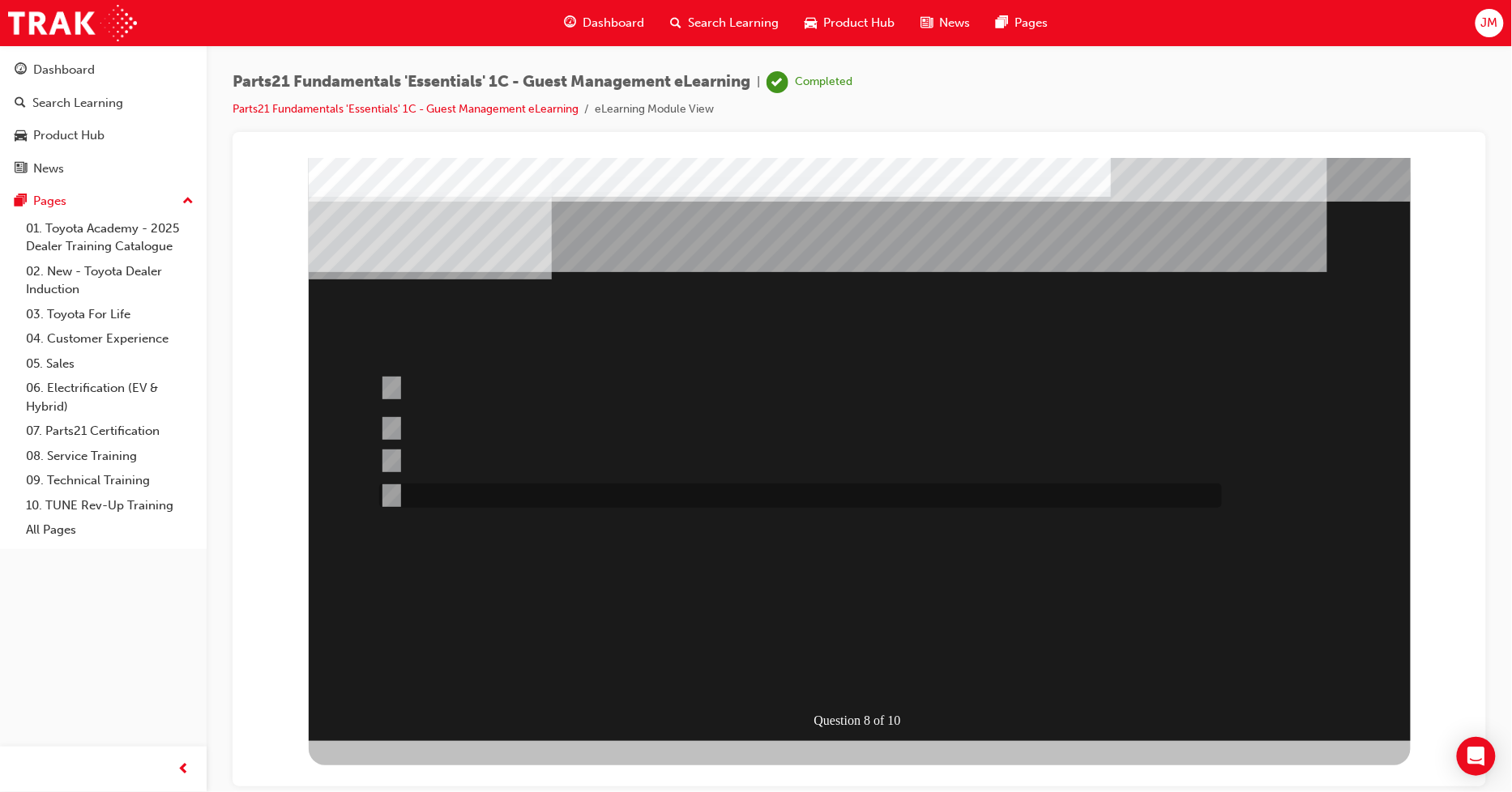
click at [391, 488] on input "Set appointment date once the part has arrived." at bounding box center [387, 496] width 18 height 18
radio input "true"
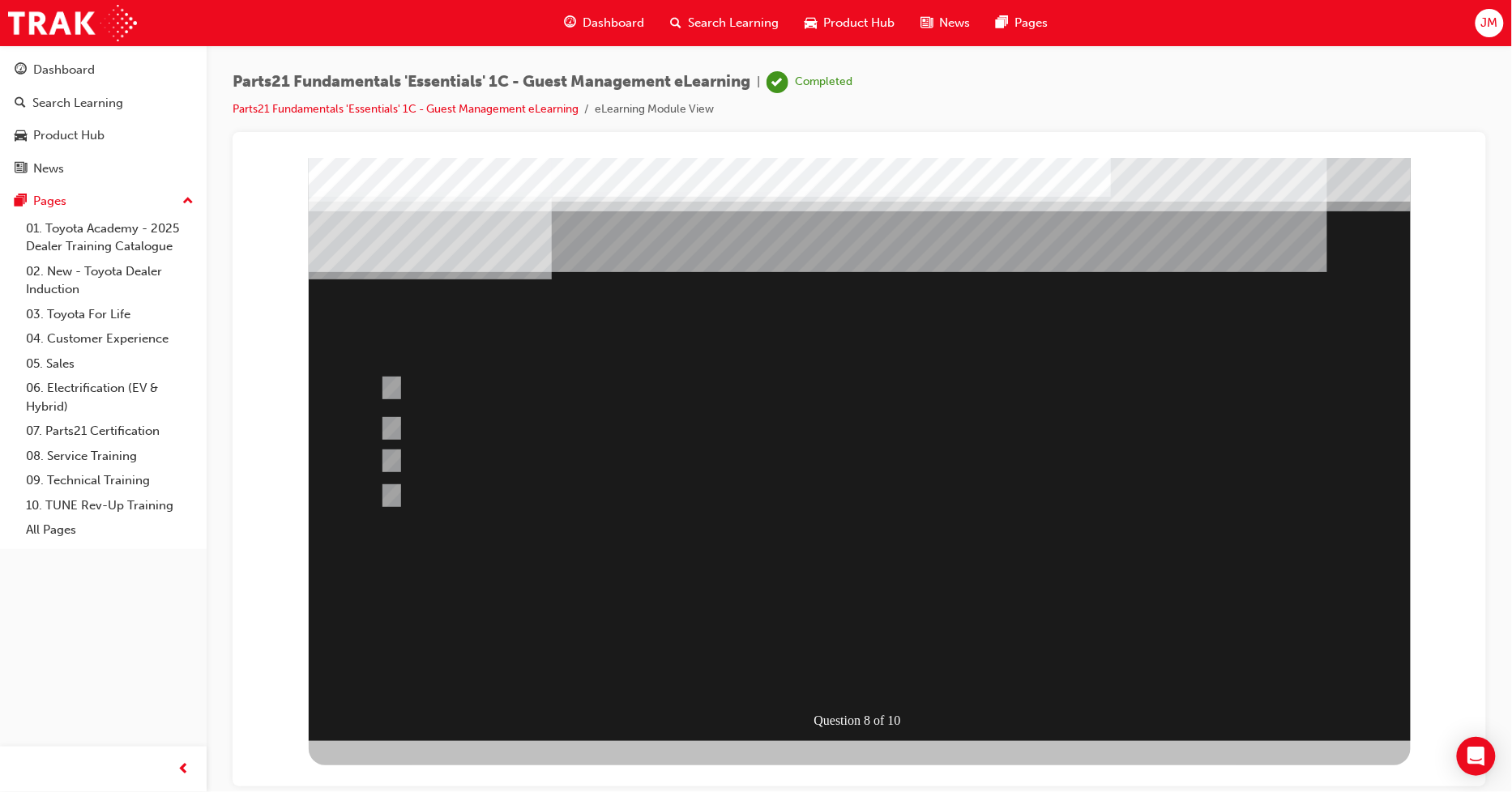
click at [390, 429] on div at bounding box center [858, 448] width 1102 height 583
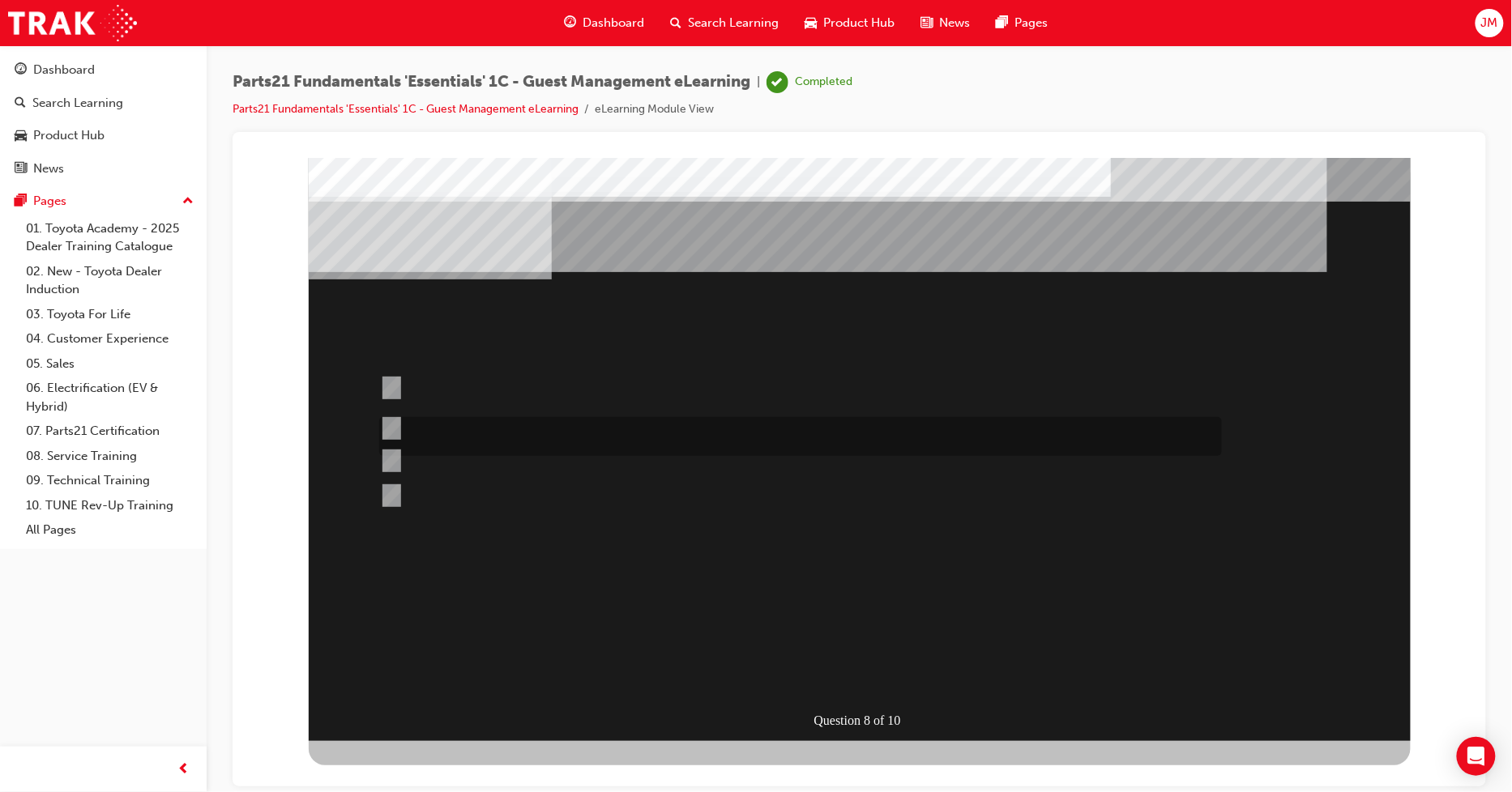
click at [402, 417] on div at bounding box center [795, 437] width 843 height 39
radio input "true"
click at [836, 647] on div at bounding box center [858, 448] width 1102 height 583
click at [390, 383] on input "Yellow" at bounding box center [387, 388] width 18 height 18
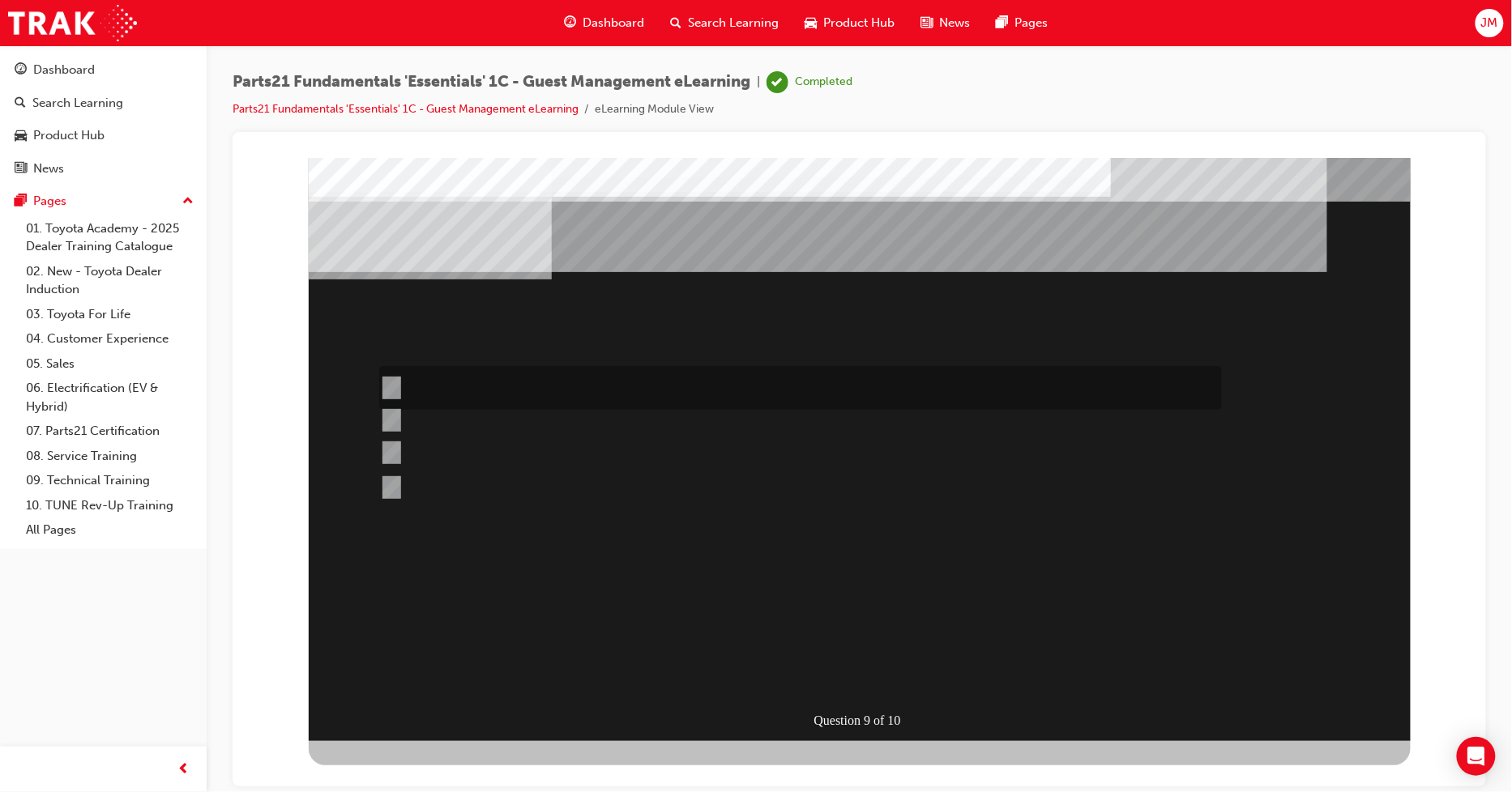
radio input "true"
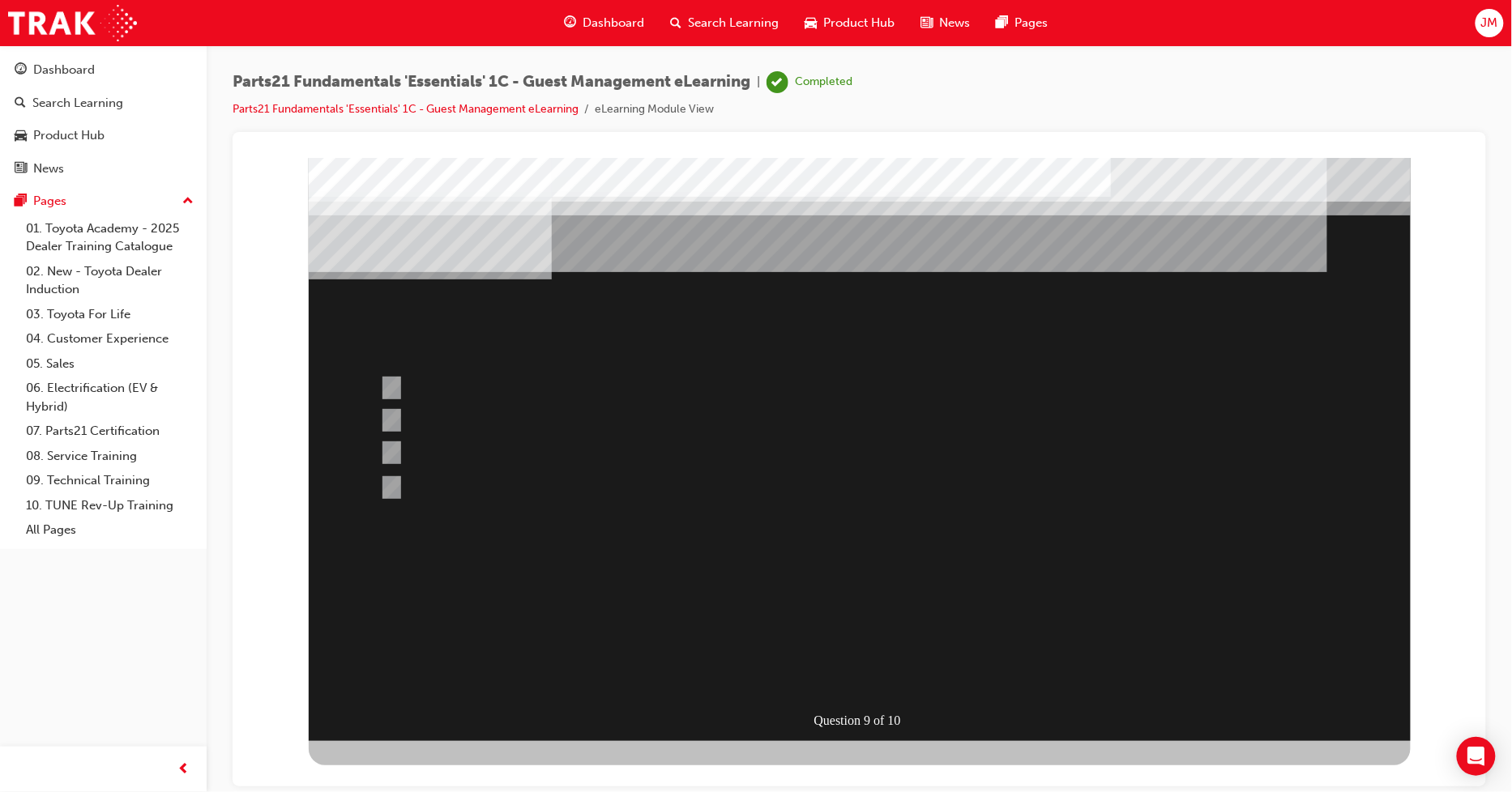
click at [836, 632] on div at bounding box center [858, 448] width 1102 height 583
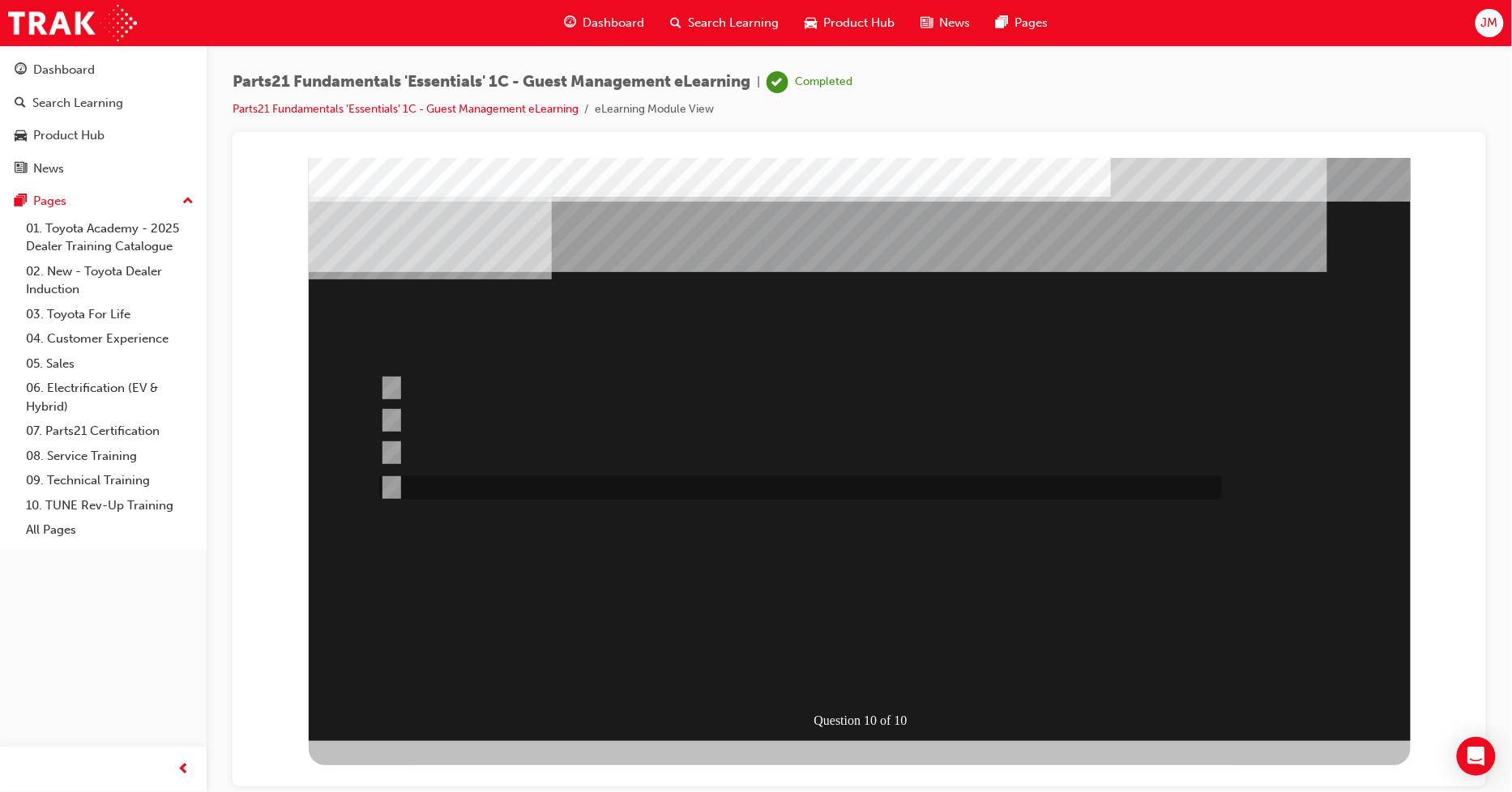
click at [385, 488] on input "White" at bounding box center [387, 488] width 18 height 18
radio input "true"
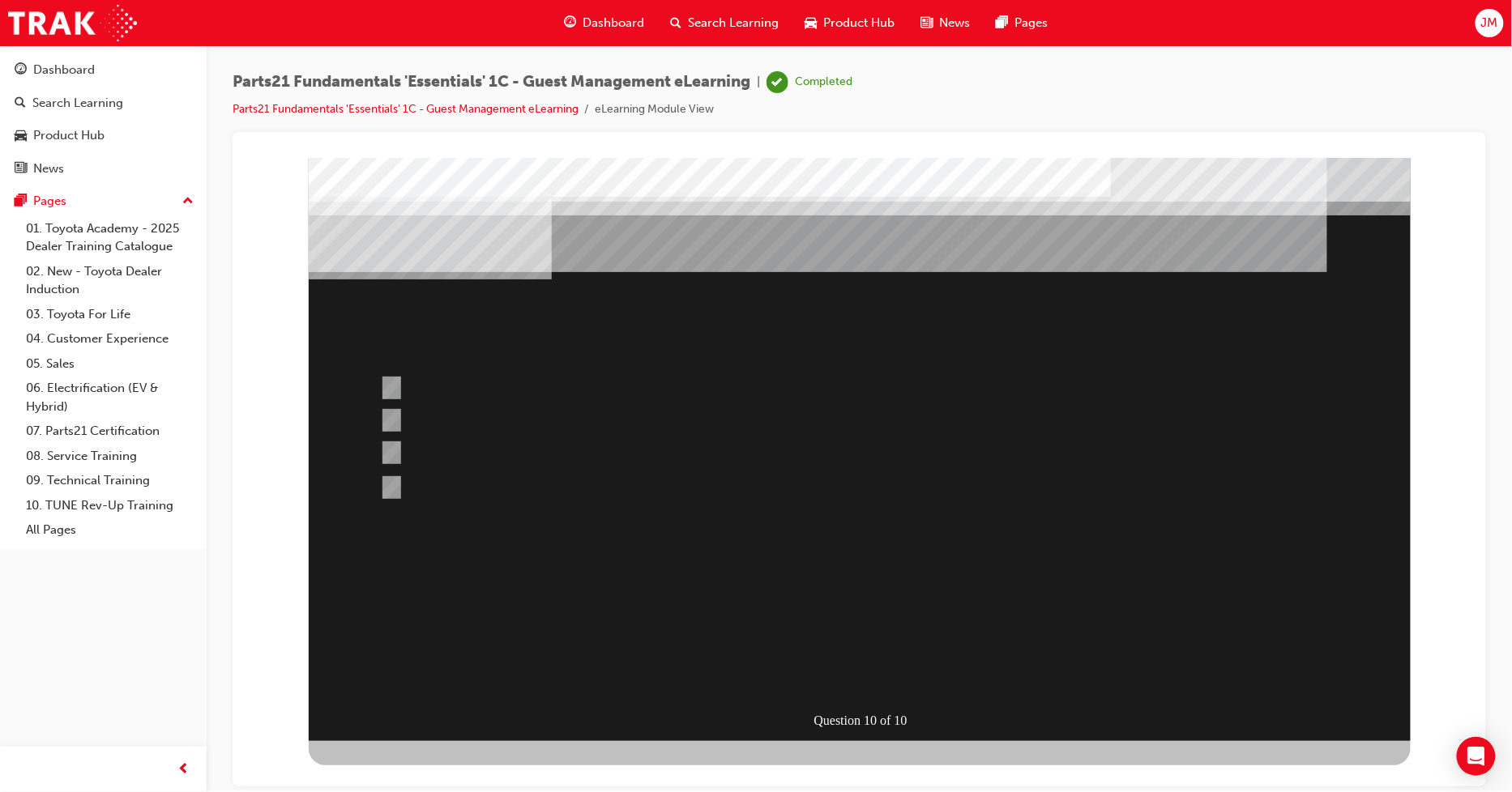
click at [842, 628] on div at bounding box center [858, 448] width 1102 height 583
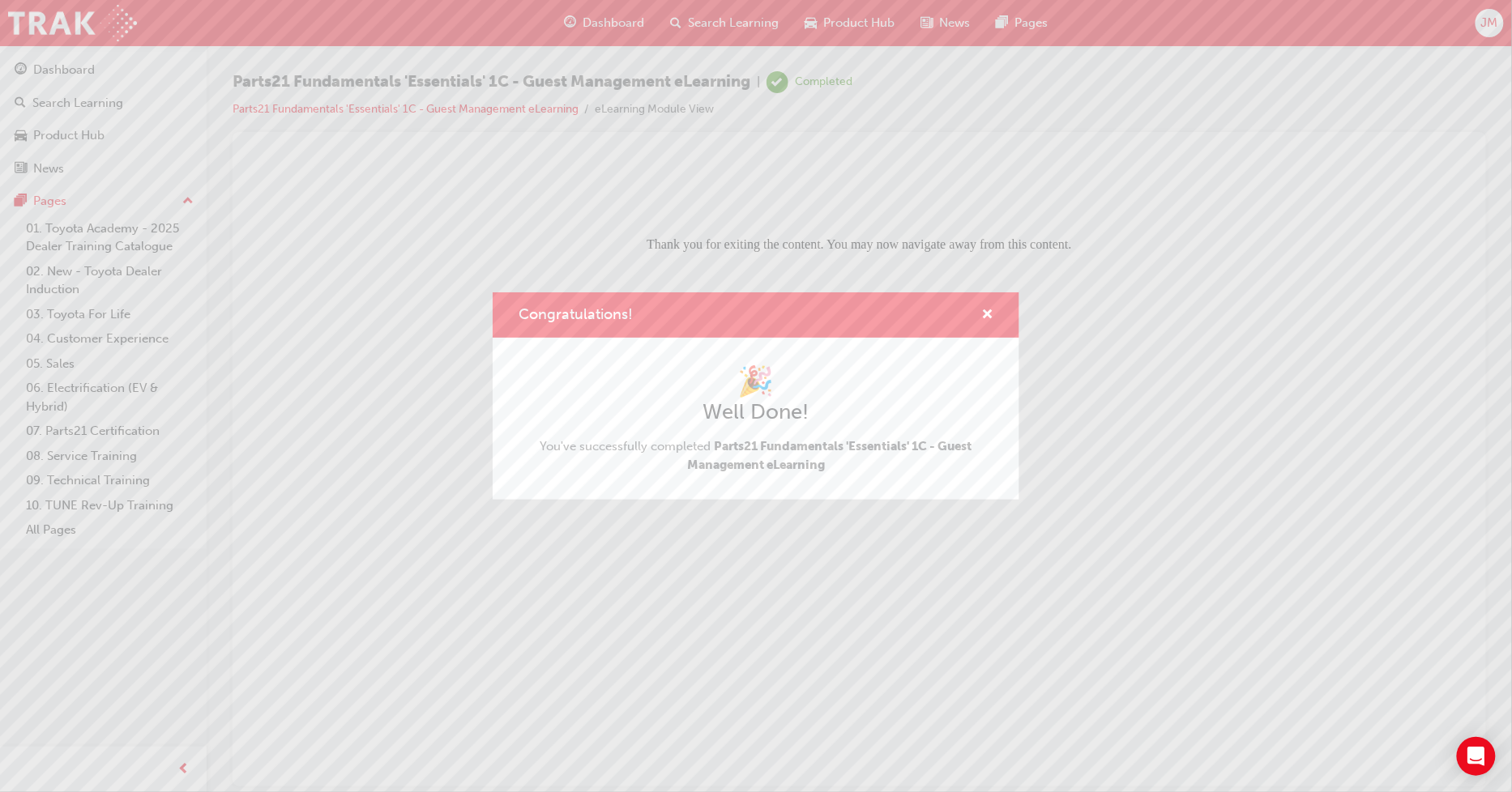
click at [993, 313] on div "Congratulations!" at bounding box center [756, 315] width 527 height 46
click at [978, 318] on div "Congratulations!" at bounding box center [980, 315] width 25 height 20
click at [987, 309] on span "cross-icon" at bounding box center [987, 316] width 12 height 15
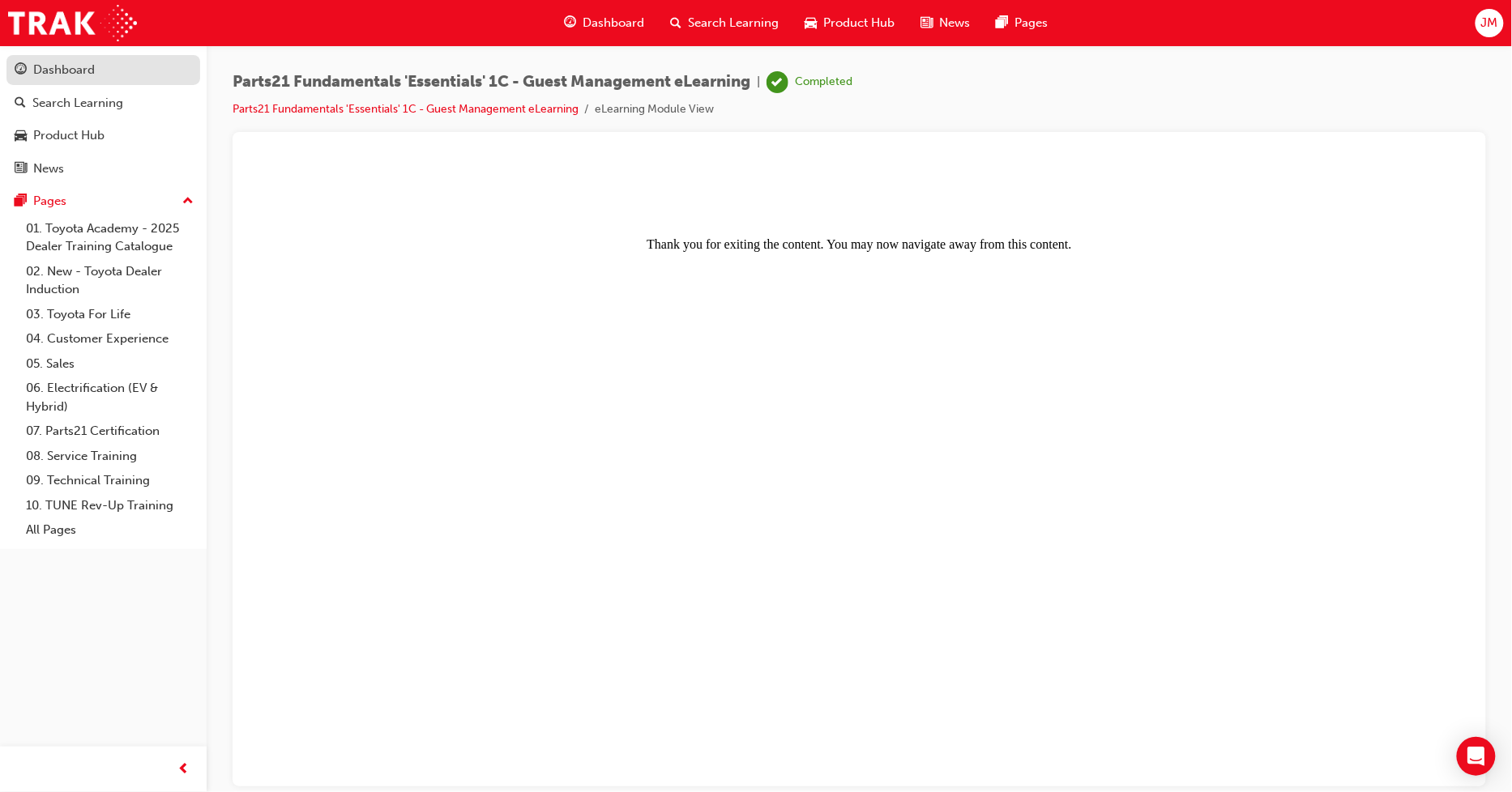
click at [68, 66] on div "Dashboard" at bounding box center [64, 70] width 61 height 19
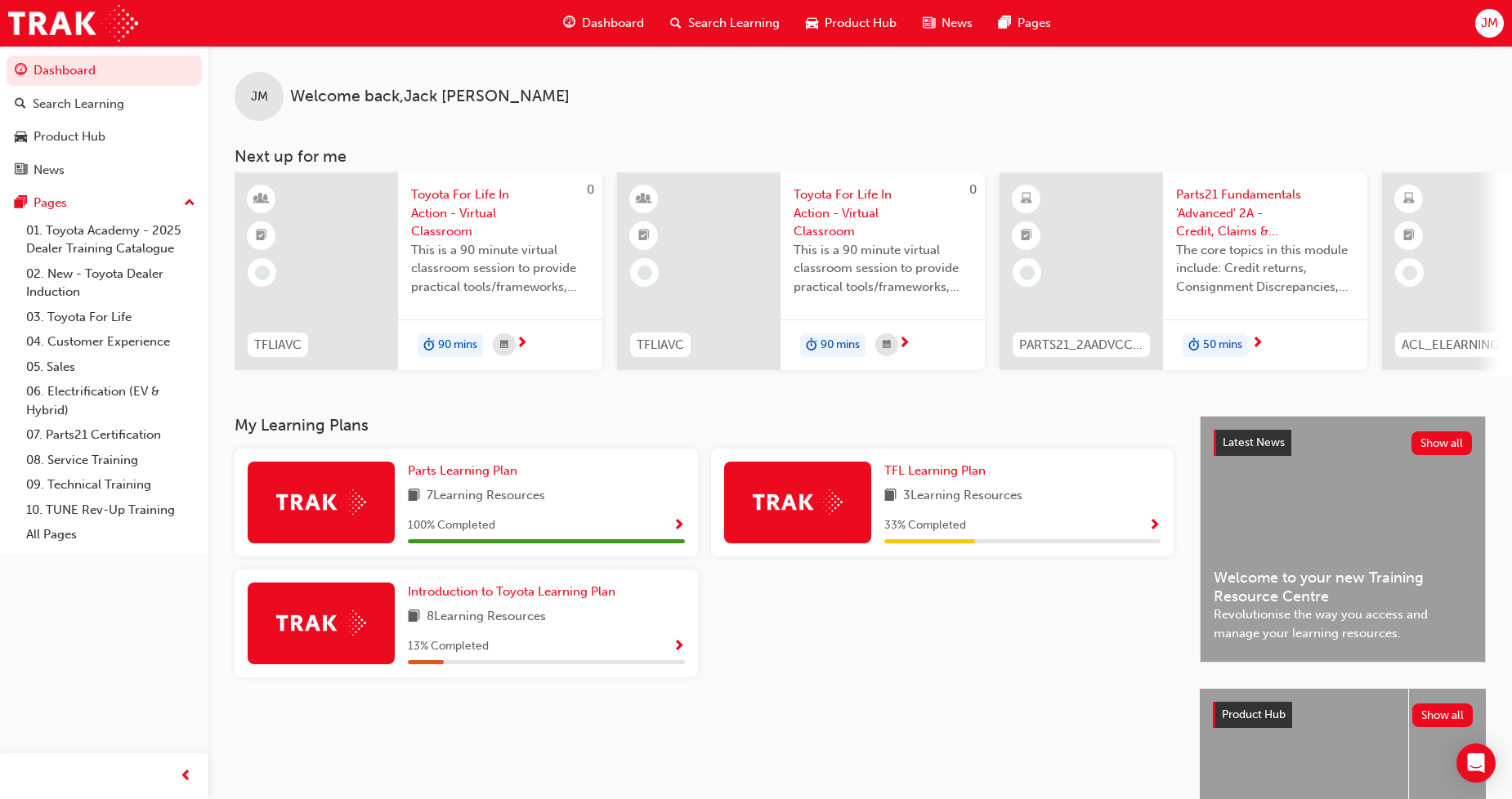
click at [1217, 218] on span "Parts21 Fundamentals 'Advanced' 2A - Credit, Claims & Reporting" at bounding box center [1265, 213] width 178 height 55
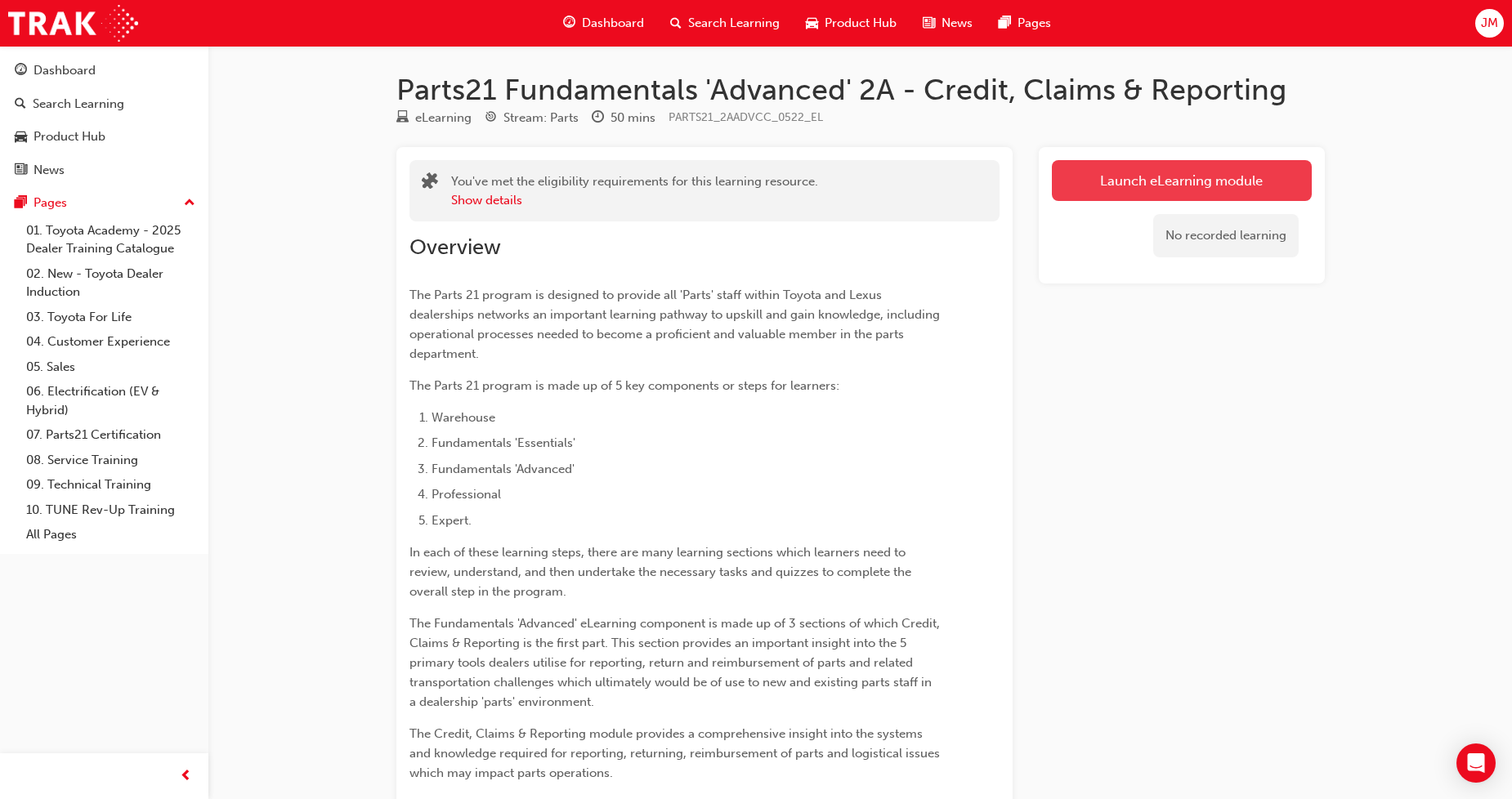
click at [1160, 200] on link "Launch eLearning module" at bounding box center [1181, 181] width 260 height 41
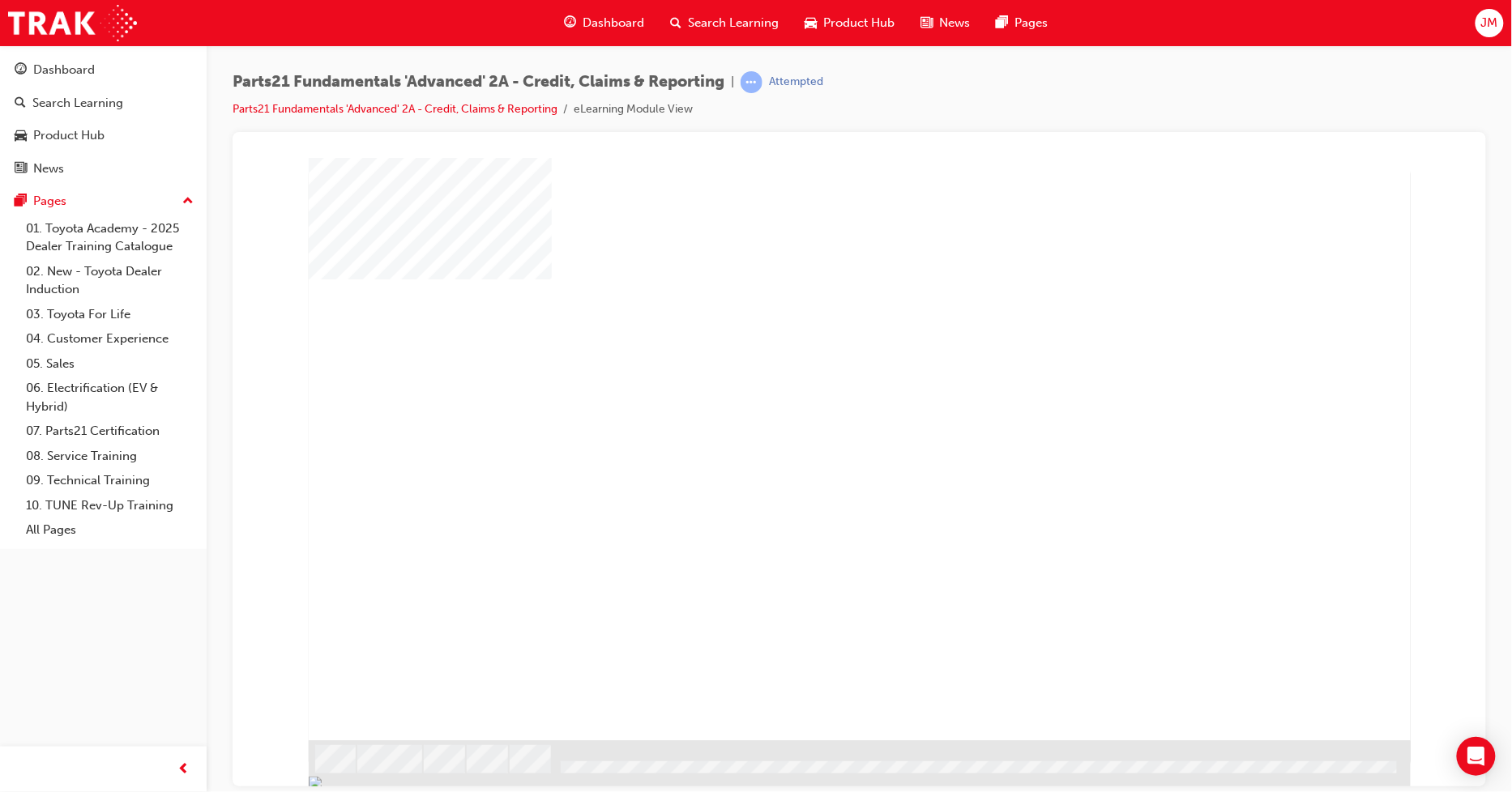
click at [812, 402] on div "play" at bounding box center [812, 402] width 0 height 0
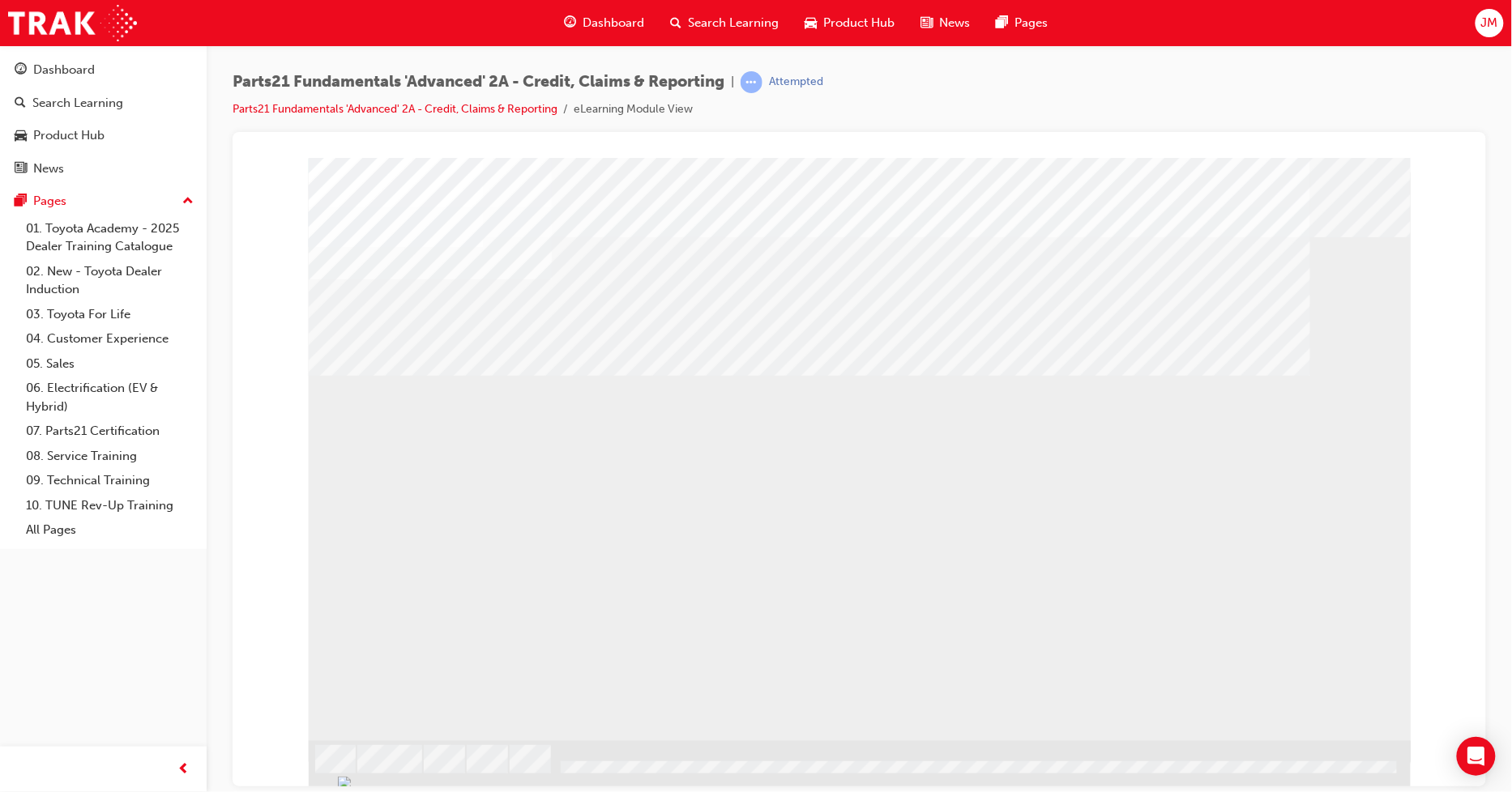
click at [537, 578] on div "LO_textbox" at bounding box center [858, 448] width 1102 height 583
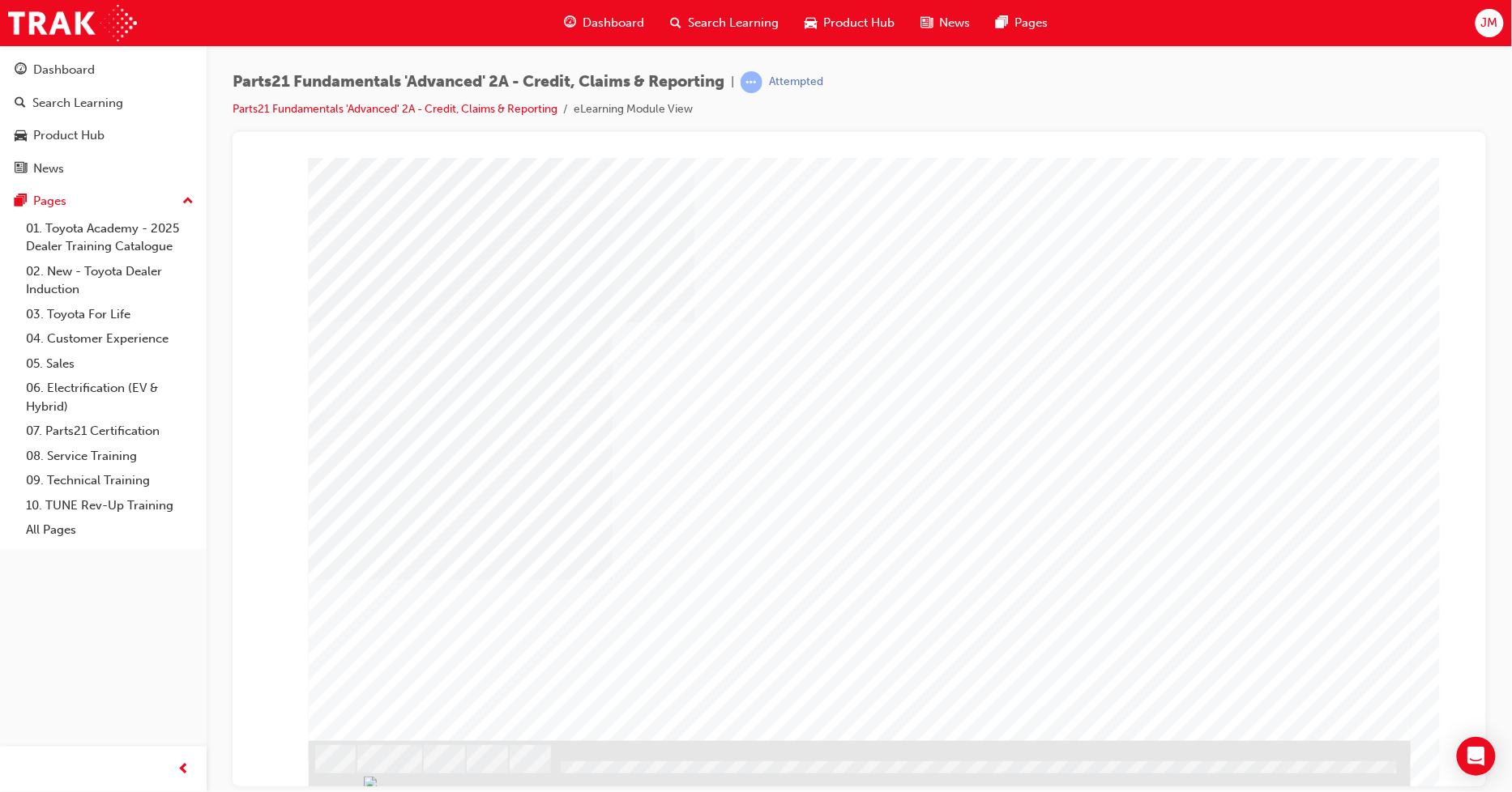
type input "Jack"
drag, startPoint x: 715, startPoint y: 428, endPoint x: 982, endPoint y: 488, distance: 273.7
